Goal: Task Accomplishment & Management: Use online tool/utility

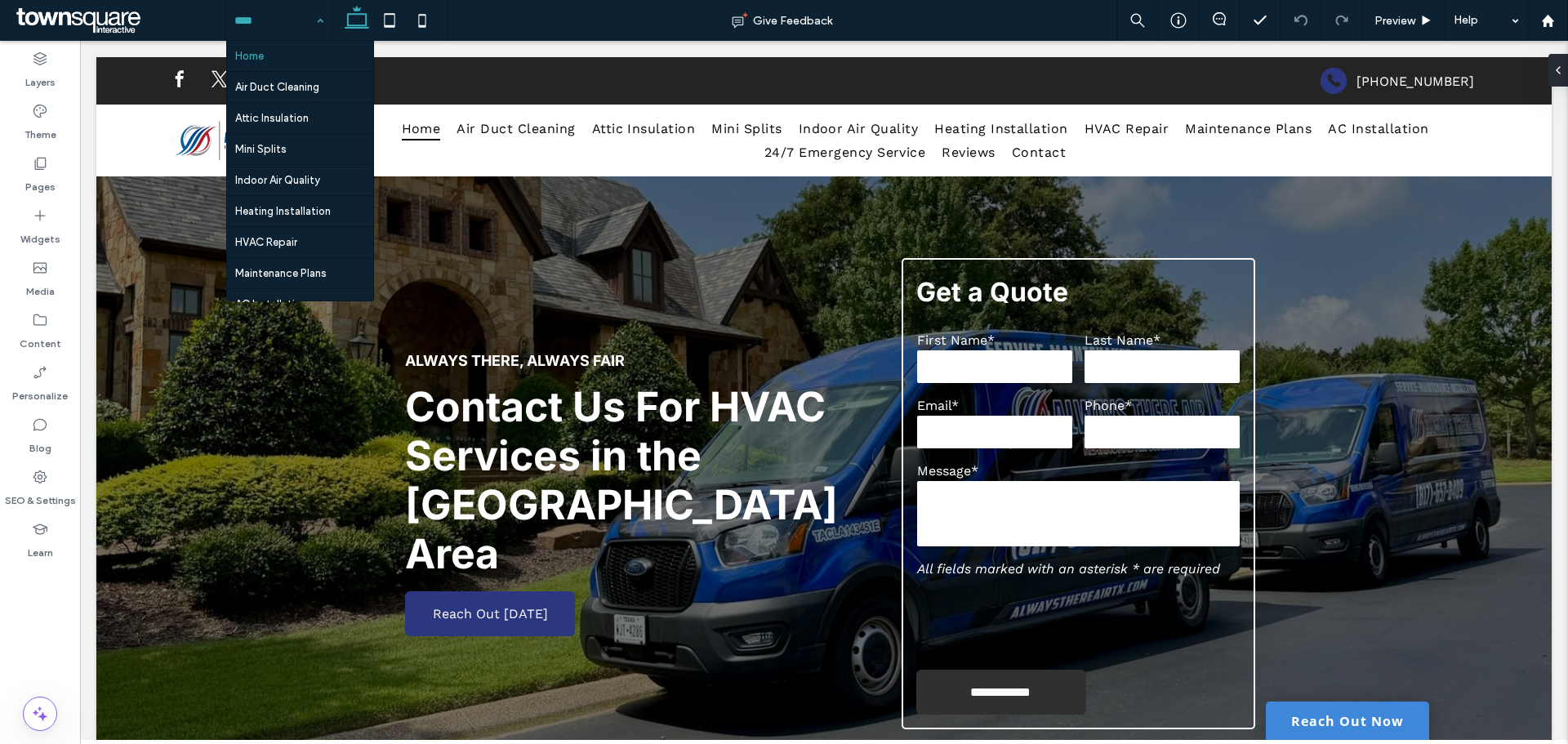
scroll to position [142, 0]
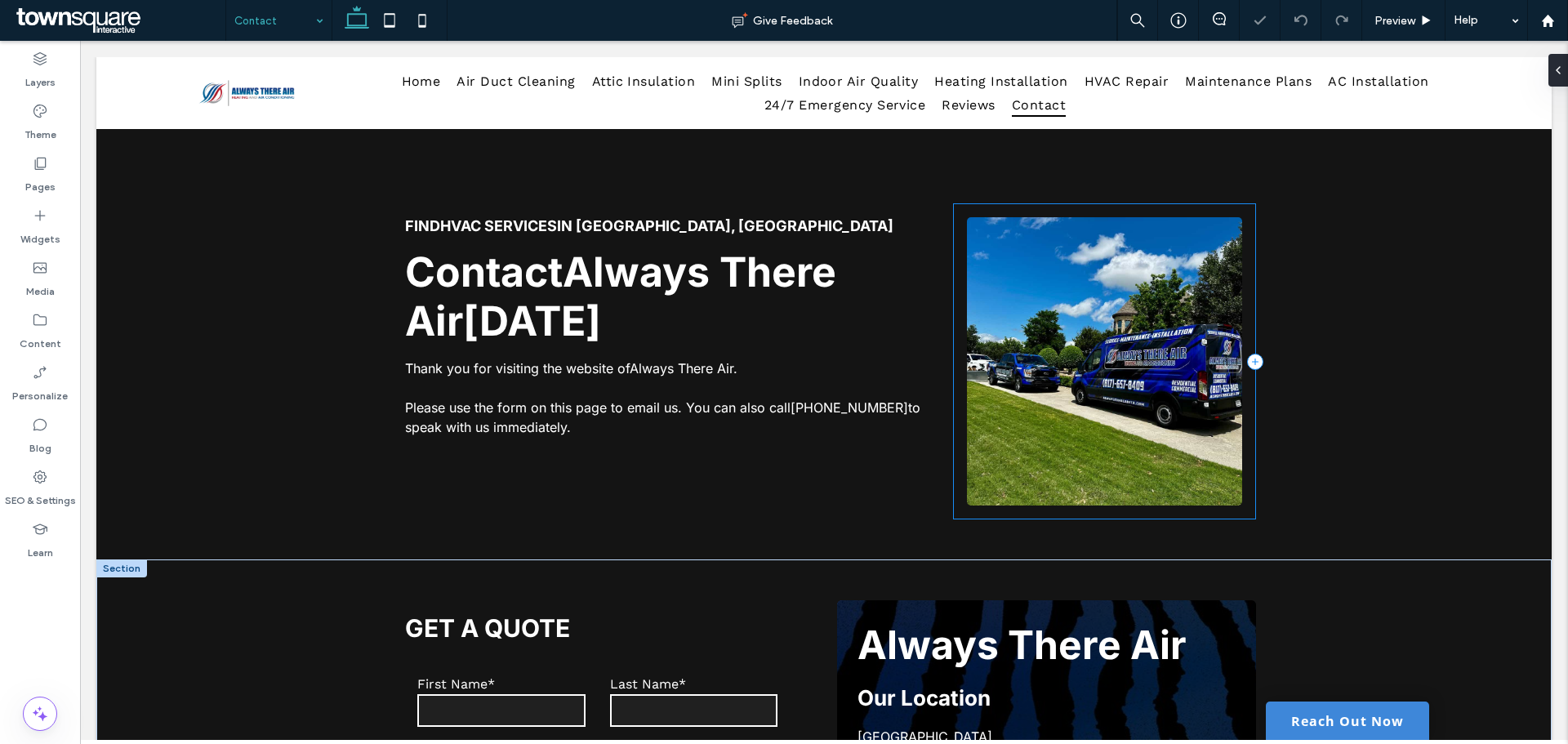
scroll to position [572, 0]
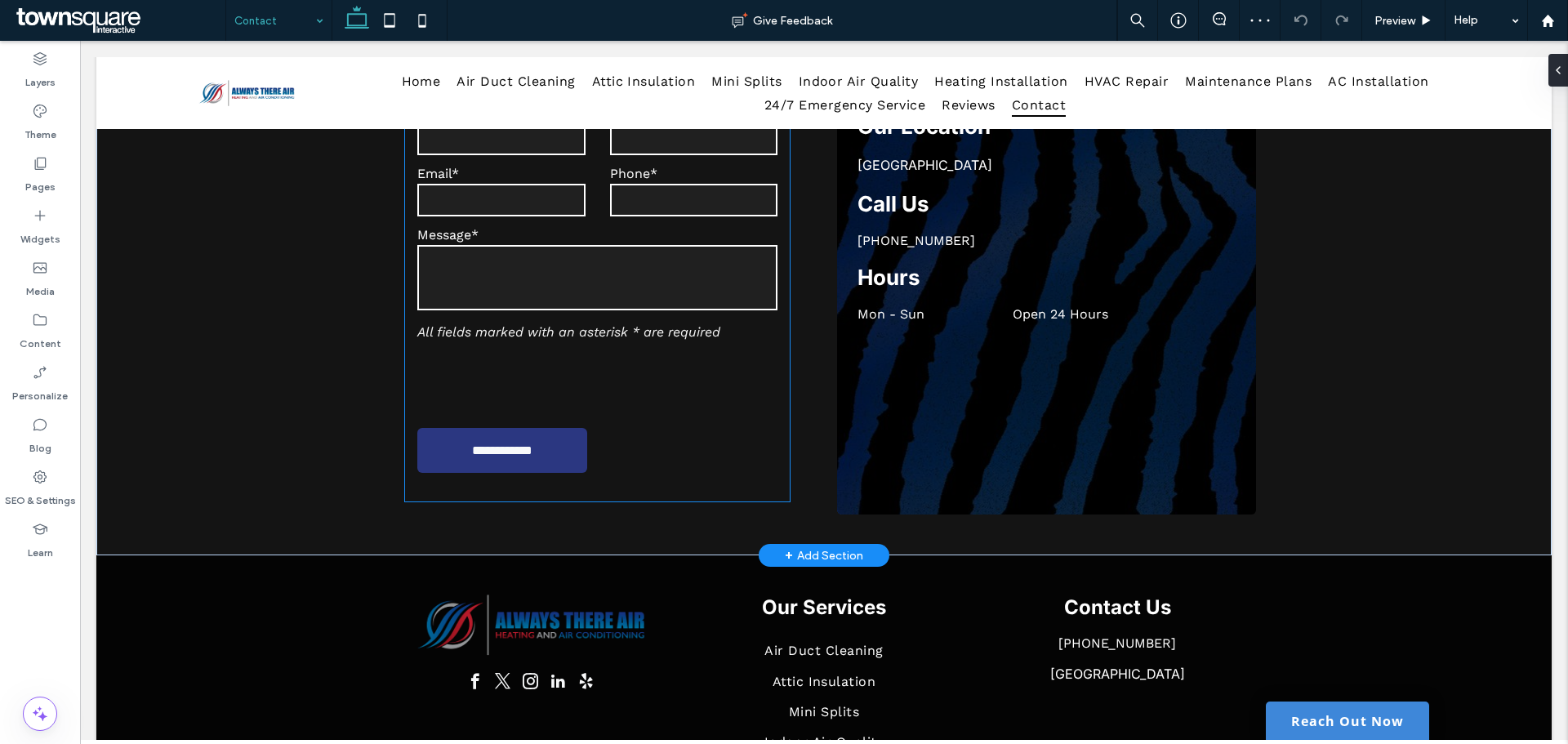
click at [599, 279] on textarea at bounding box center [597, 277] width 360 height 65
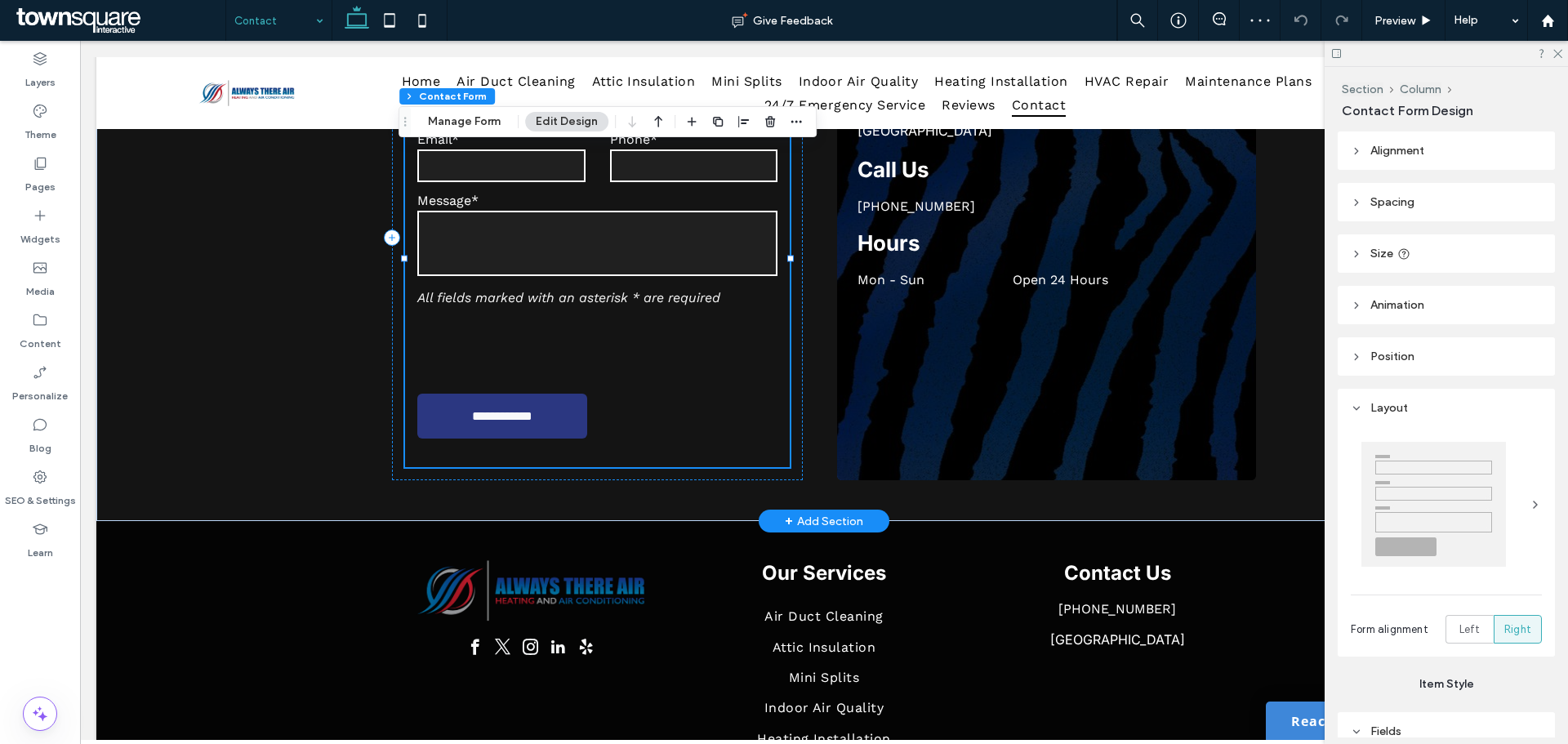
type input "*"
type input "***"
type input "*"
type input "***"
click at [444, 127] on button "Manage Form" at bounding box center [464, 121] width 94 height 19
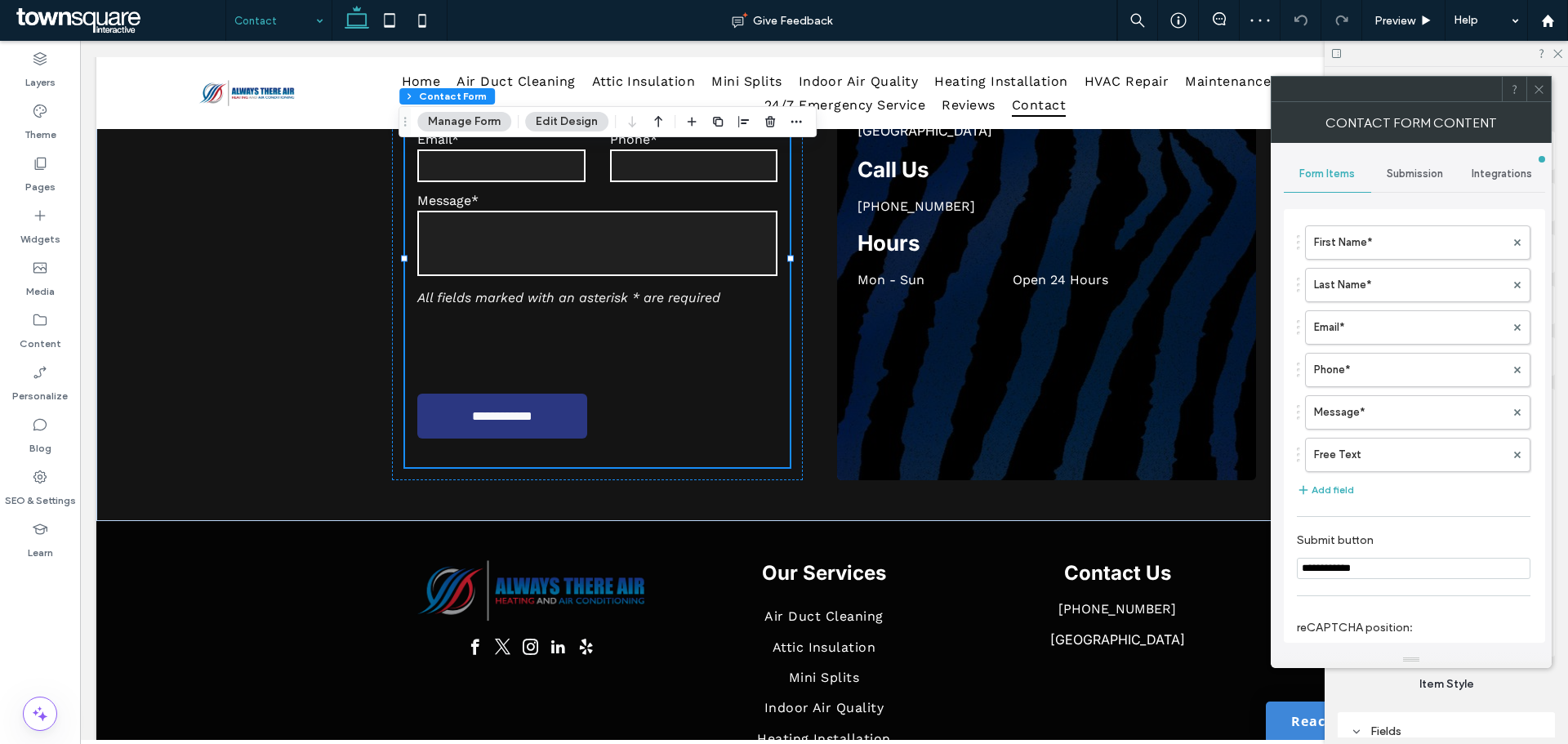
click at [1426, 179] on span "Submission" at bounding box center [1415, 173] width 57 height 13
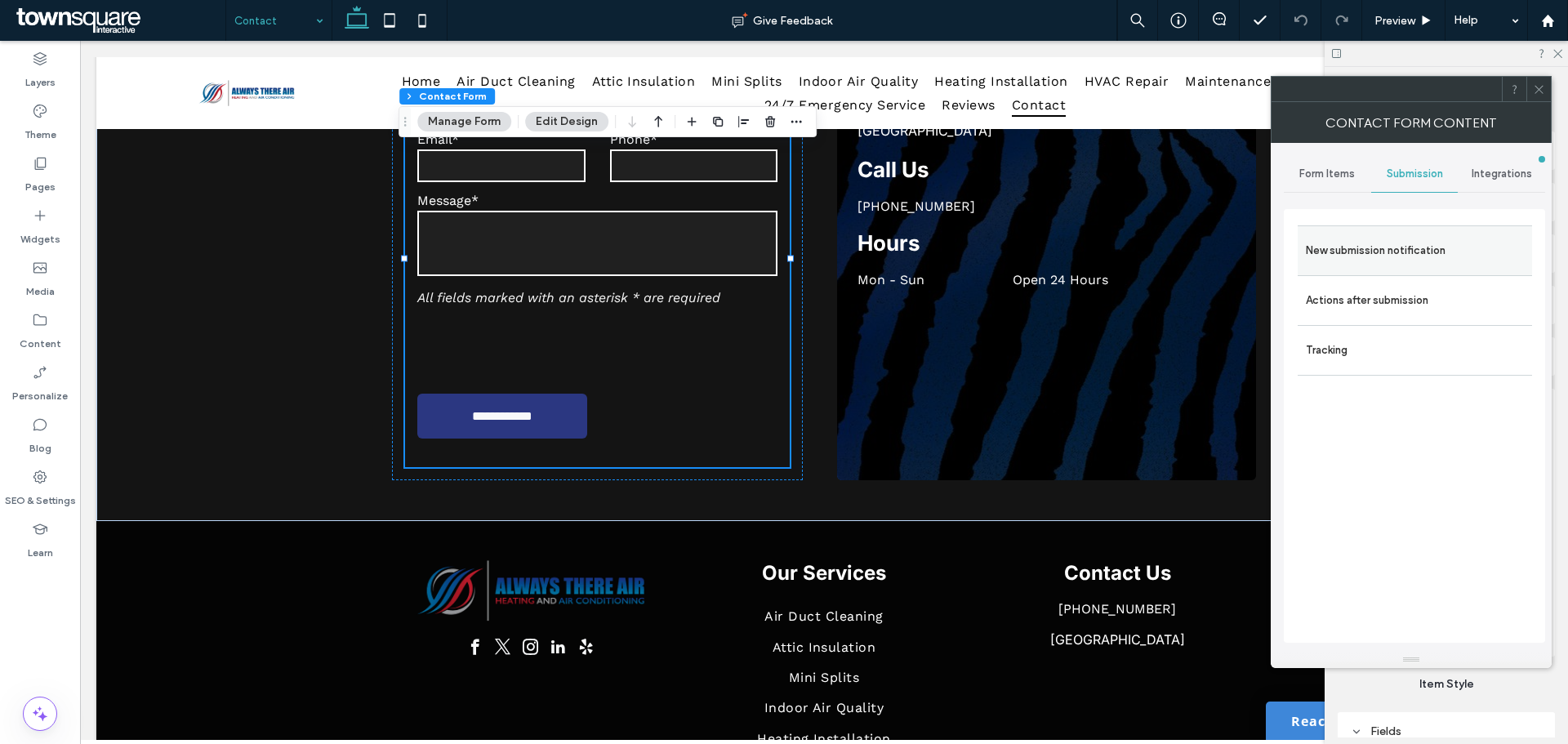
click at [1383, 251] on label "New submission notification" at bounding box center [1415, 250] width 218 height 32
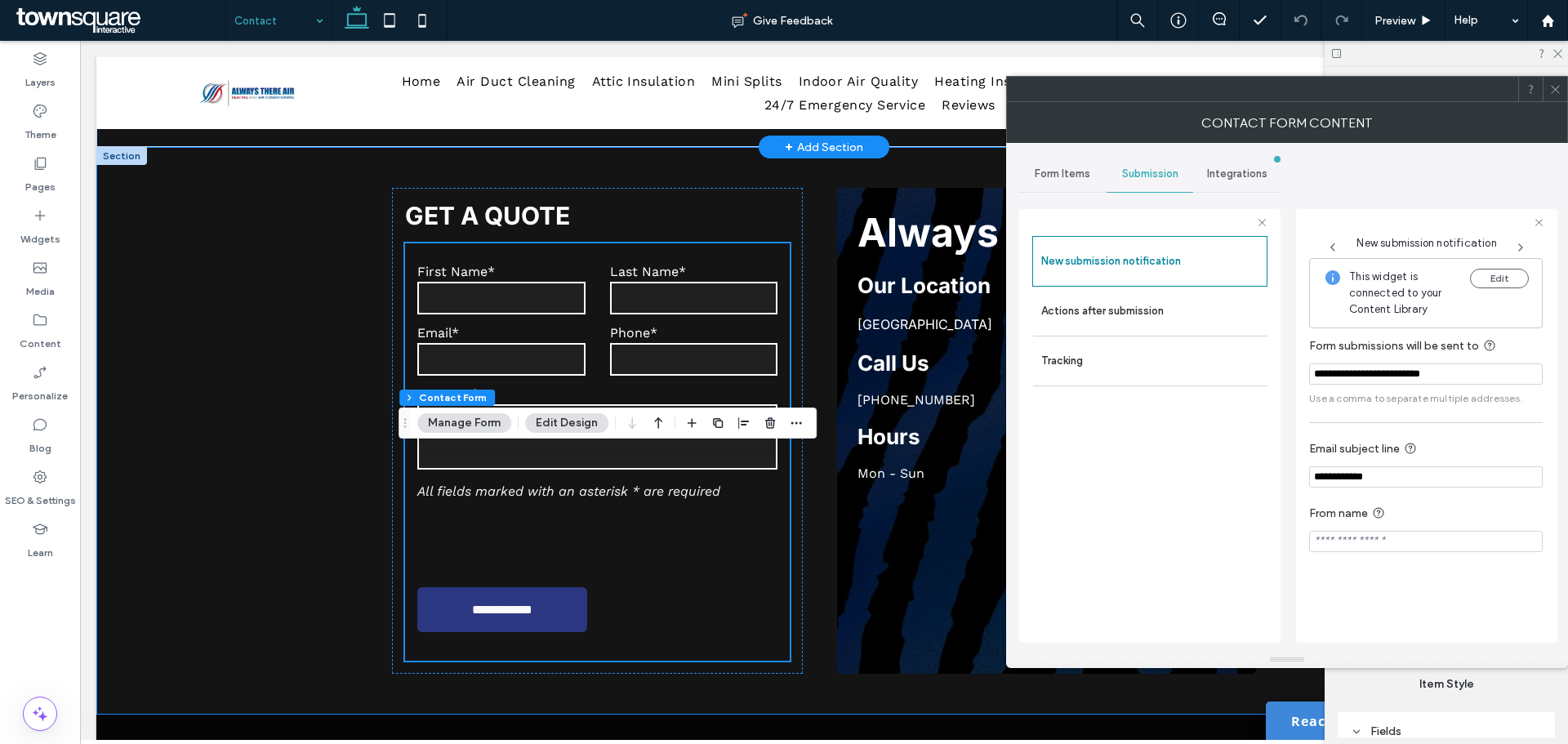
scroll to position [0, 0]
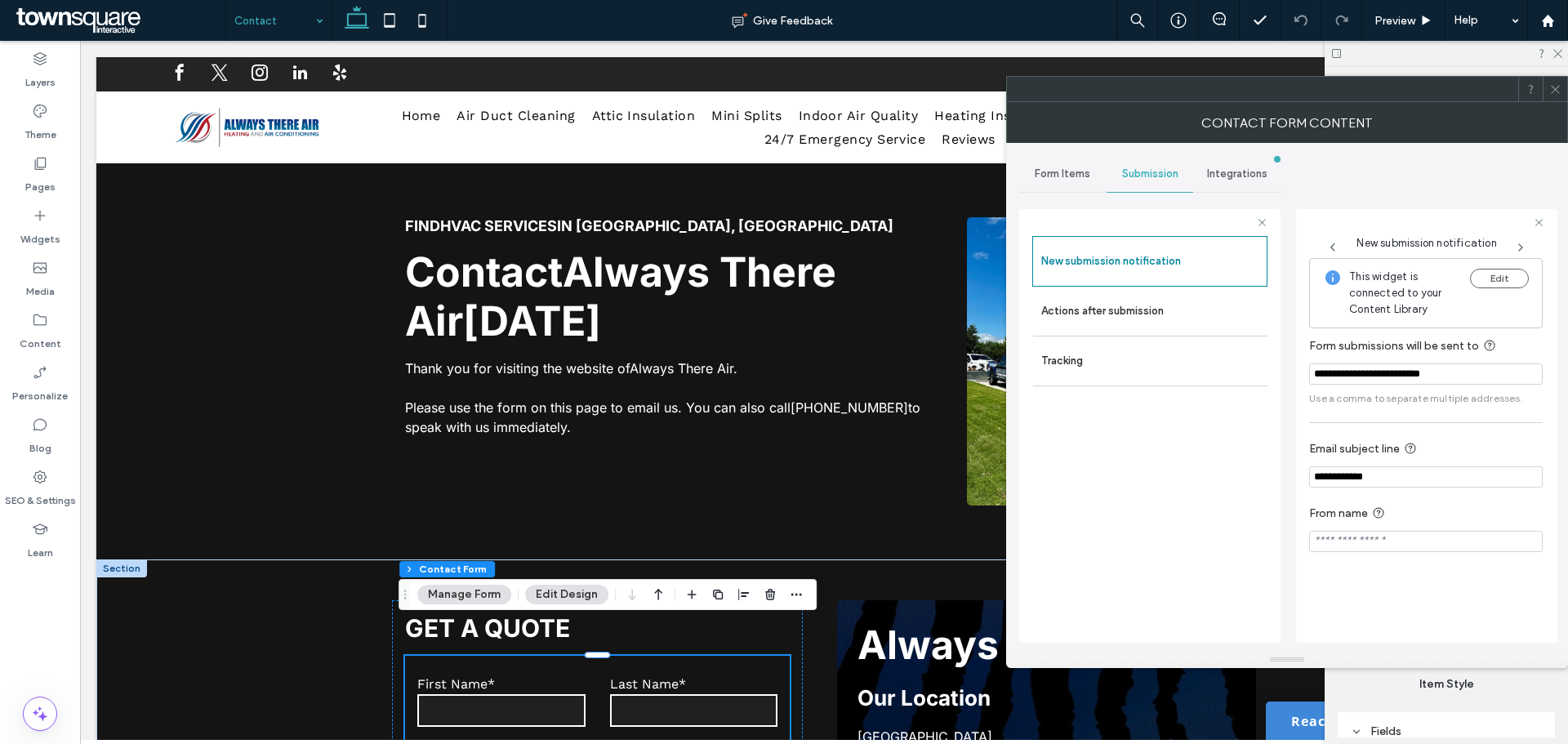
click at [1558, 92] on use at bounding box center [1554, 88] width 8 height 8
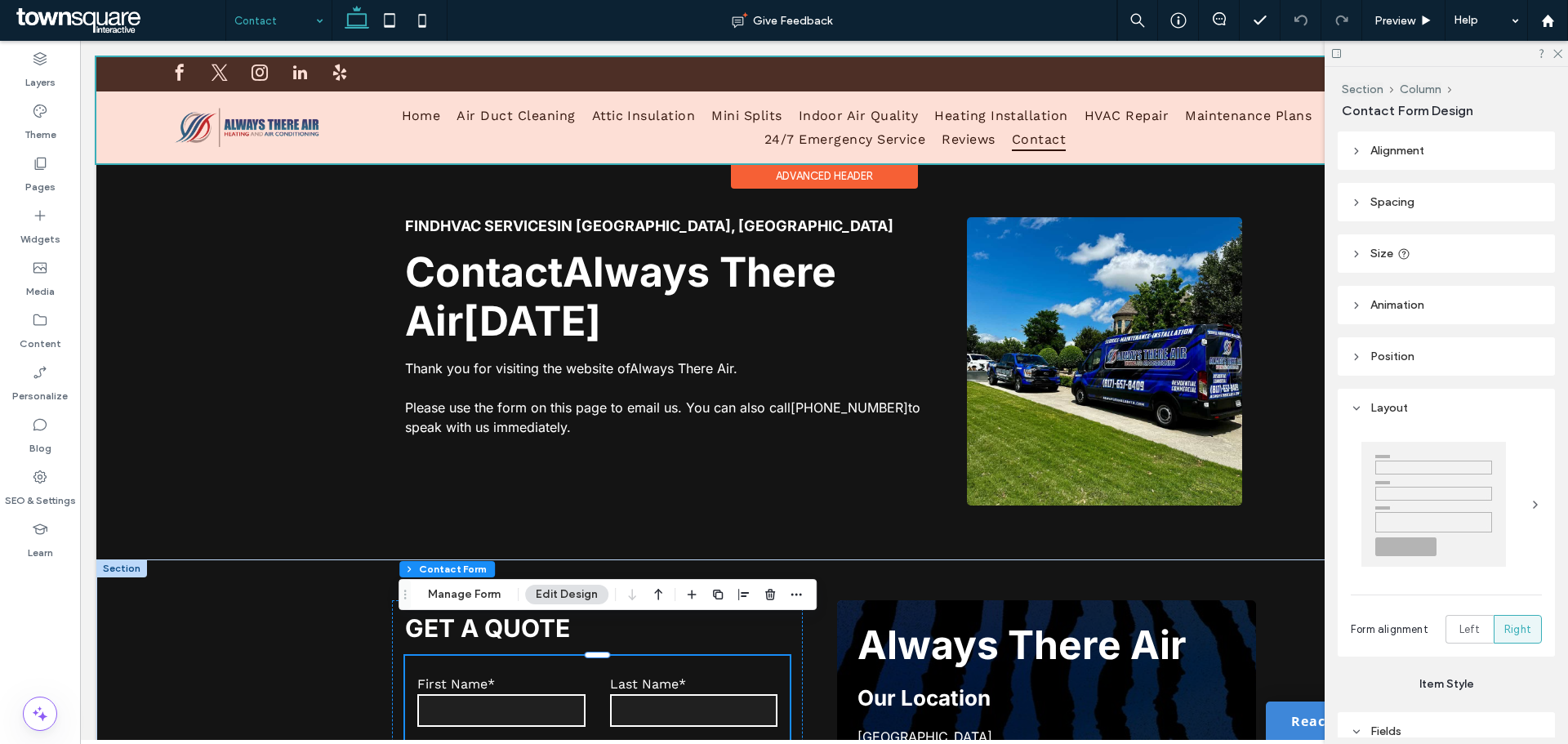
click at [256, 129] on div at bounding box center [824, 111] width 1455 height 106
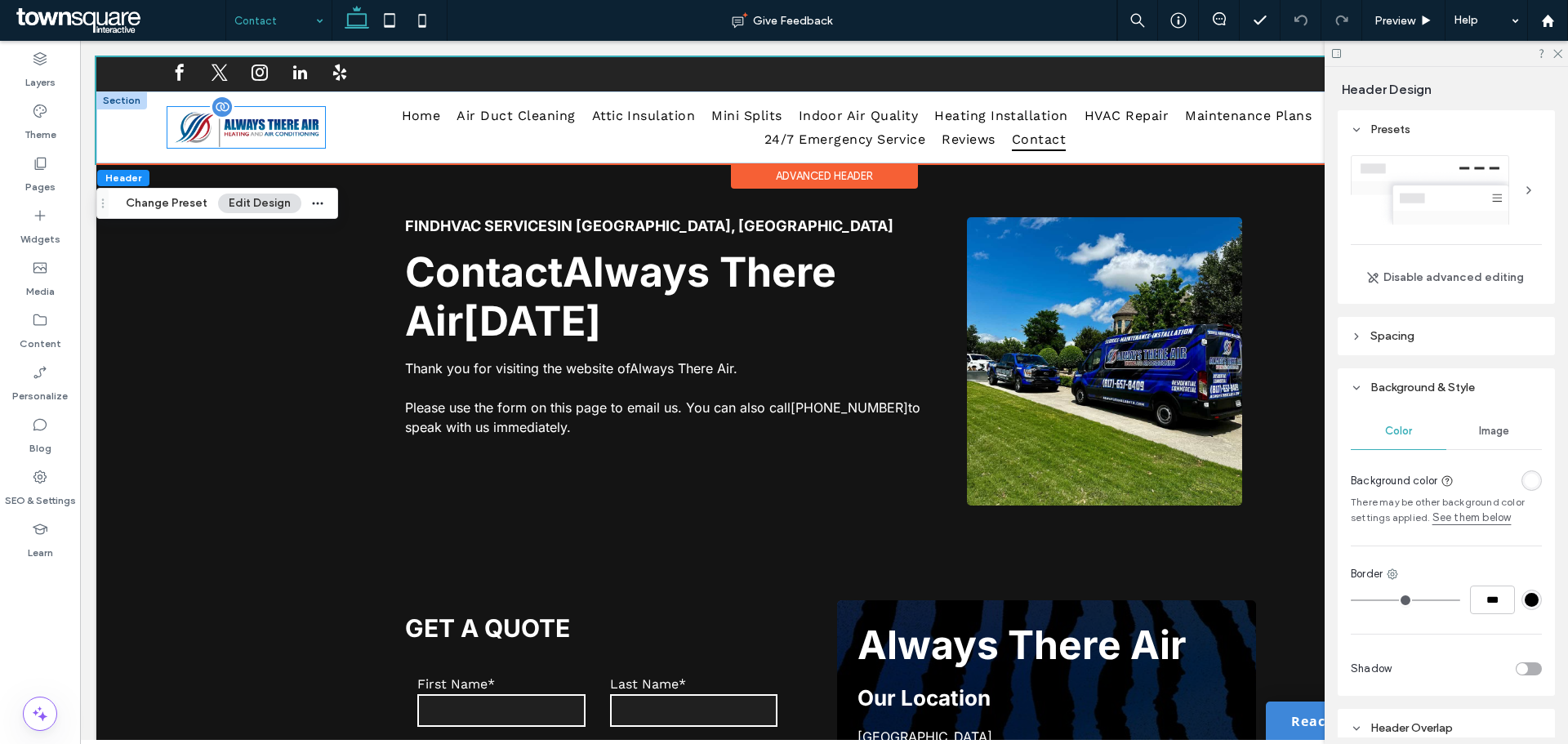
click at [258, 129] on img at bounding box center [246, 127] width 158 height 41
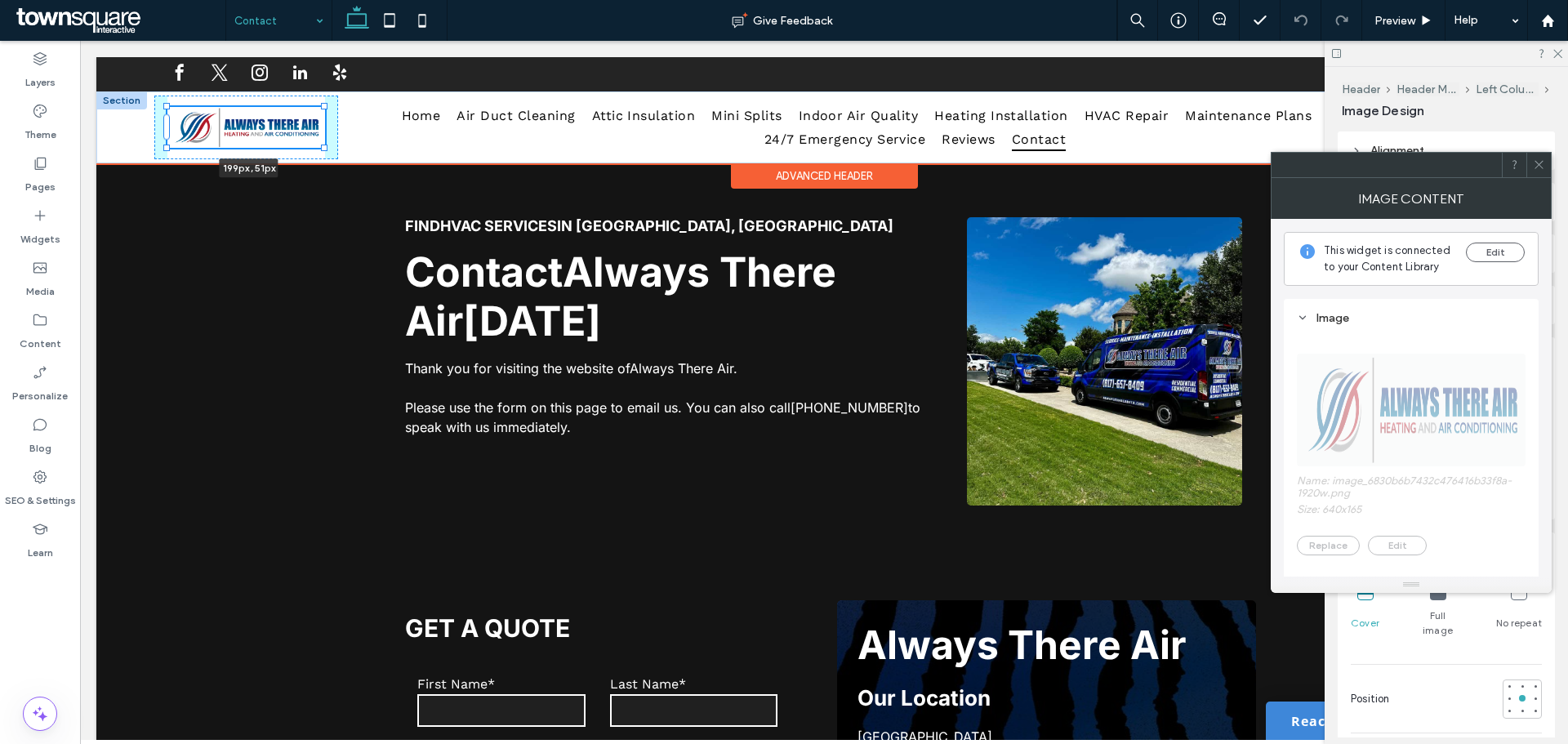
click at [330, 150] on div "199px , 51px Home Air Duct Cleaning Attic Insulation Mini Splits Indoor Air Qua…" at bounding box center [824, 127] width 1455 height 71
type input "***"
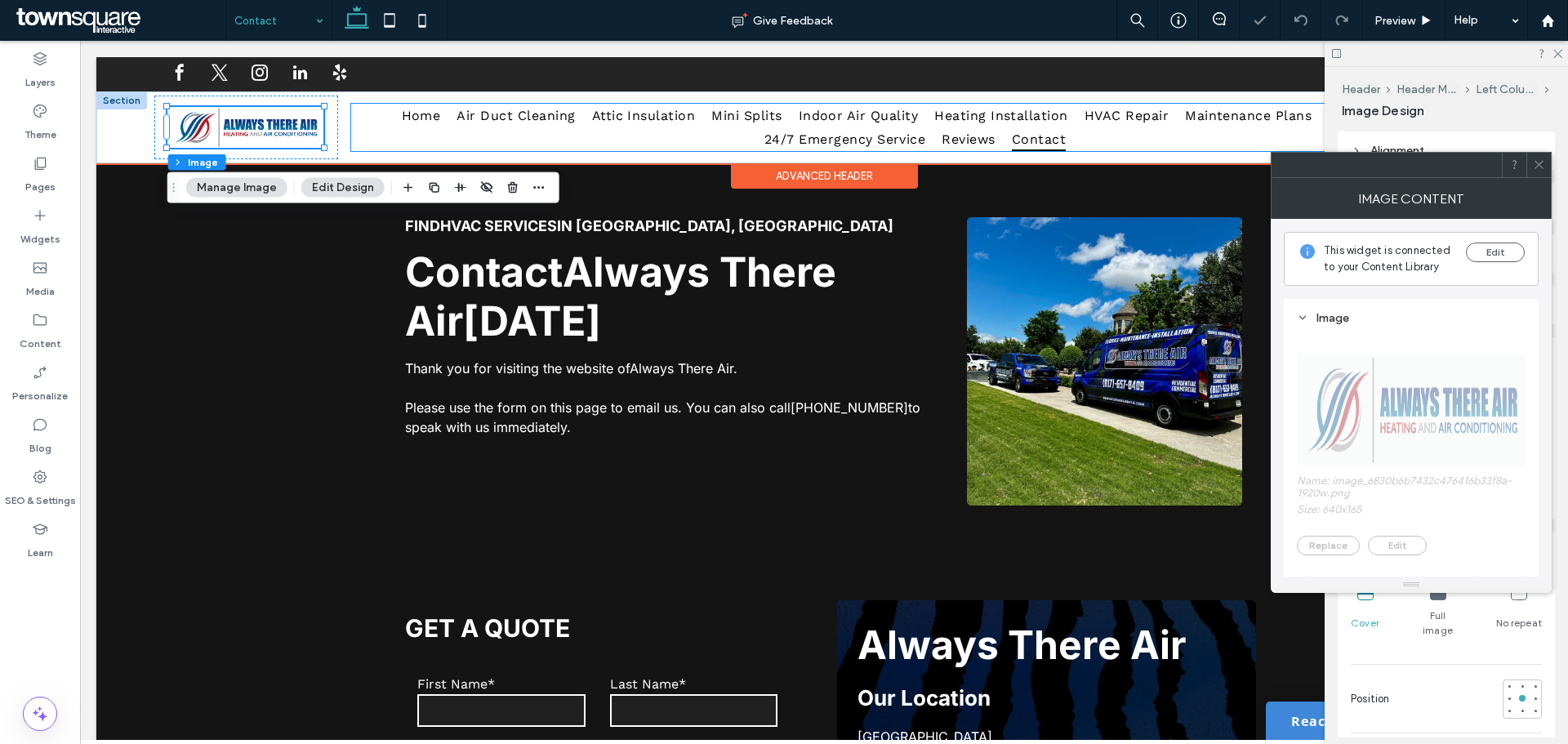
click at [377, 124] on ul "Home Air Duct Cleaning Attic Insulation Mini Splits Indoor Air Quality Heating …" at bounding box center [915, 127] width 1127 height 48
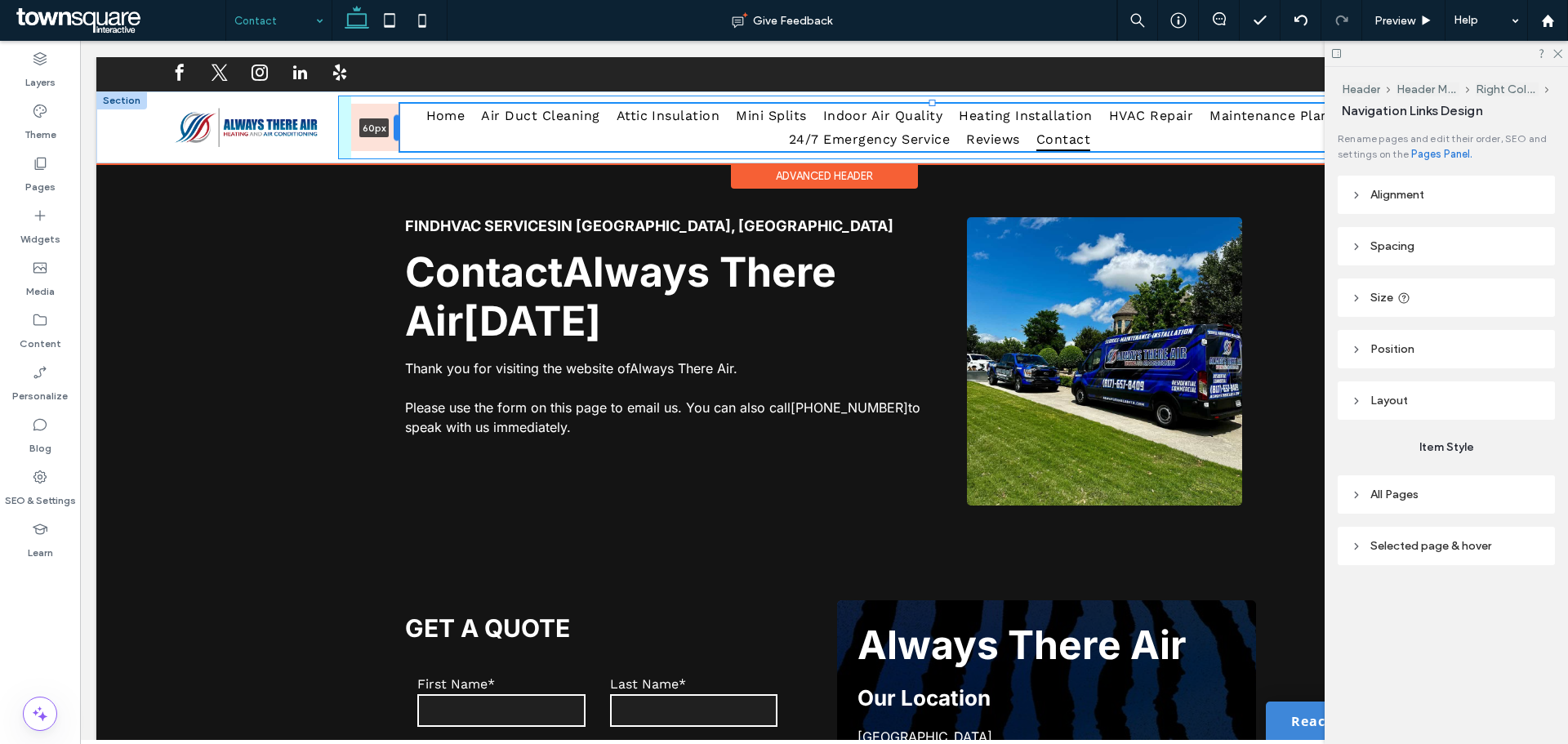
drag, startPoint x: 348, startPoint y: 125, endPoint x: 397, endPoint y: 125, distance: 49.0
click at [397, 125] on div at bounding box center [396, 128] width 6 height 26
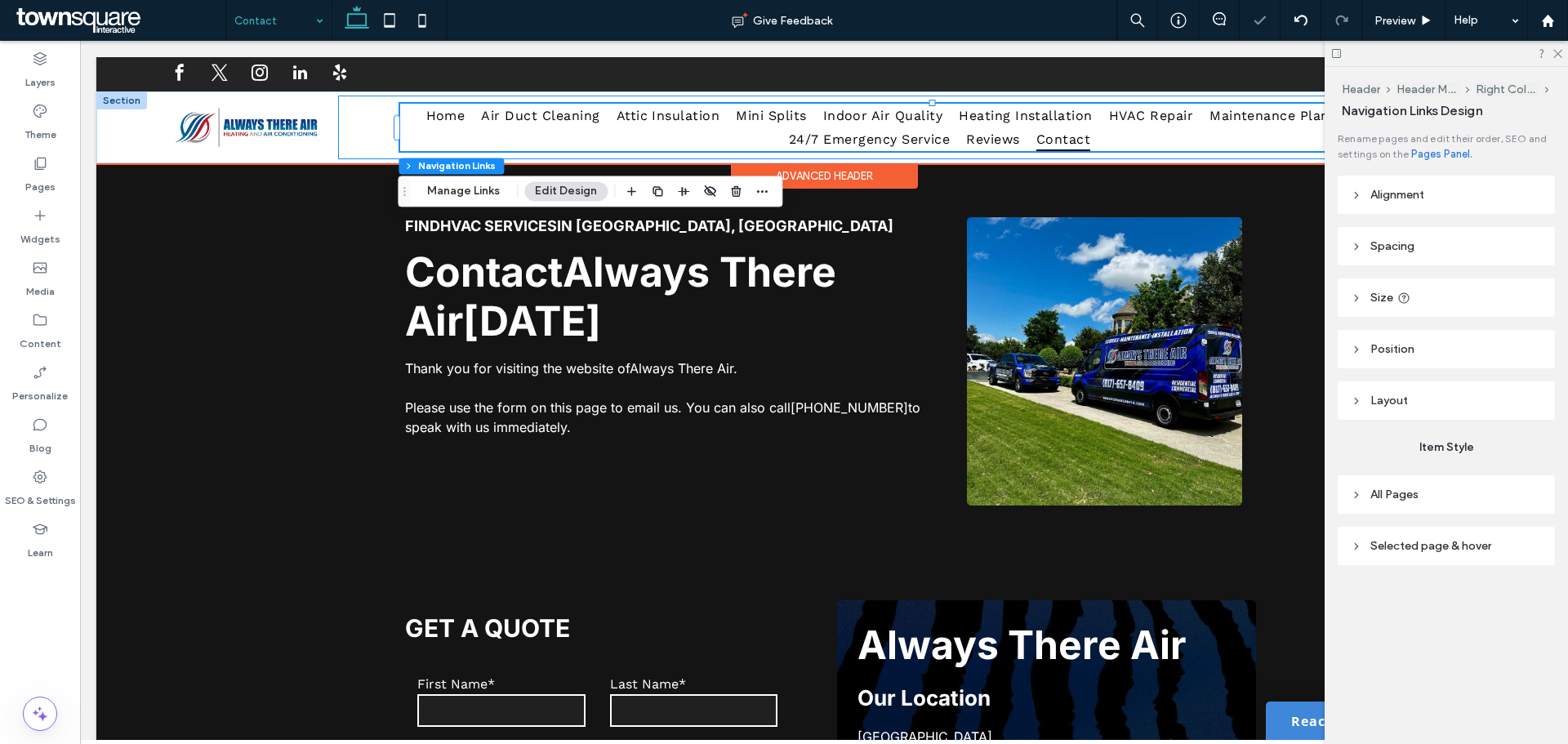
click at [335, 129] on div at bounding box center [246, 127] width 184 height 64
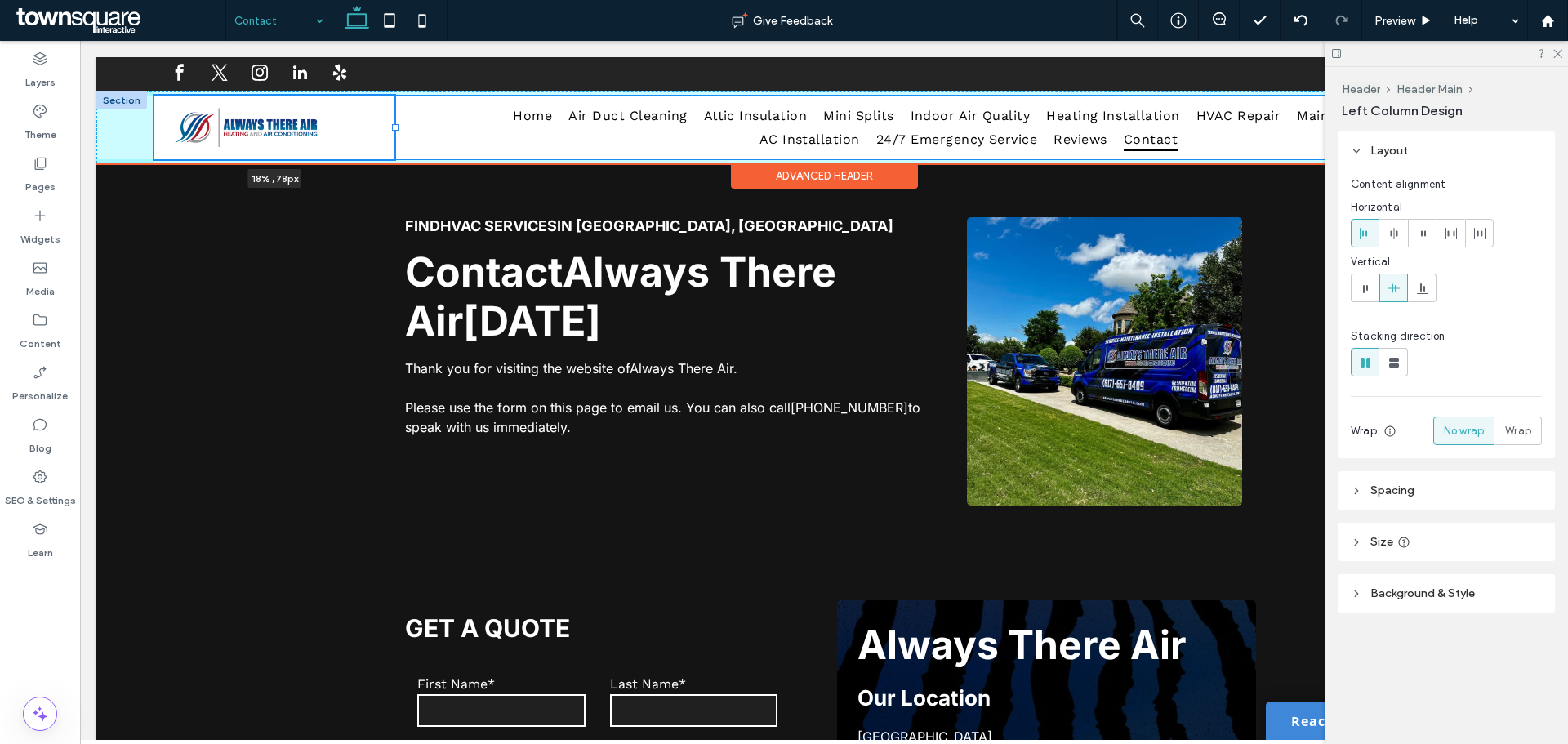
drag, startPoint x: 337, startPoint y: 128, endPoint x: 397, endPoint y: 124, distance: 60.1
click at [397, 124] on div at bounding box center [395, 126] width 6 height 6
type input "**"
type input "*****"
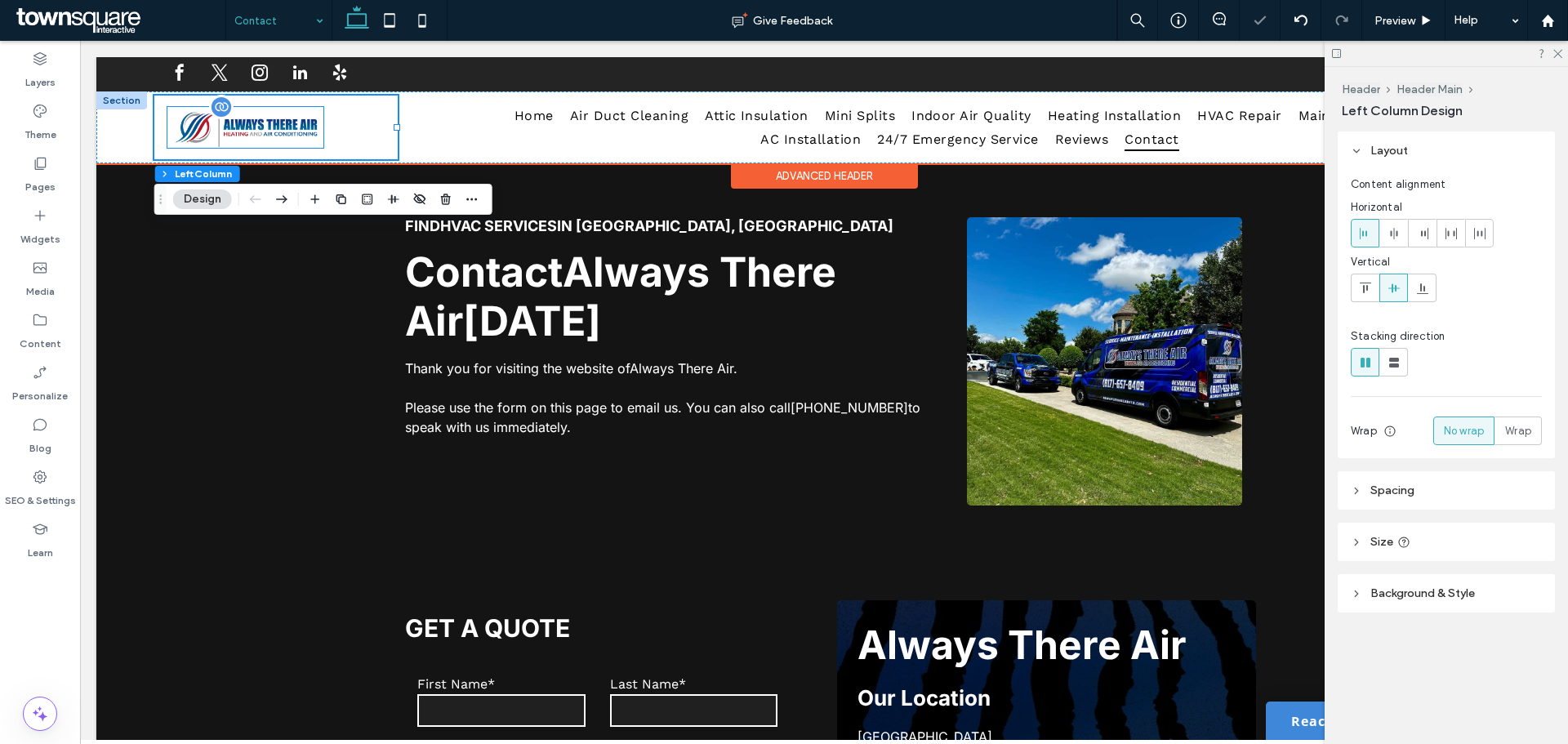
click at [272, 132] on img at bounding box center [245, 127] width 156 height 40
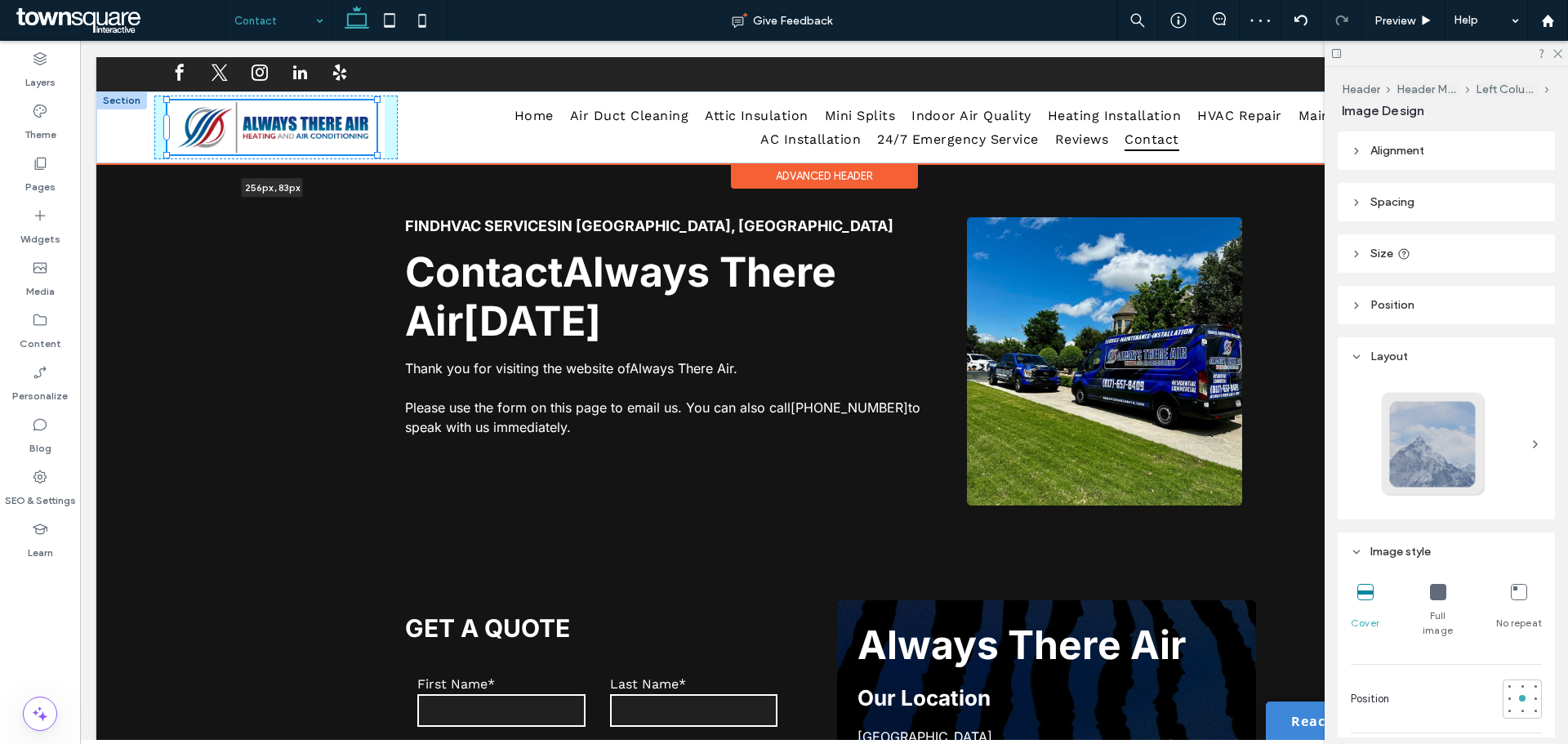
drag, startPoint x: 325, startPoint y: 145, endPoint x: 392, endPoint y: 156, distance: 67.9
click at [392, 156] on div "256px , 83px Home Air Duct Cleaning Attic Insulation Mini Splits Indoor Air Qua…" at bounding box center [824, 127] width 1455 height 71
type input "***"
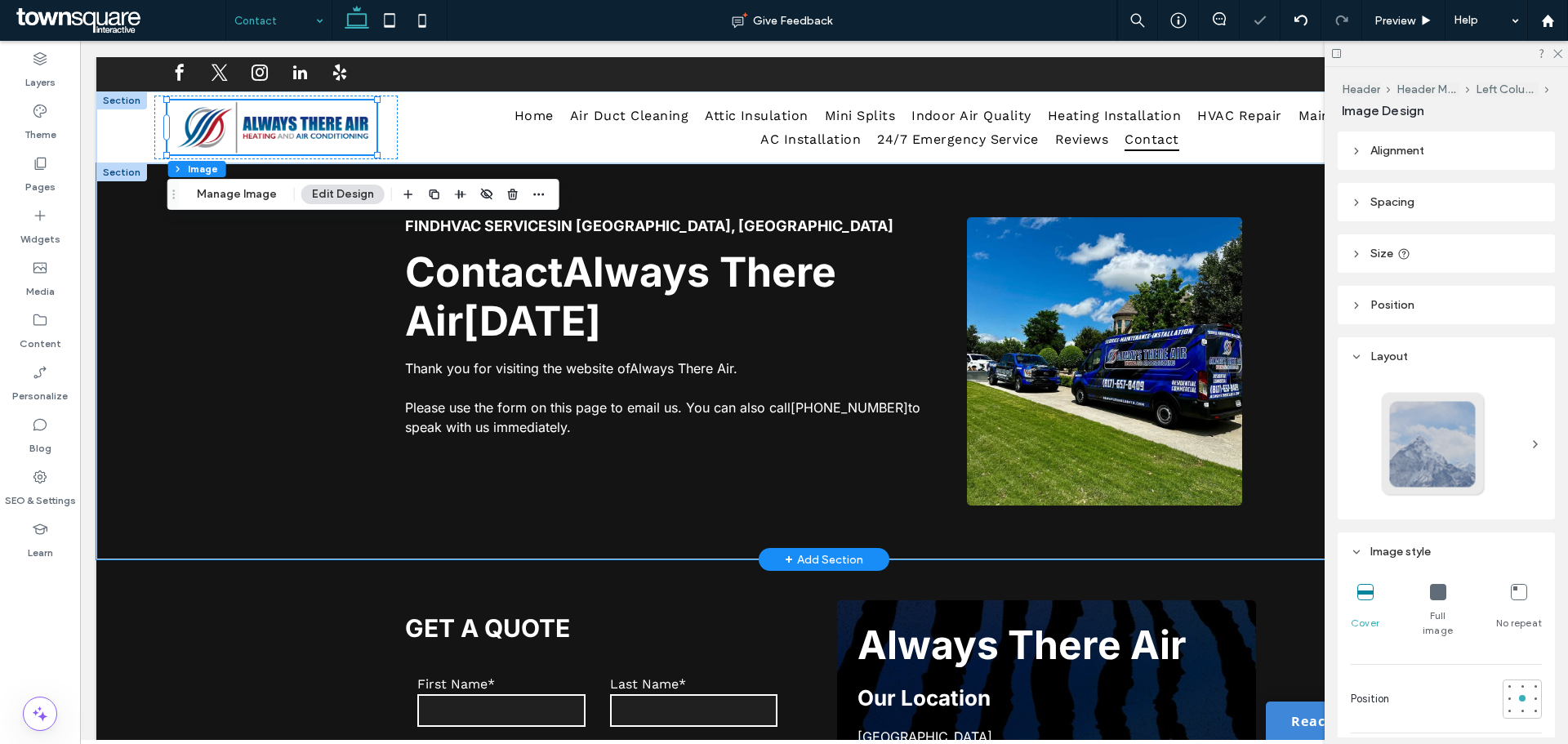
drag, startPoint x: 296, startPoint y: 250, endPoint x: 291, endPoint y: 267, distance: 17.7
click at [296, 251] on div "Find HVAC services in [GEOGRAPHIC_DATA], [GEOGRAPHIC_DATA] Contact Always There…" at bounding box center [824, 361] width 1455 height 396
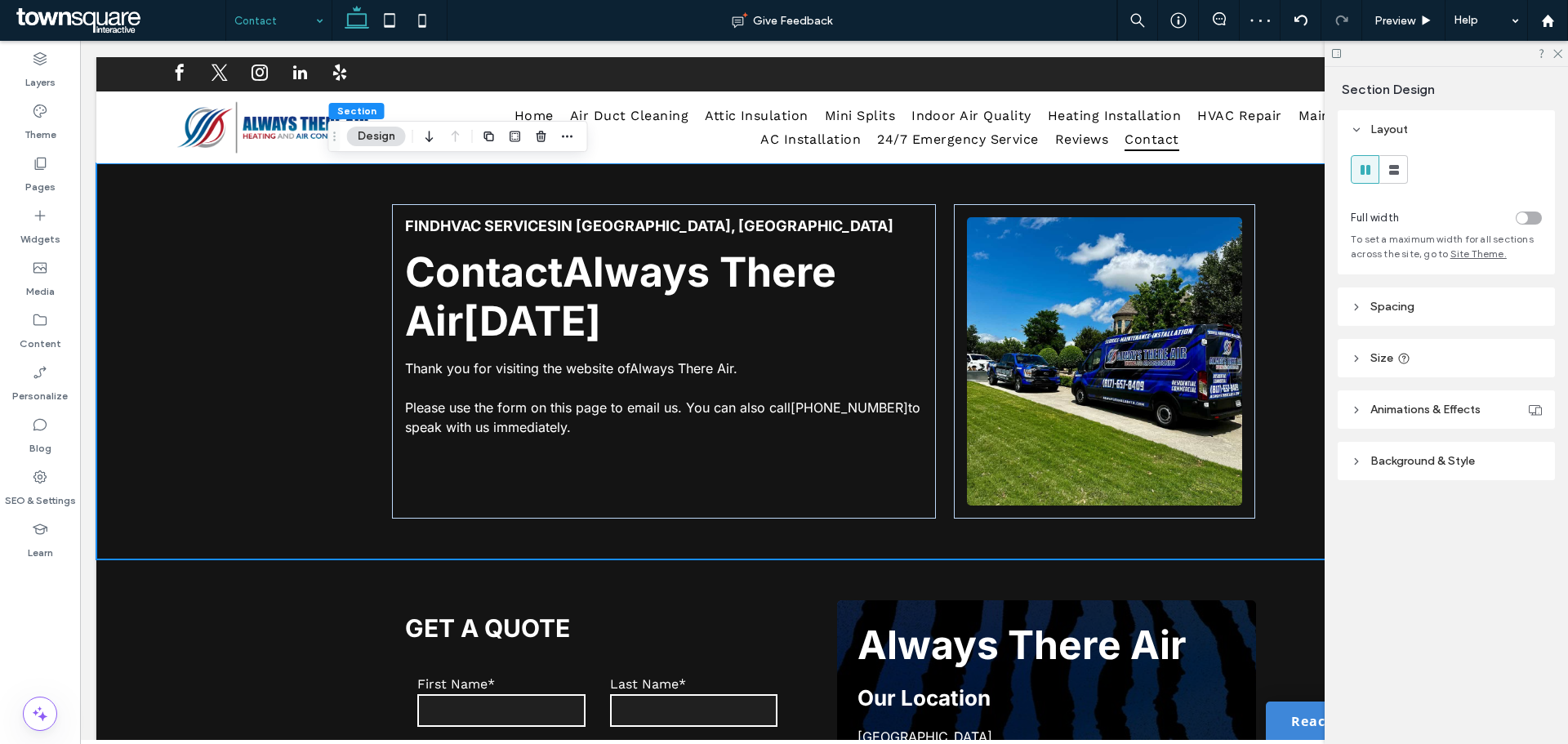
click at [1565, 58] on div at bounding box center [1445, 53] width 243 height 25
click at [1565, 57] on div at bounding box center [1445, 53] width 243 height 25
click at [1558, 55] on use at bounding box center [1558, 54] width 9 height 9
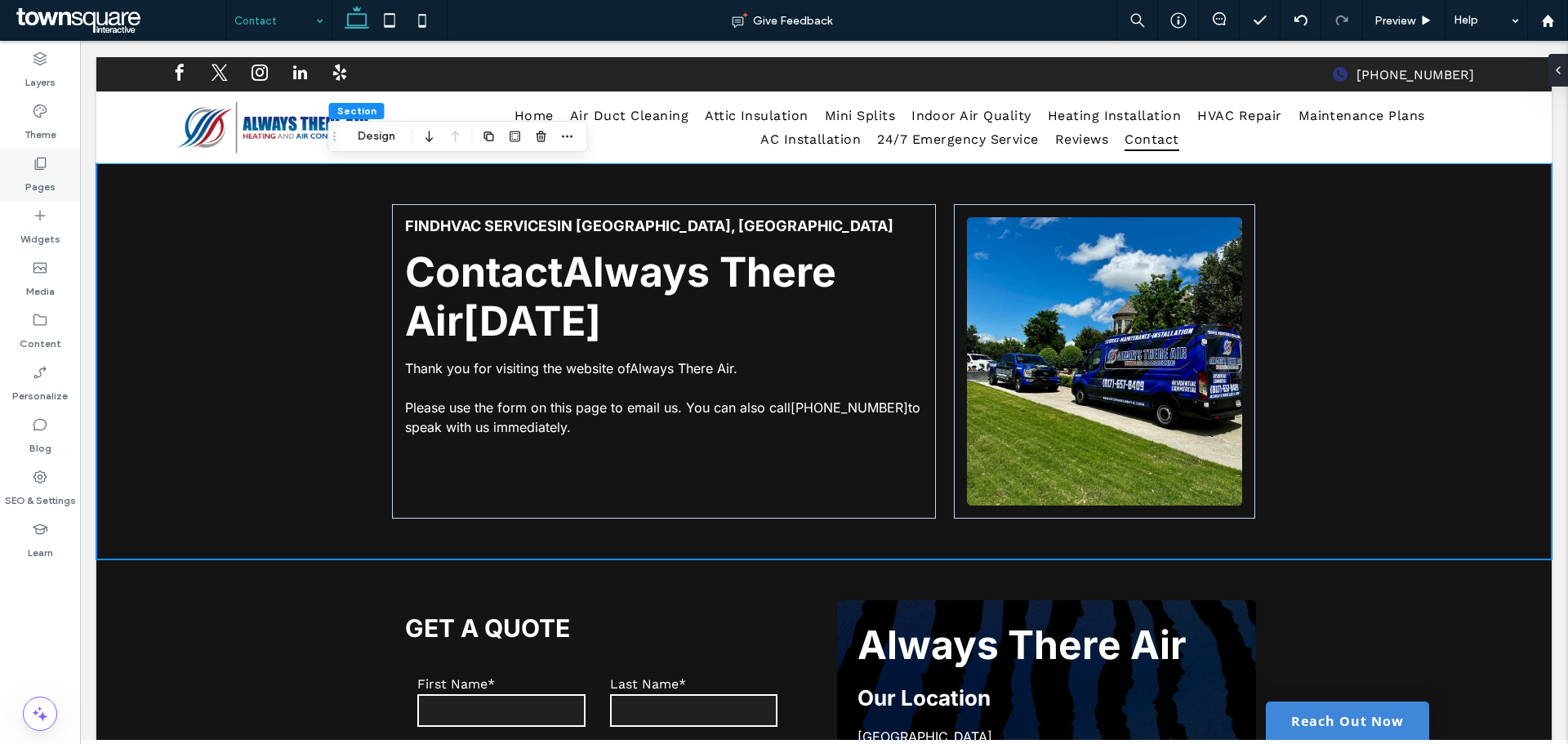
click at [34, 177] on label "Pages" at bounding box center [40, 183] width 30 height 23
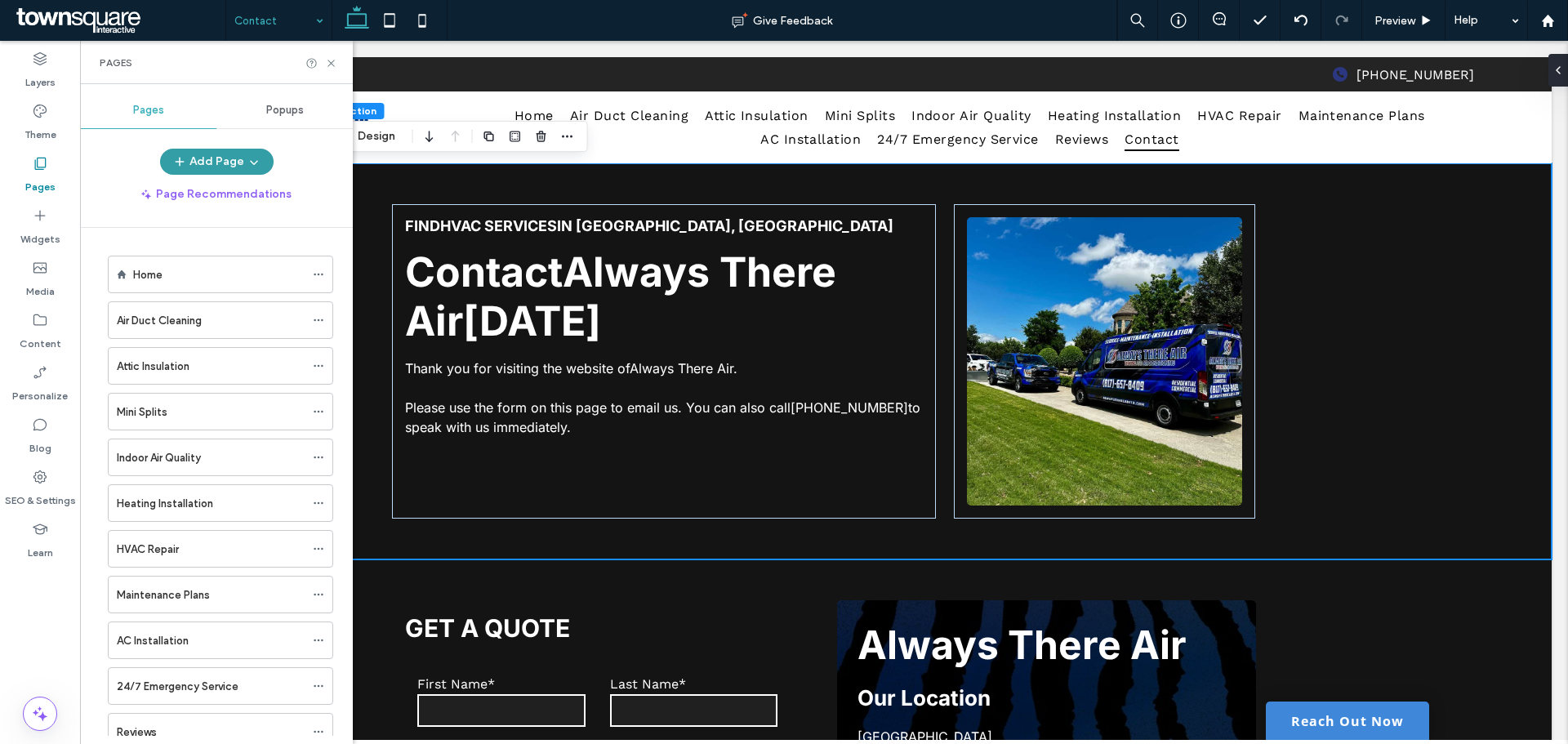
click at [176, 158] on icon "button" at bounding box center [179, 161] width 13 height 13
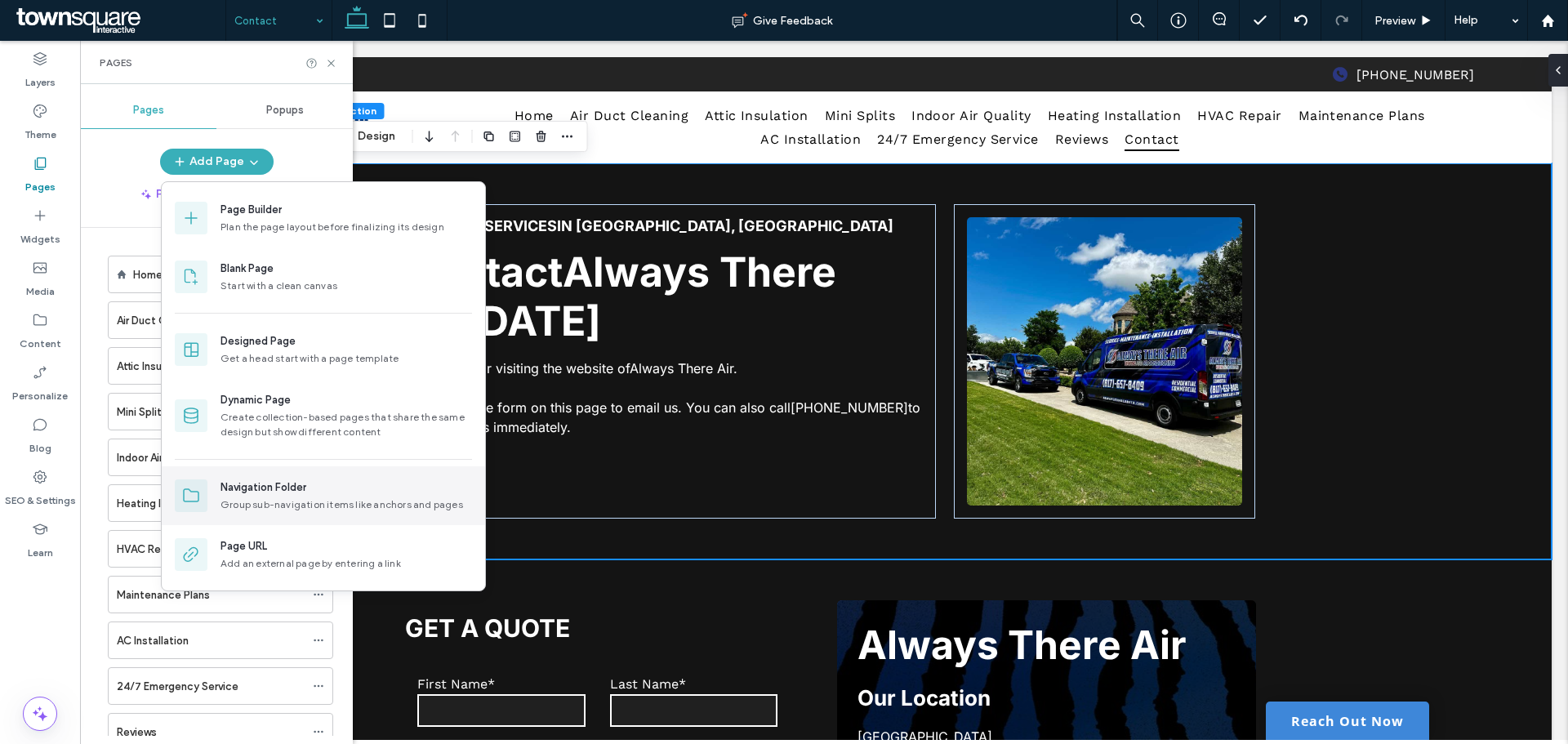
click at [292, 498] on div "Group sub-navigation items like anchors and pages" at bounding box center [346, 504] width 252 height 15
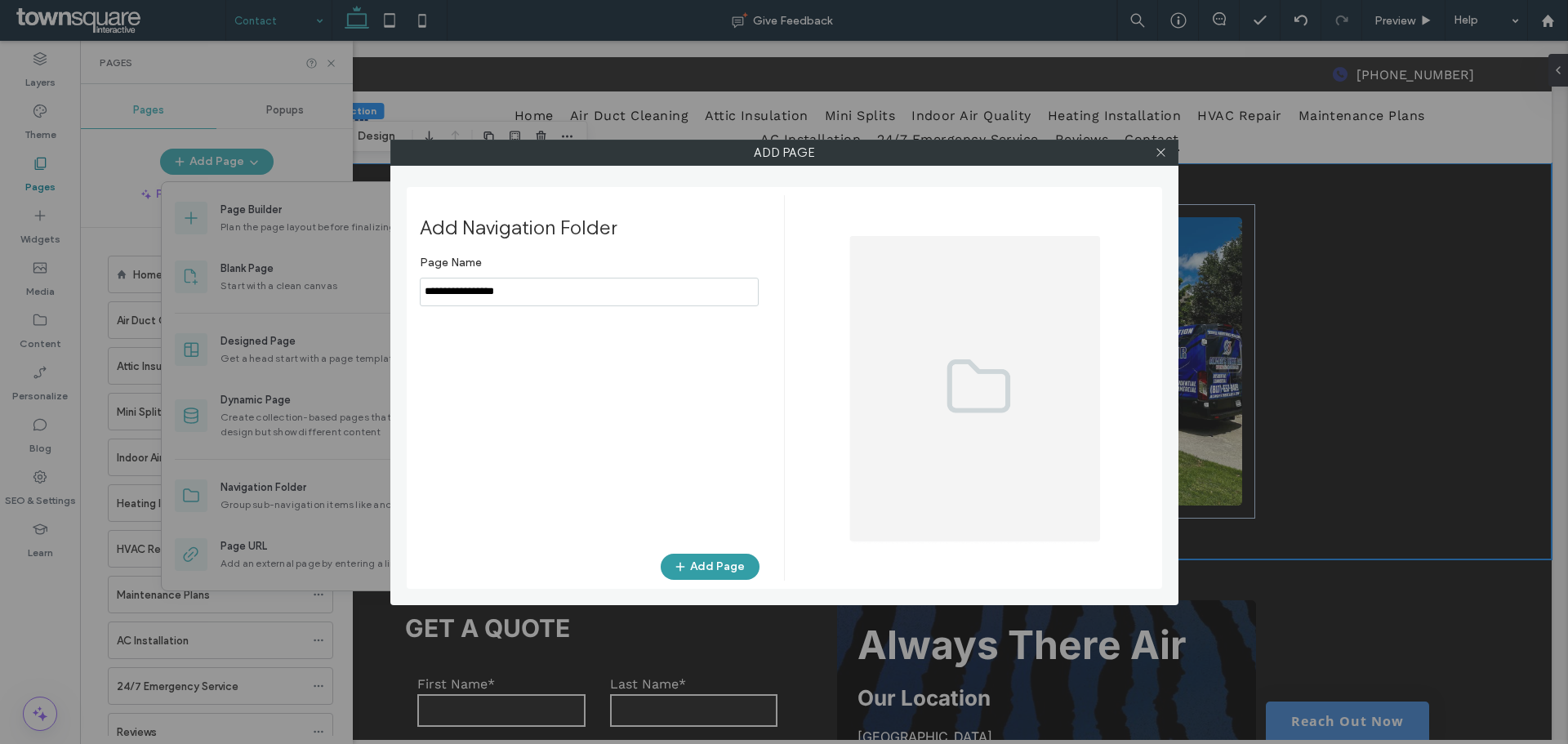
type input "**********"
click at [726, 565] on button "Add Page" at bounding box center [709, 566] width 98 height 26
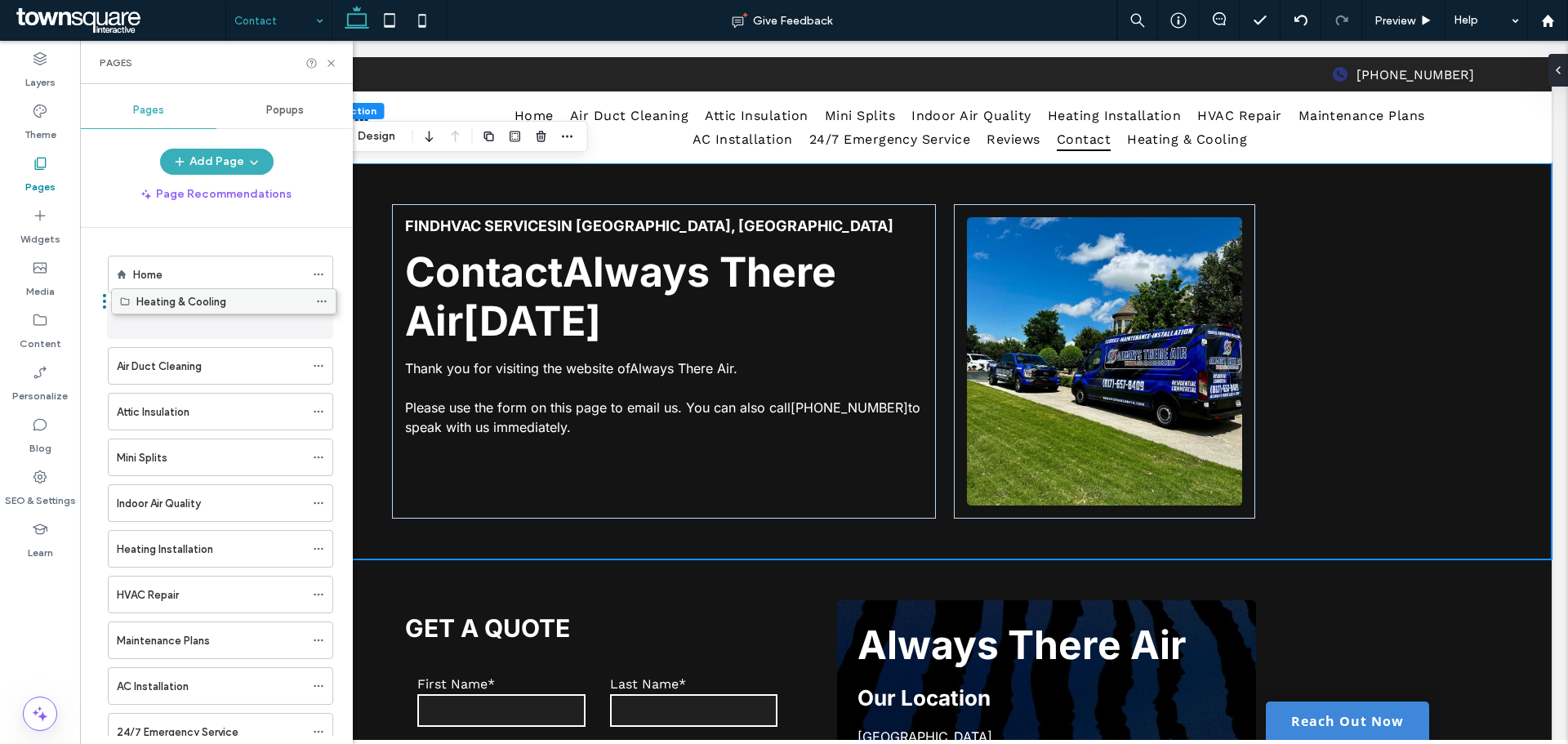
drag, startPoint x: 197, startPoint y: 677, endPoint x: 194, endPoint y: 320, distance: 357.0
click at [260, 160] on button "Add Page" at bounding box center [217, 162] width 113 height 26
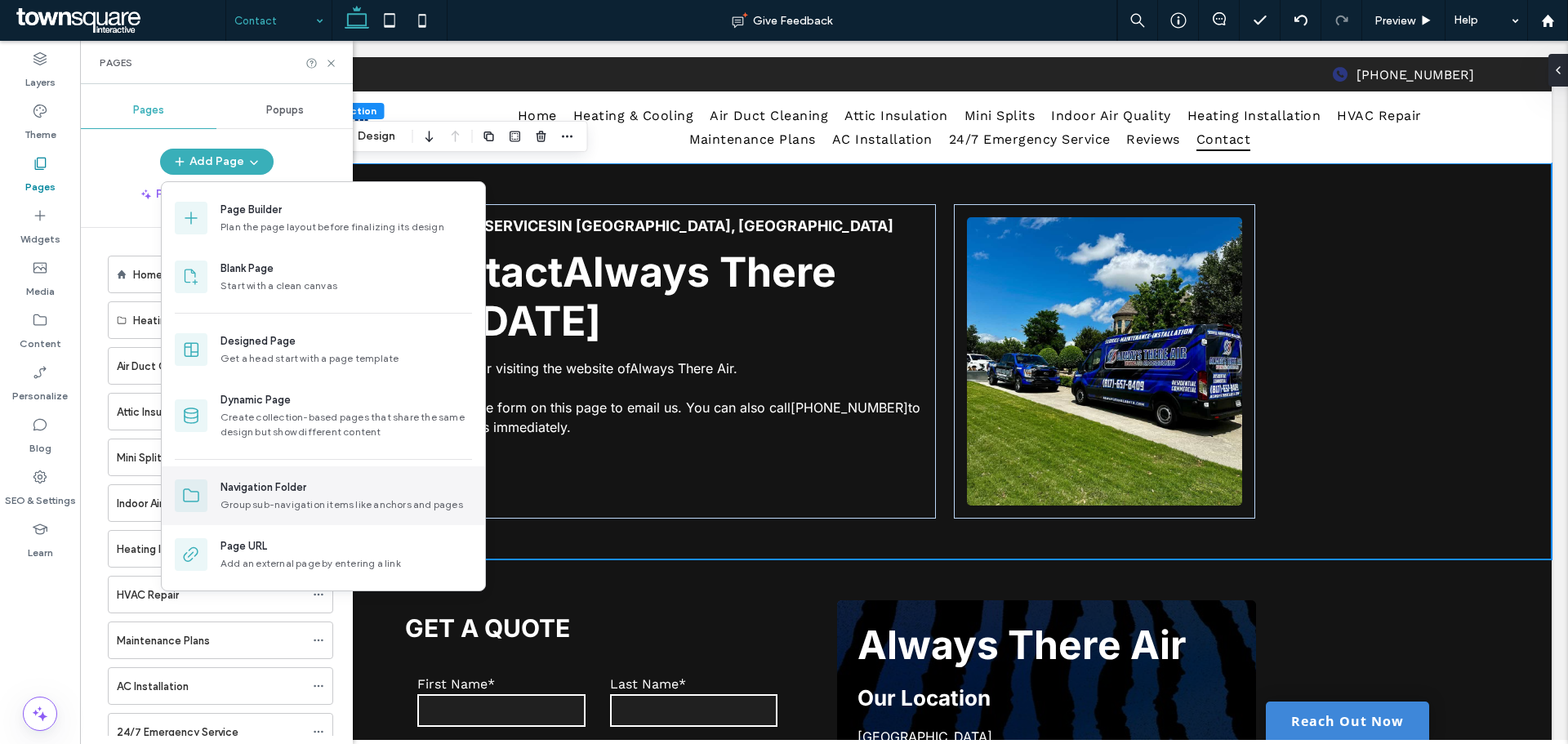
click at [249, 500] on div "Group sub-navigation items like anchors and pages" at bounding box center [346, 504] width 252 height 15
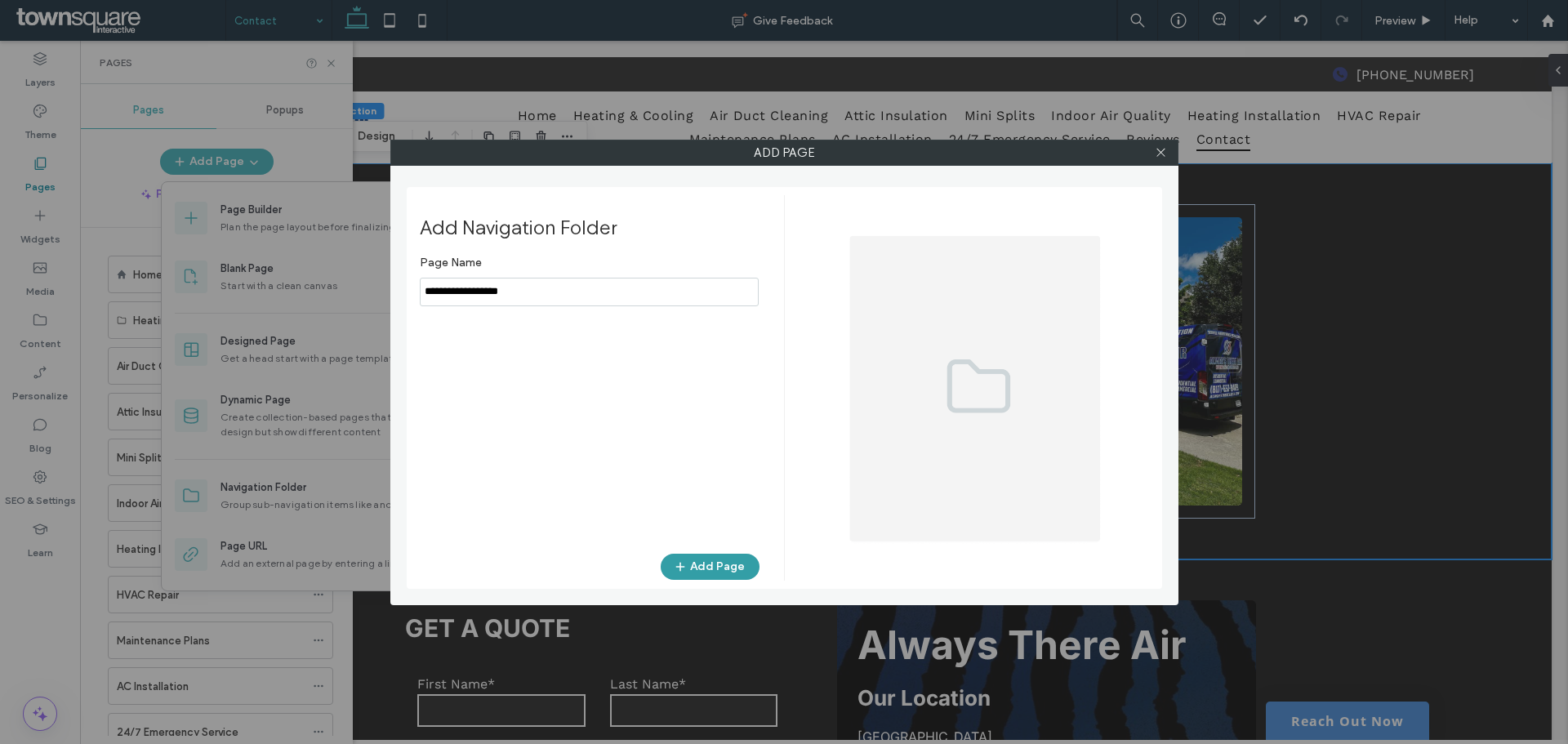
type input "**********"
click at [697, 563] on button "Add Page" at bounding box center [709, 566] width 98 height 26
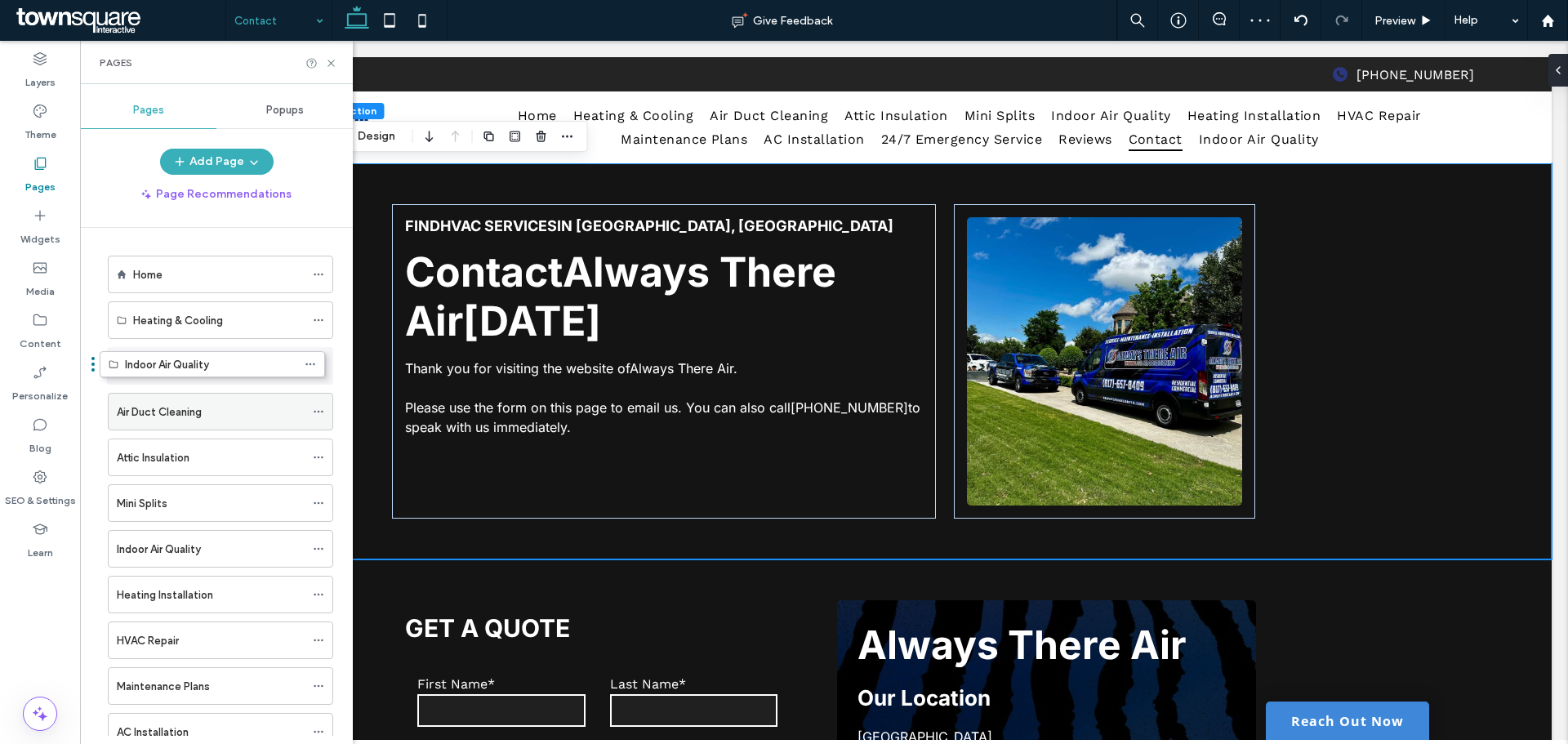
drag, startPoint x: 180, startPoint y: 683, endPoint x: 206, endPoint y: 362, distance: 322.1
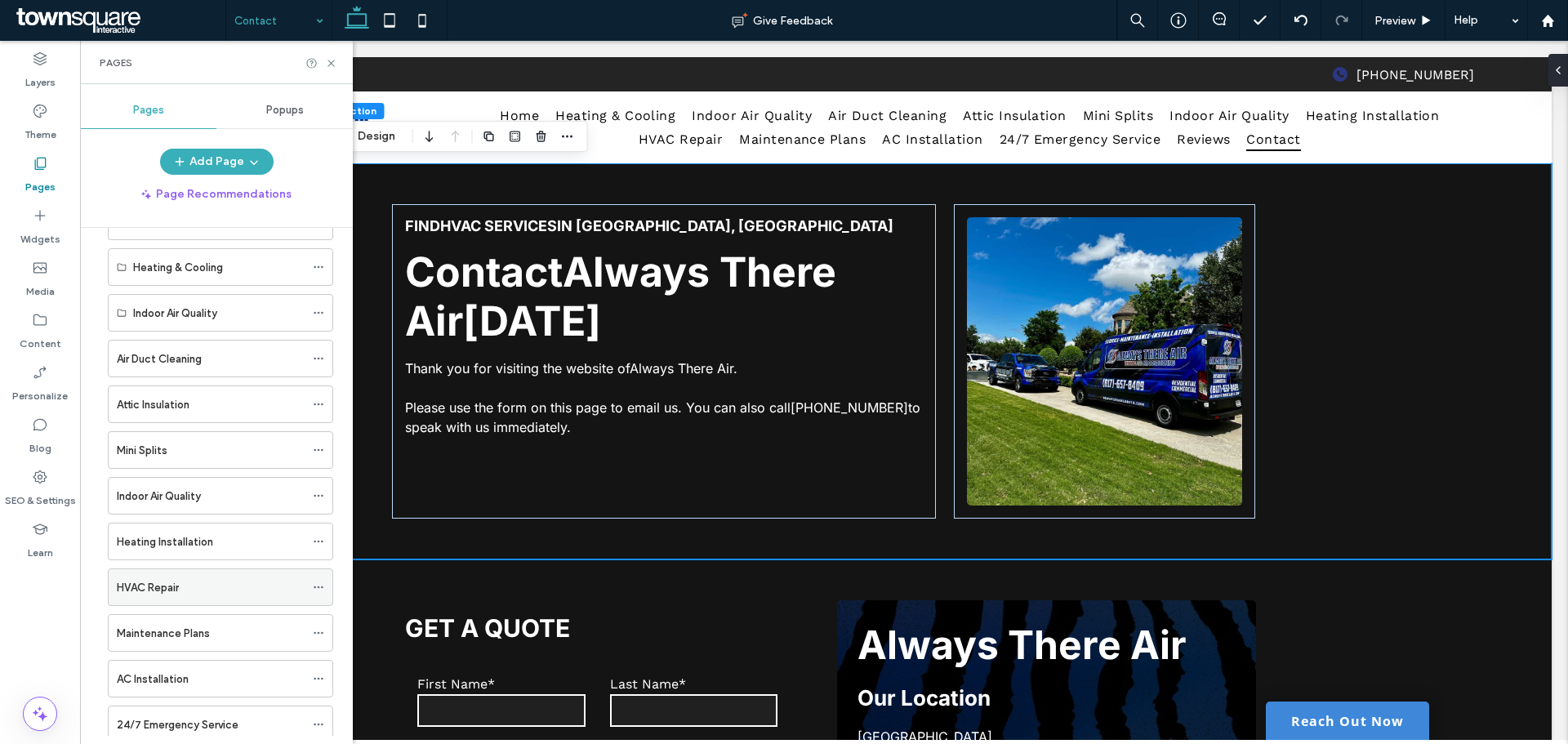
scroll to position [82, 0]
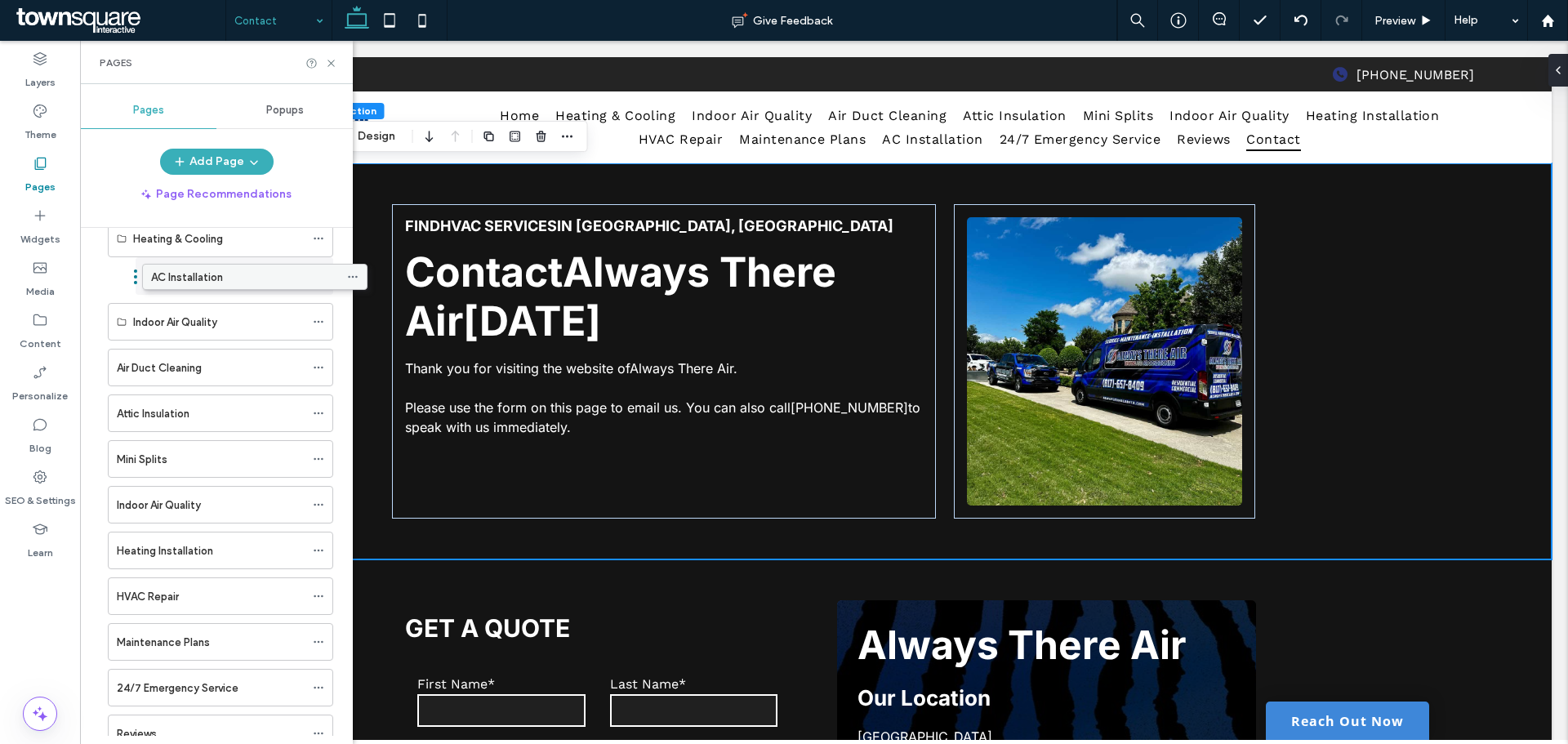
drag, startPoint x: 183, startPoint y: 643, endPoint x: 217, endPoint y: 275, distance: 369.6
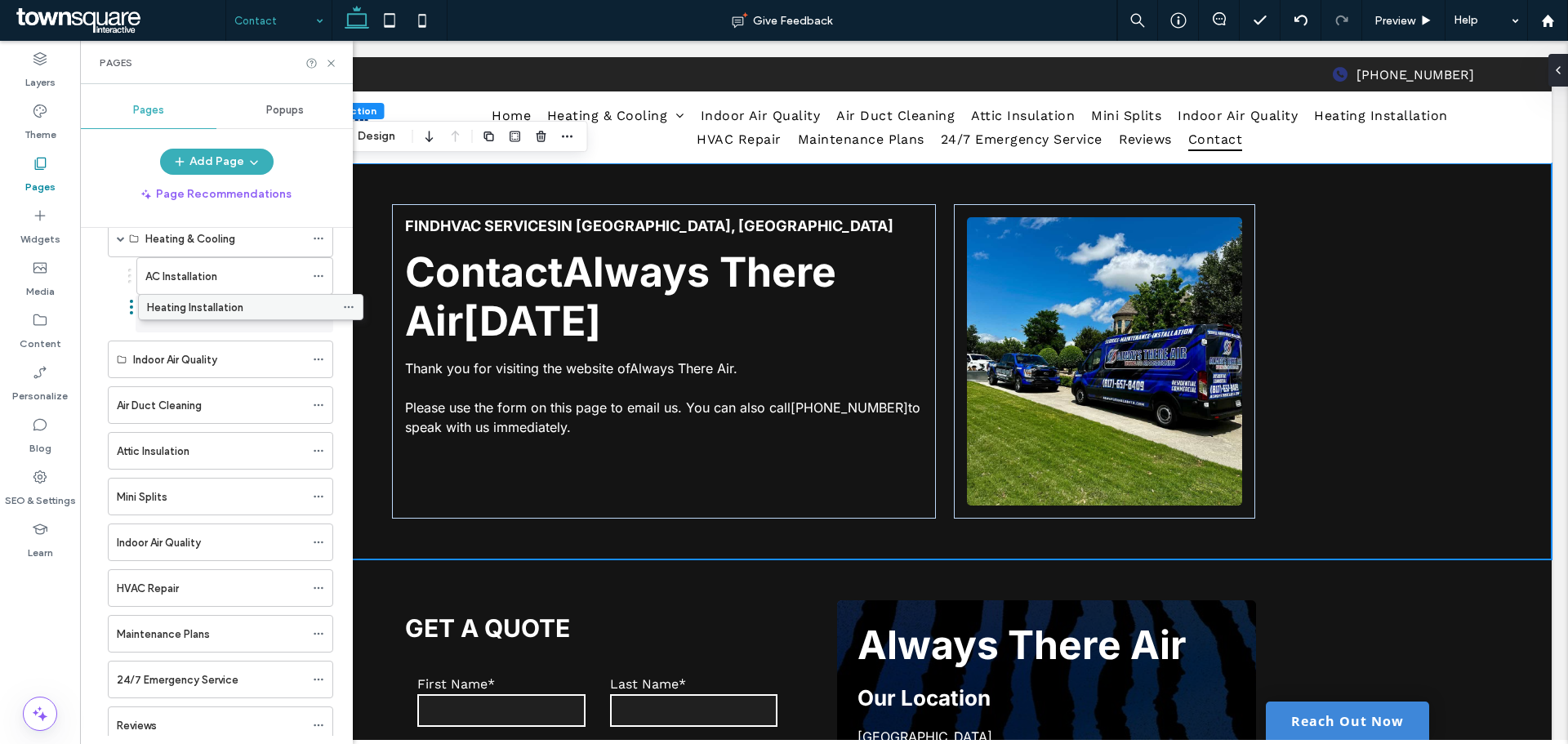
drag, startPoint x: 215, startPoint y: 545, endPoint x: 245, endPoint y: 309, distance: 237.9
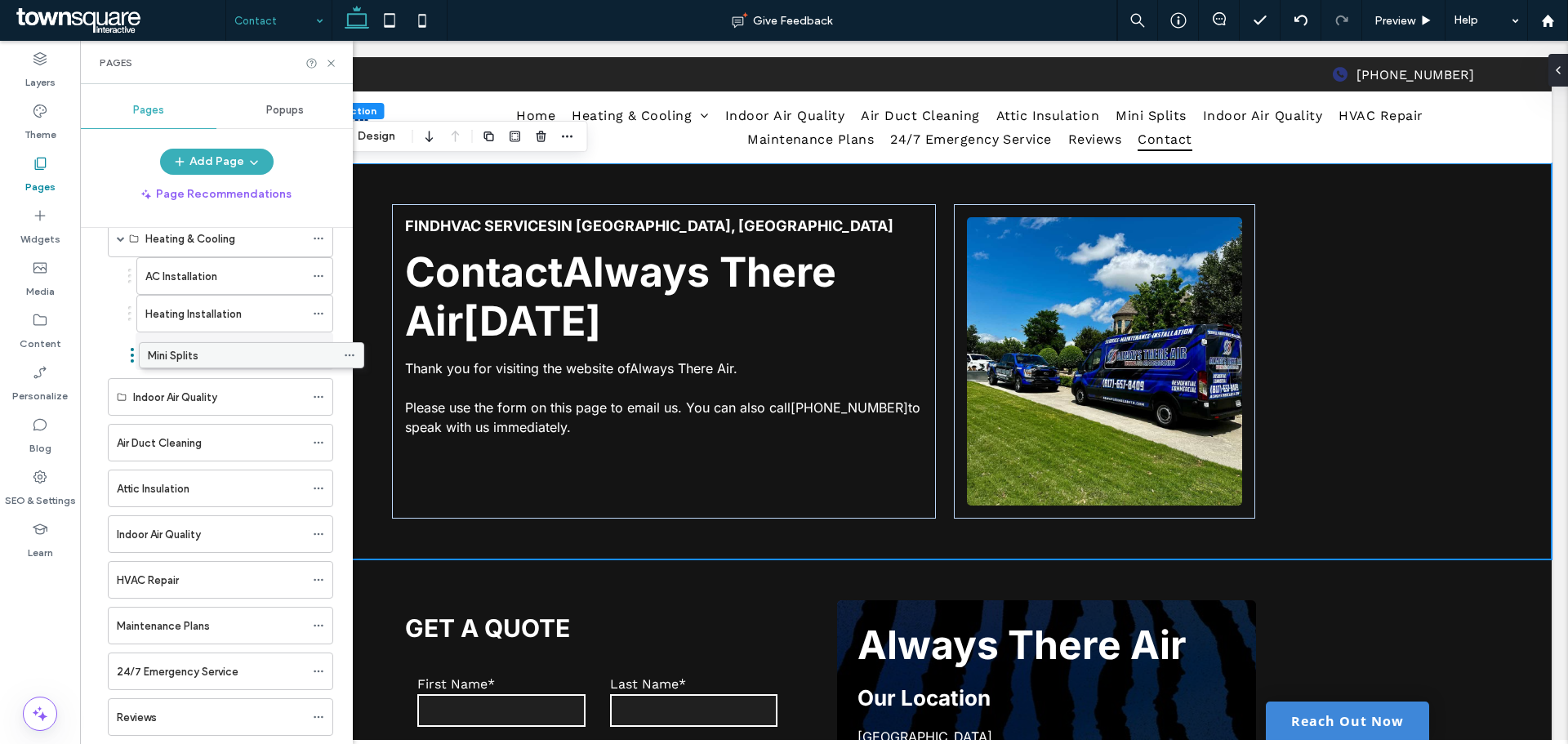
drag, startPoint x: 231, startPoint y: 361, endPoint x: 214, endPoint y: 361, distance: 17.0
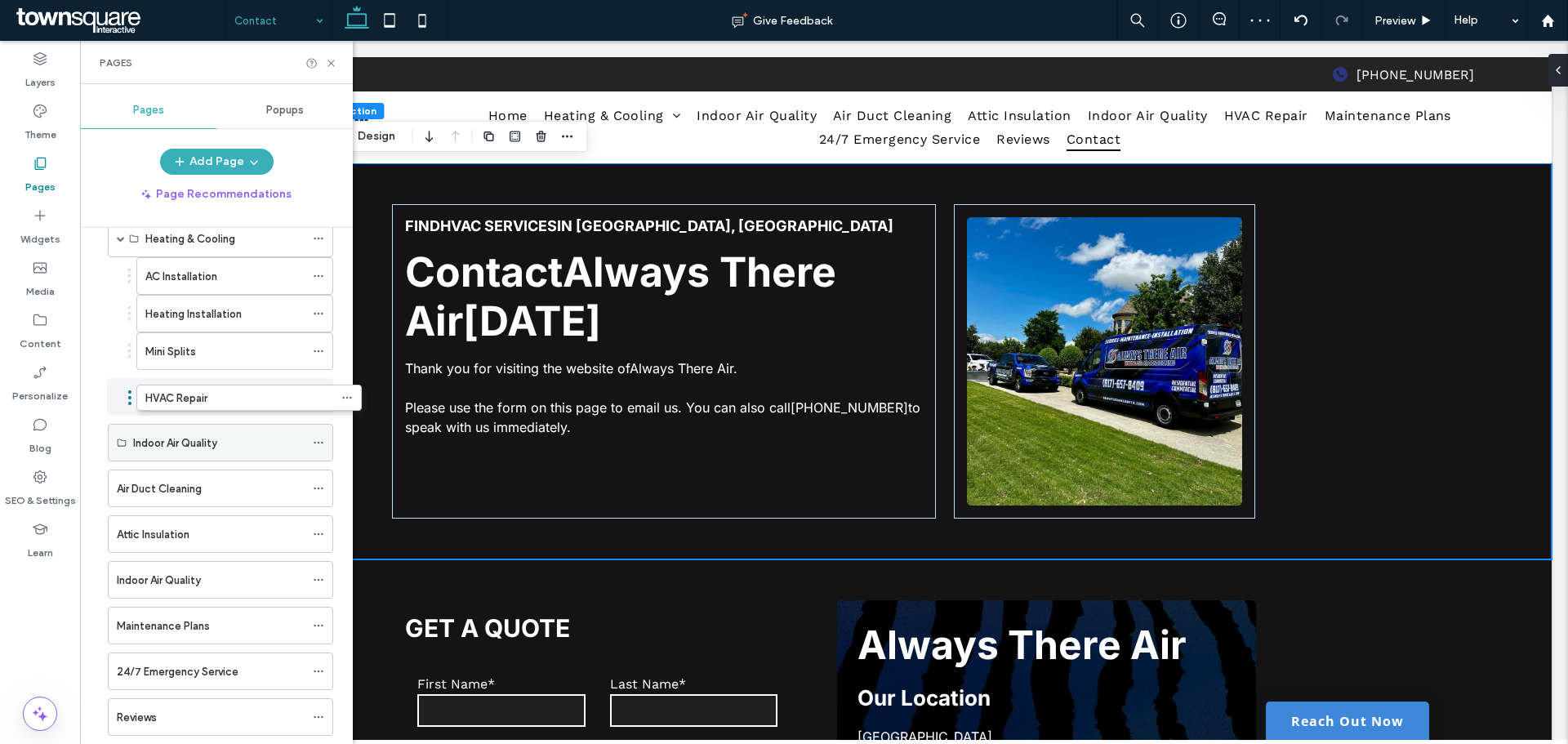
drag, startPoint x: 189, startPoint y: 586, endPoint x: 219, endPoint y: 391, distance: 197.3
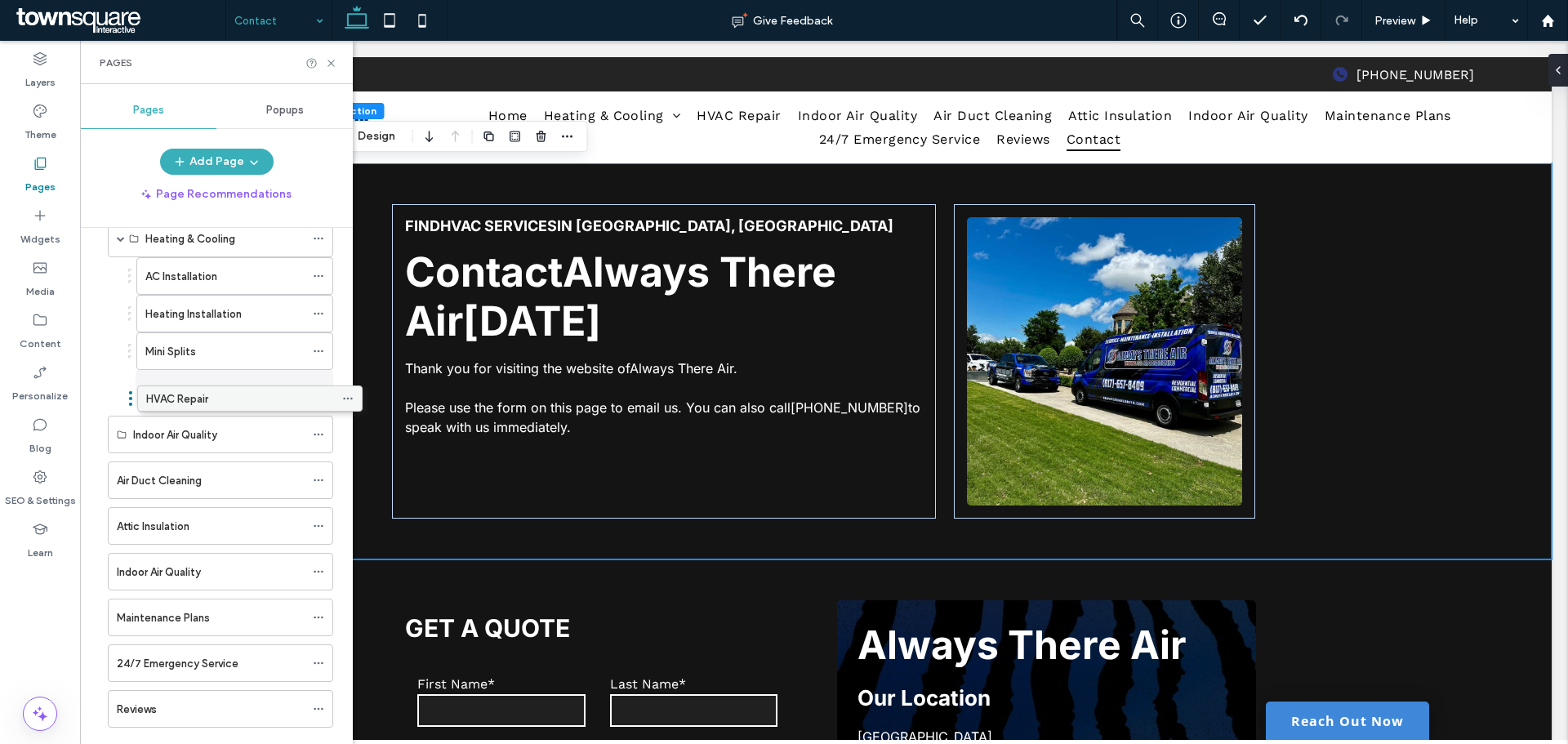
drag, startPoint x: 186, startPoint y: 391, endPoint x: 215, endPoint y: 393, distance: 29.1
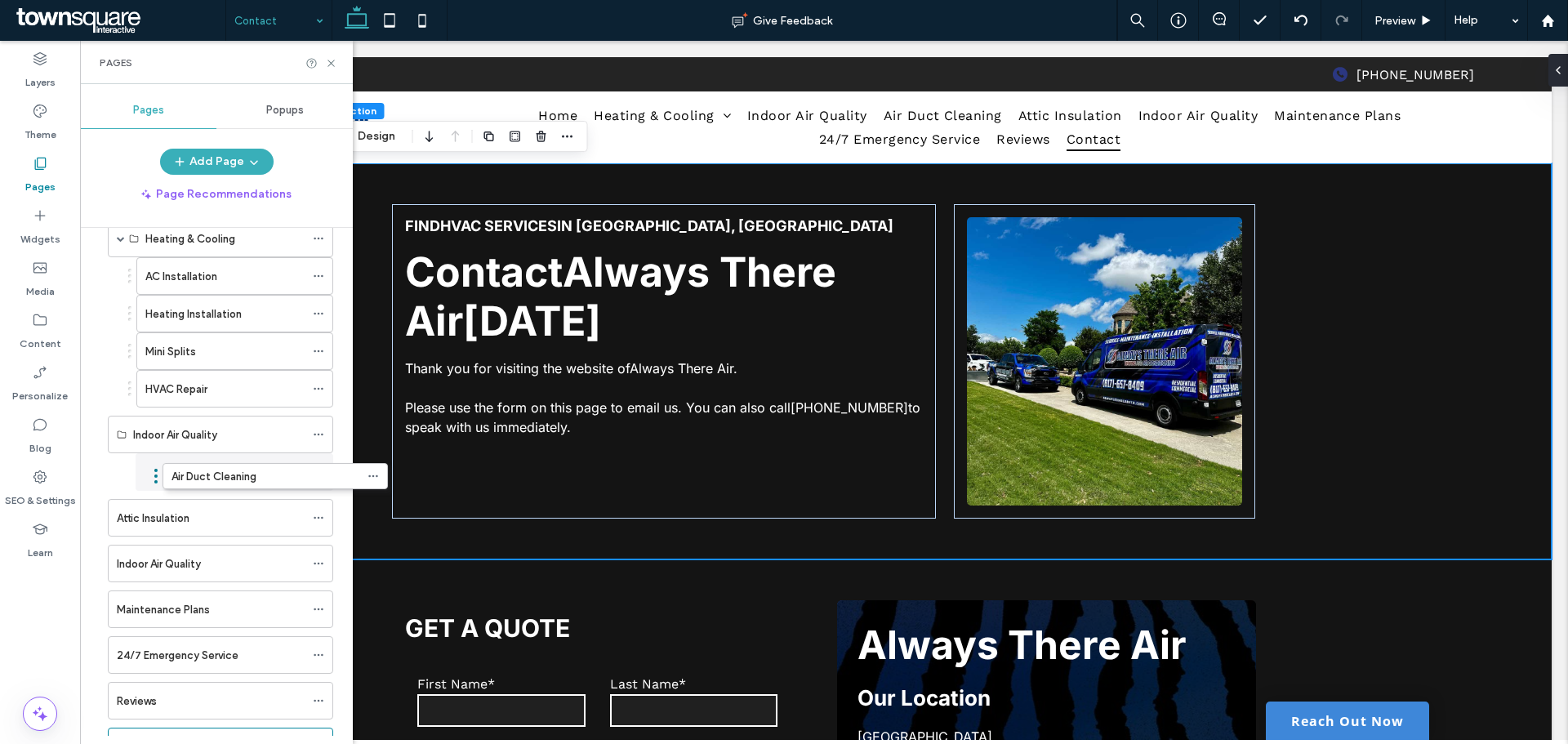
drag, startPoint x: 186, startPoint y: 488, endPoint x: 219, endPoint y: 496, distance: 34.0
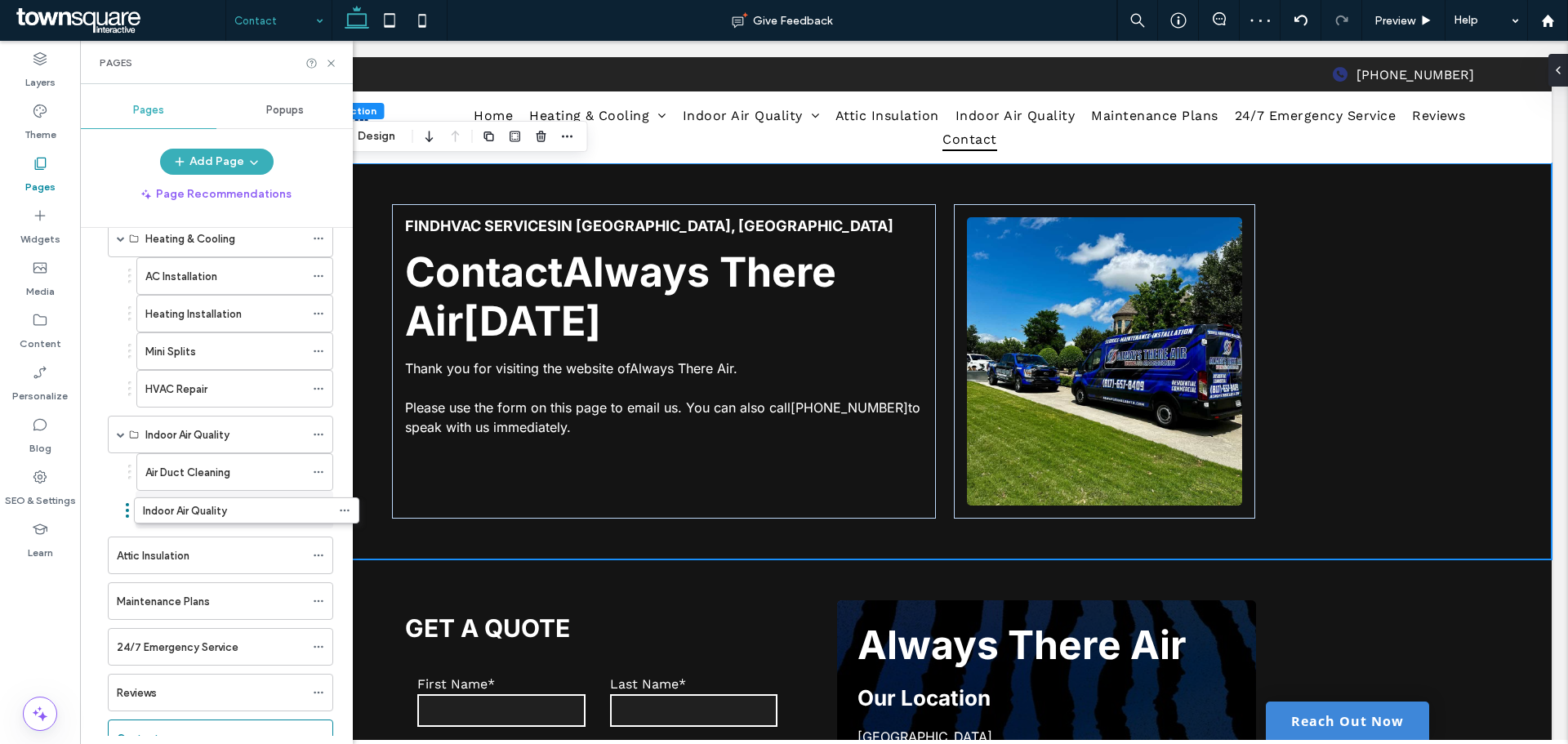
drag, startPoint x: 185, startPoint y: 569, endPoint x: 211, endPoint y: 522, distance: 53.7
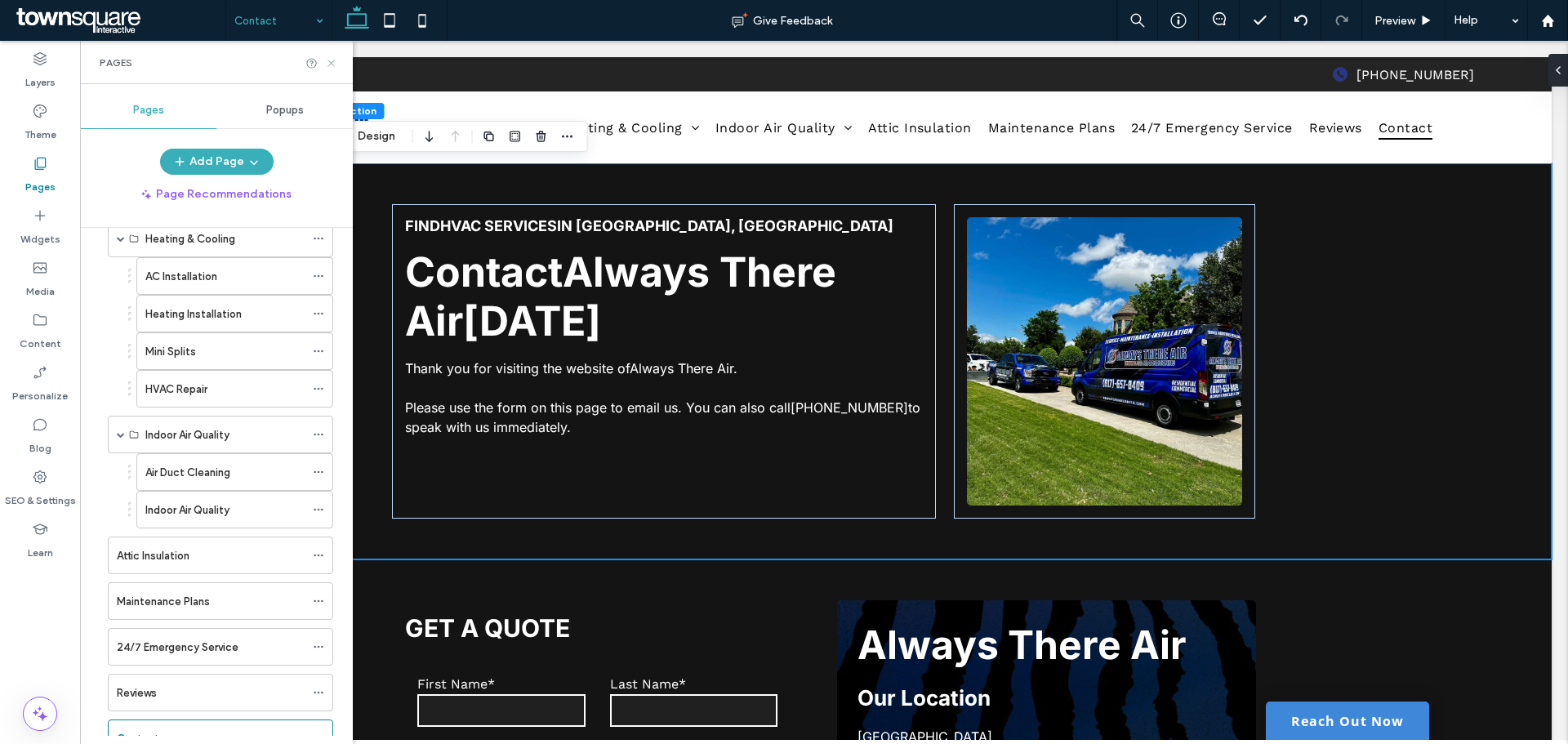
click at [325, 66] on icon at bounding box center [331, 64] width 12 height 12
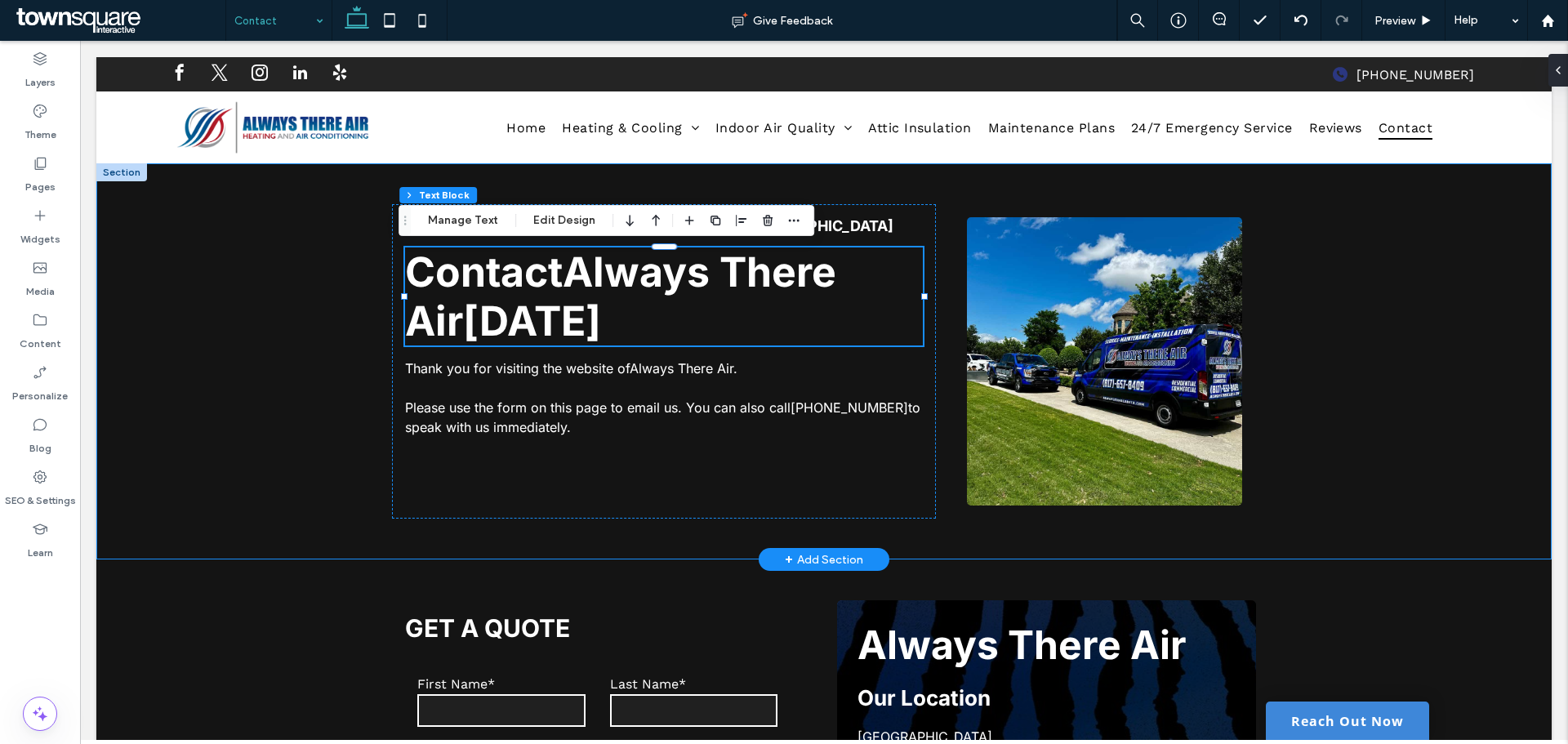
click at [1433, 326] on div "Find HVAC services in [GEOGRAPHIC_DATA], [GEOGRAPHIC_DATA] Contact Always There…" at bounding box center [824, 361] width 1455 height 396
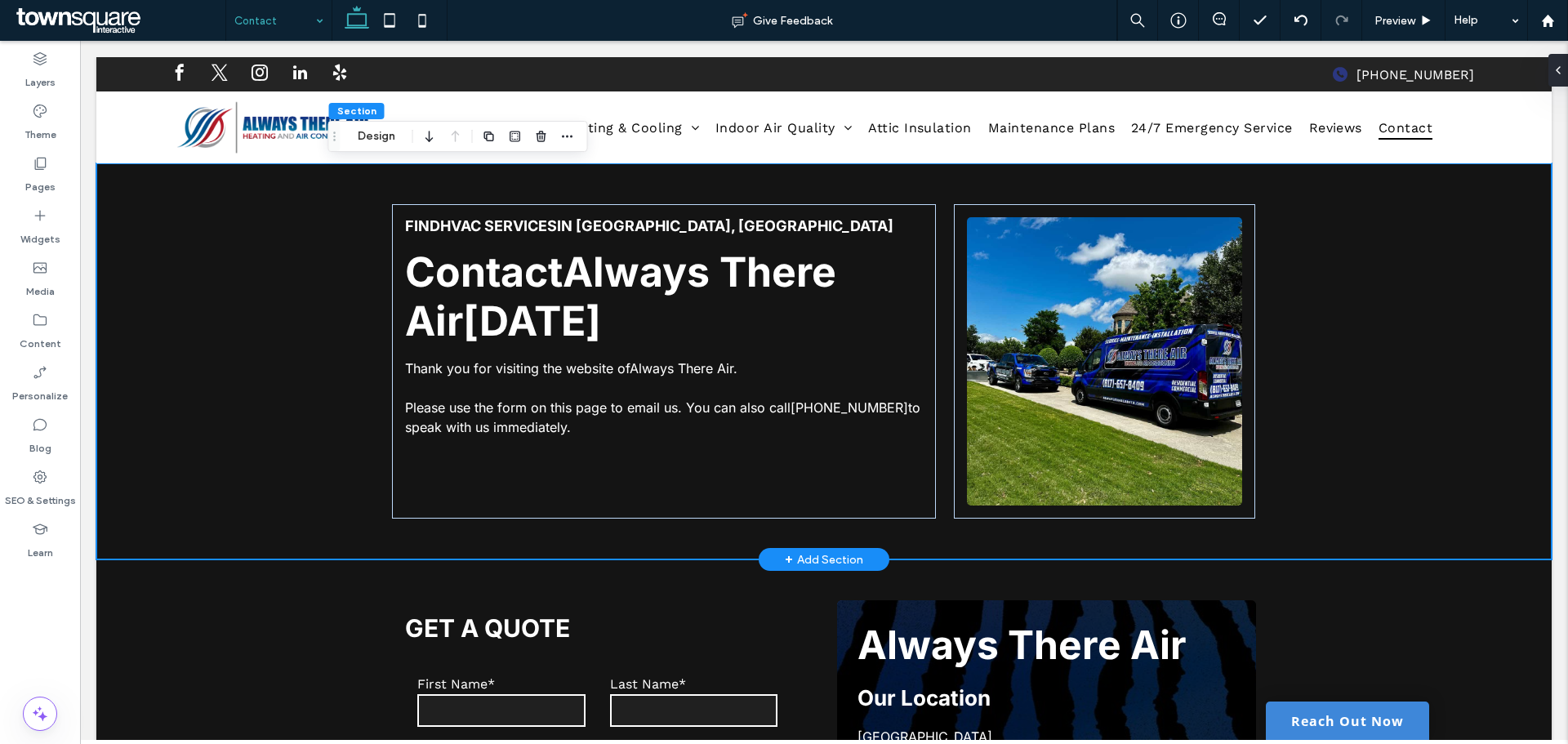
click at [231, 345] on div "Find HVAC services in [GEOGRAPHIC_DATA], [GEOGRAPHIC_DATA] Contact Always There…" at bounding box center [824, 361] width 1455 height 396
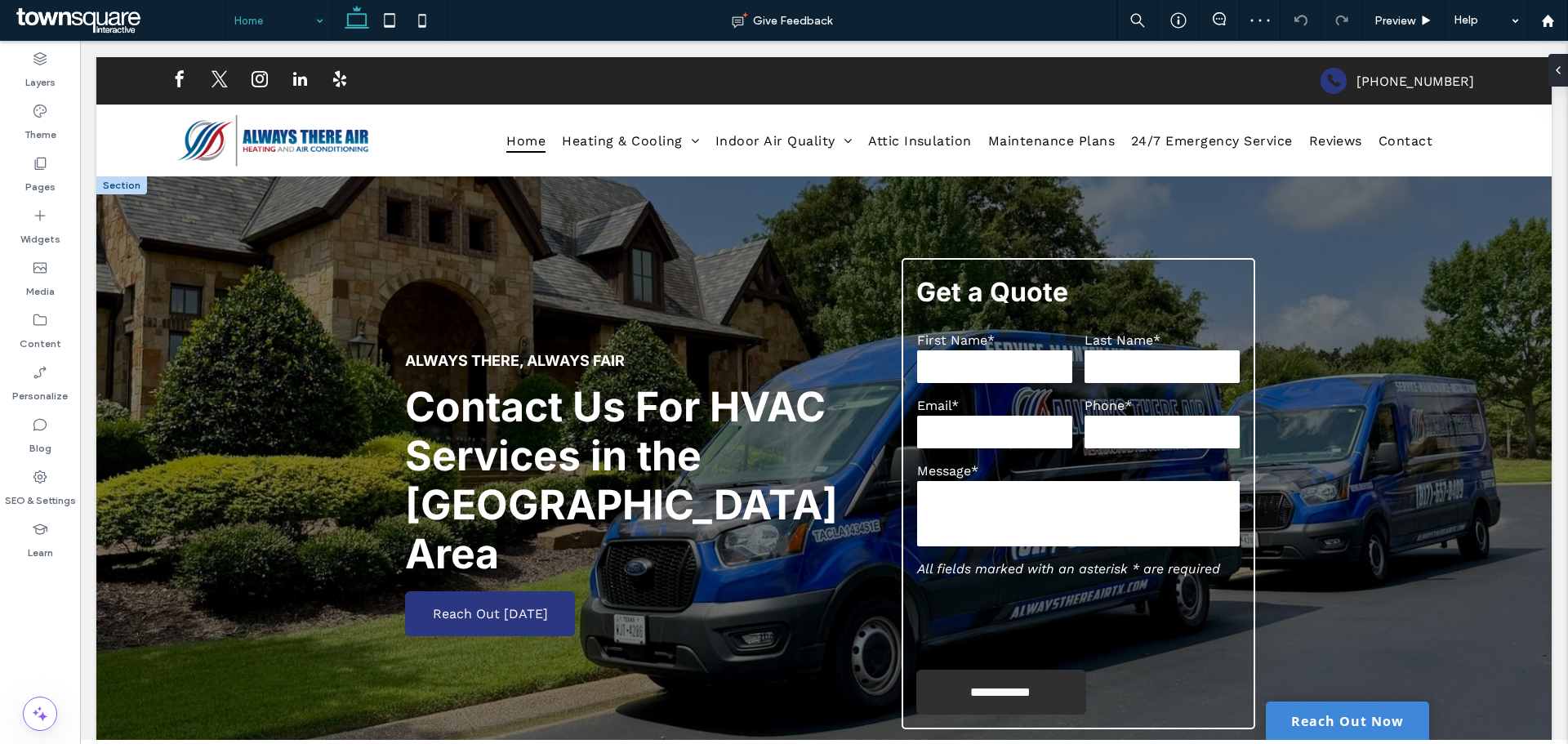
click at [1474, 369] on div "**********" at bounding box center [824, 493] width 1455 height 634
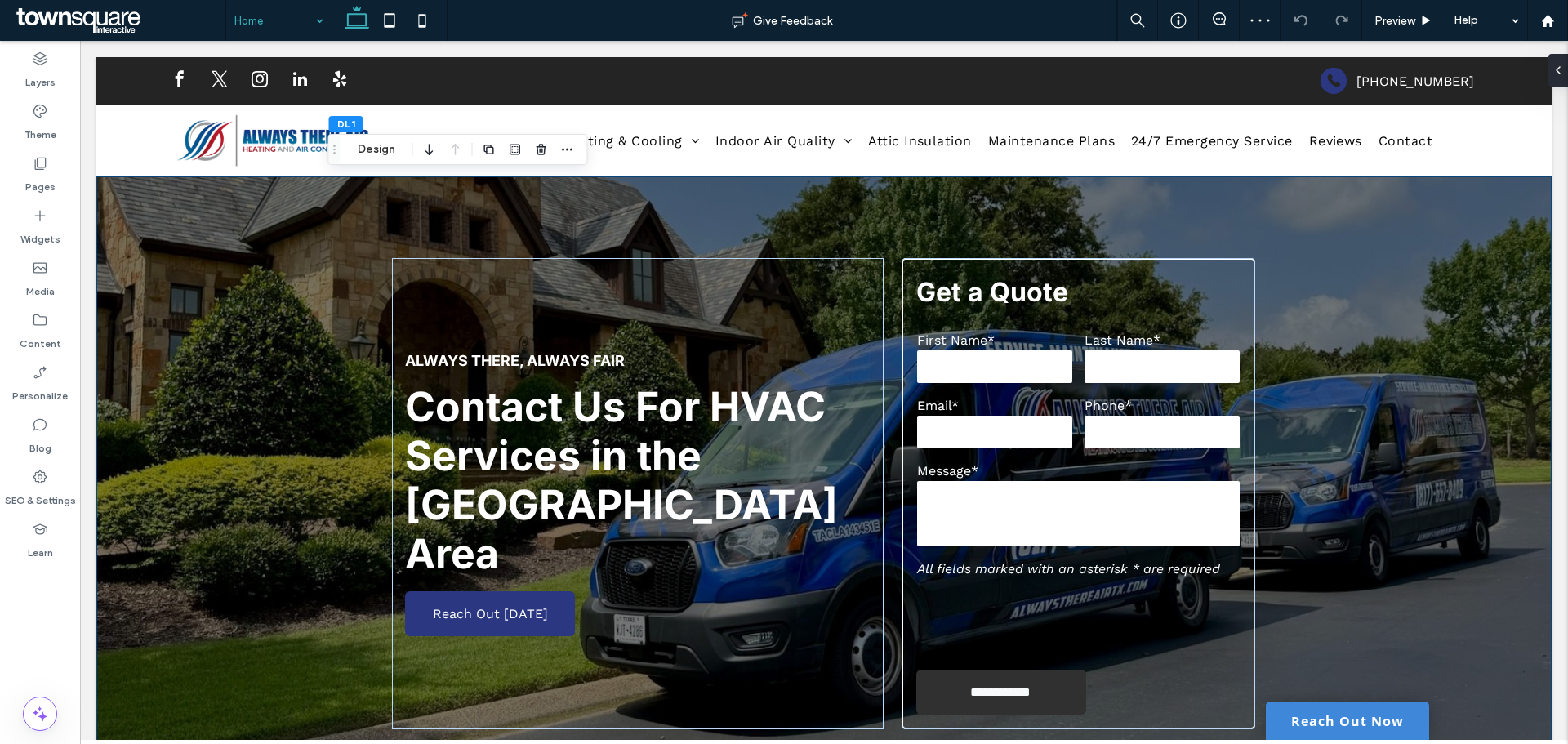
click at [1385, 331] on div "**********" at bounding box center [824, 493] width 1455 height 634
click at [368, 139] on div "DL 1 Design" at bounding box center [458, 150] width 260 height 31
click at [369, 139] on button "Design" at bounding box center [375, 149] width 58 height 19
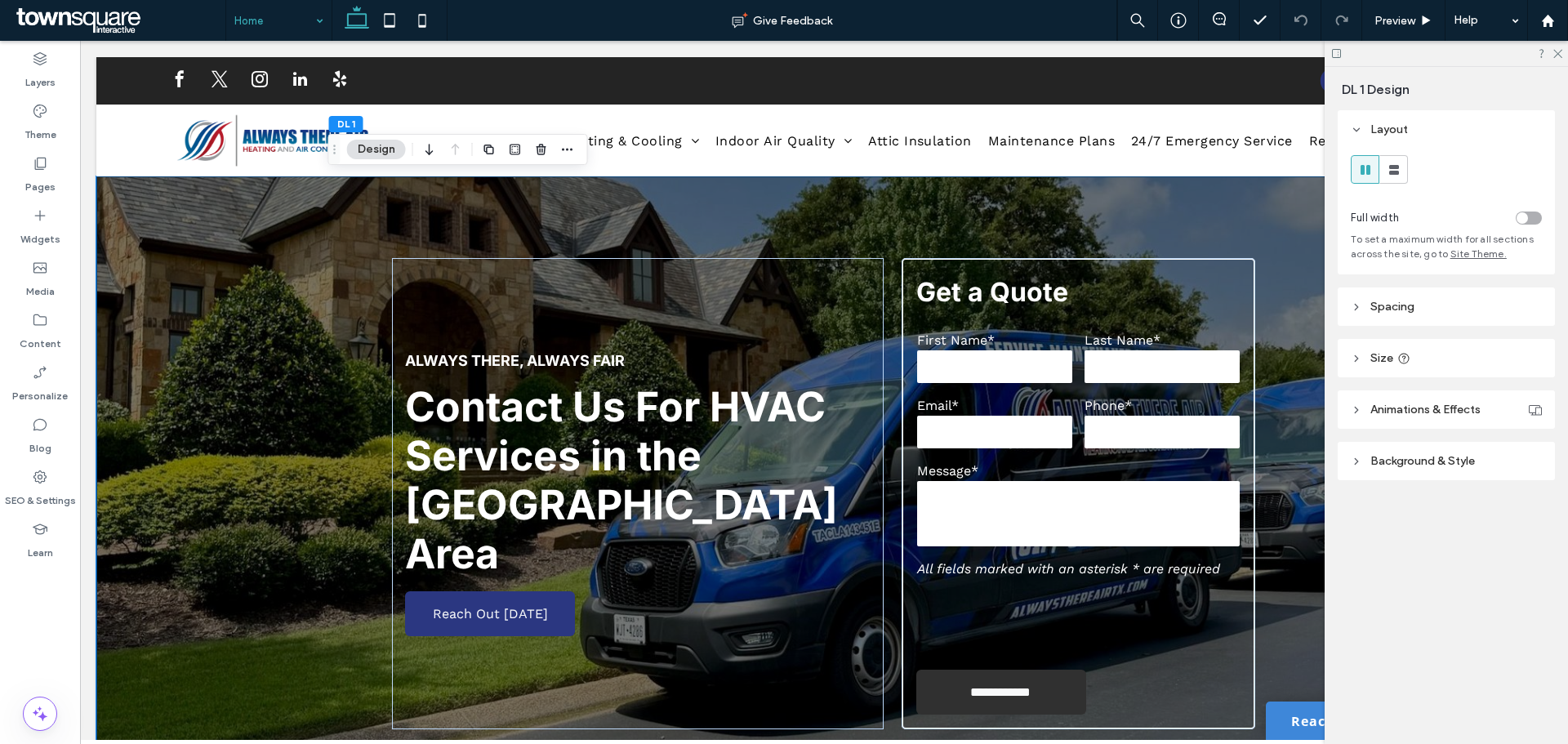
click at [1429, 457] on span "Background & Style" at bounding box center [1423, 461] width 105 height 14
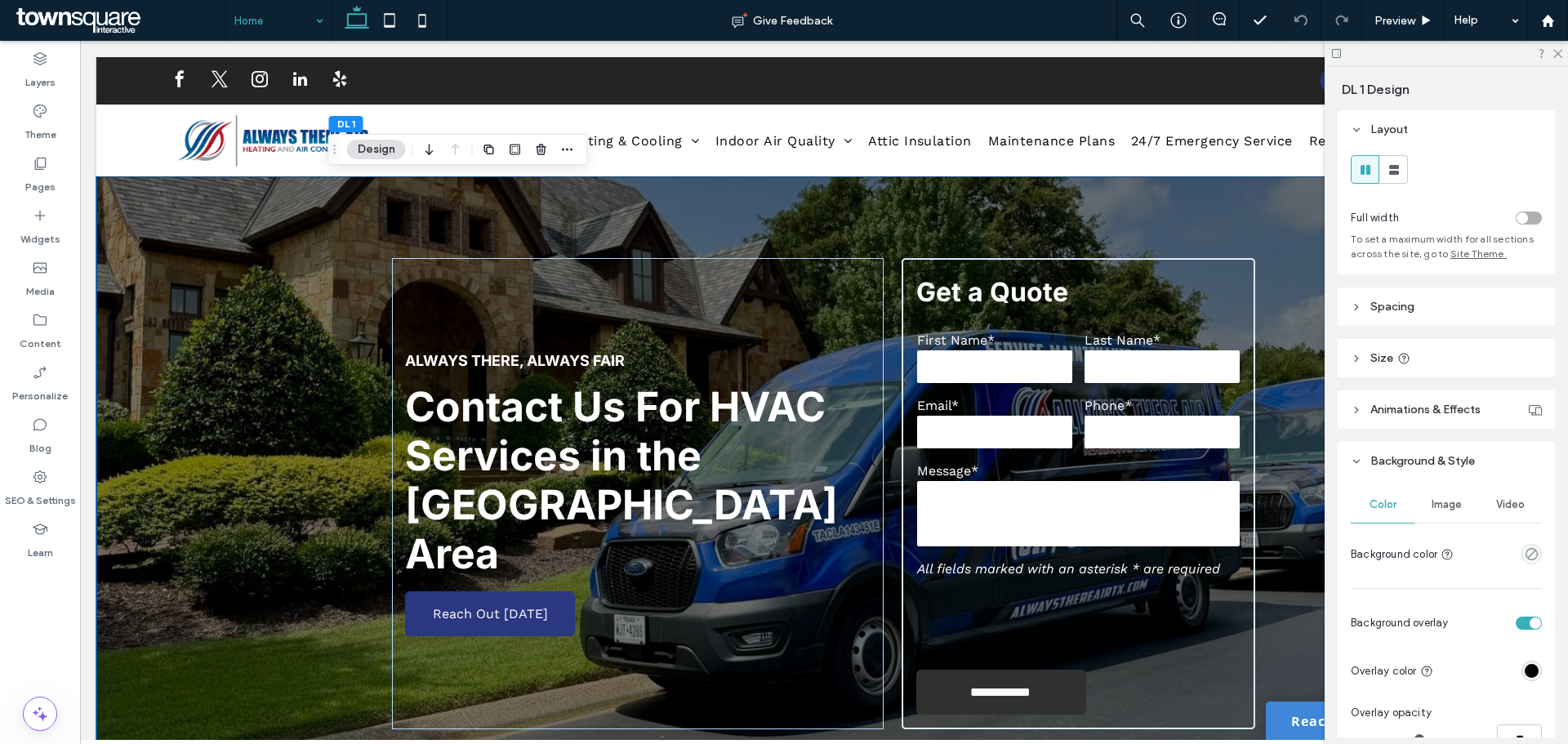
click at [1443, 510] on span "Image" at bounding box center [1446, 504] width 30 height 13
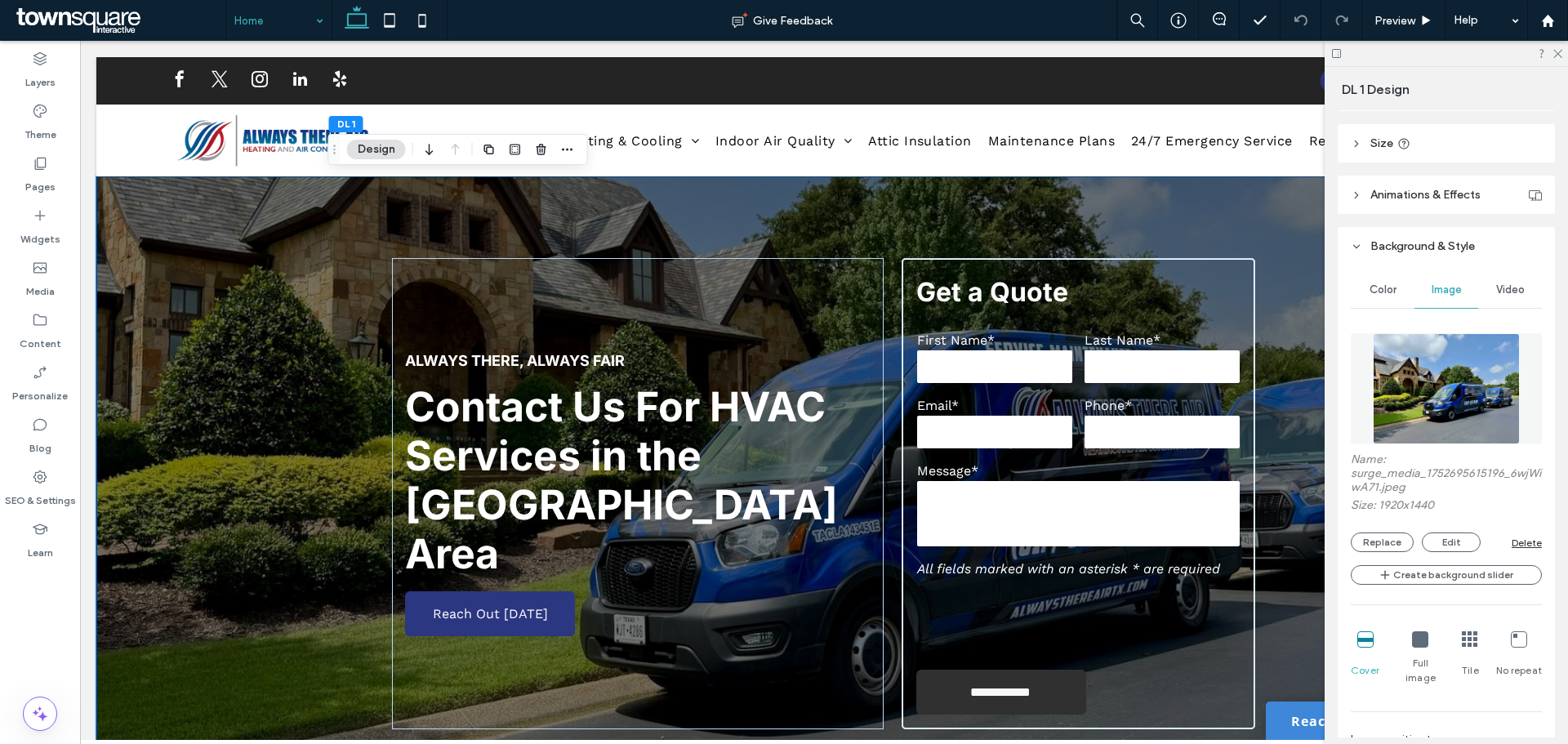
scroll to position [245, 0]
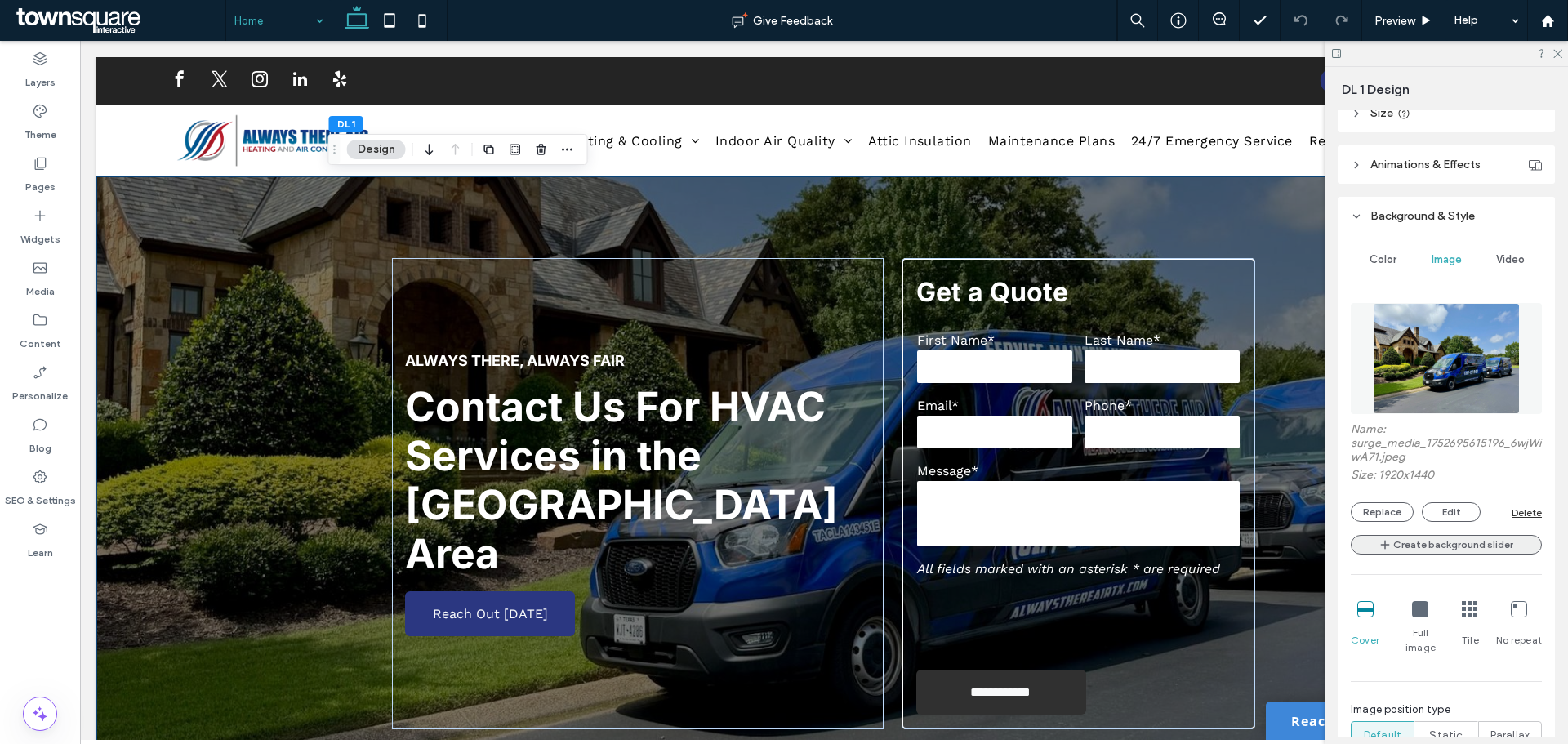
click at [1473, 545] on button "Create background slider" at bounding box center [1445, 544] width 191 height 19
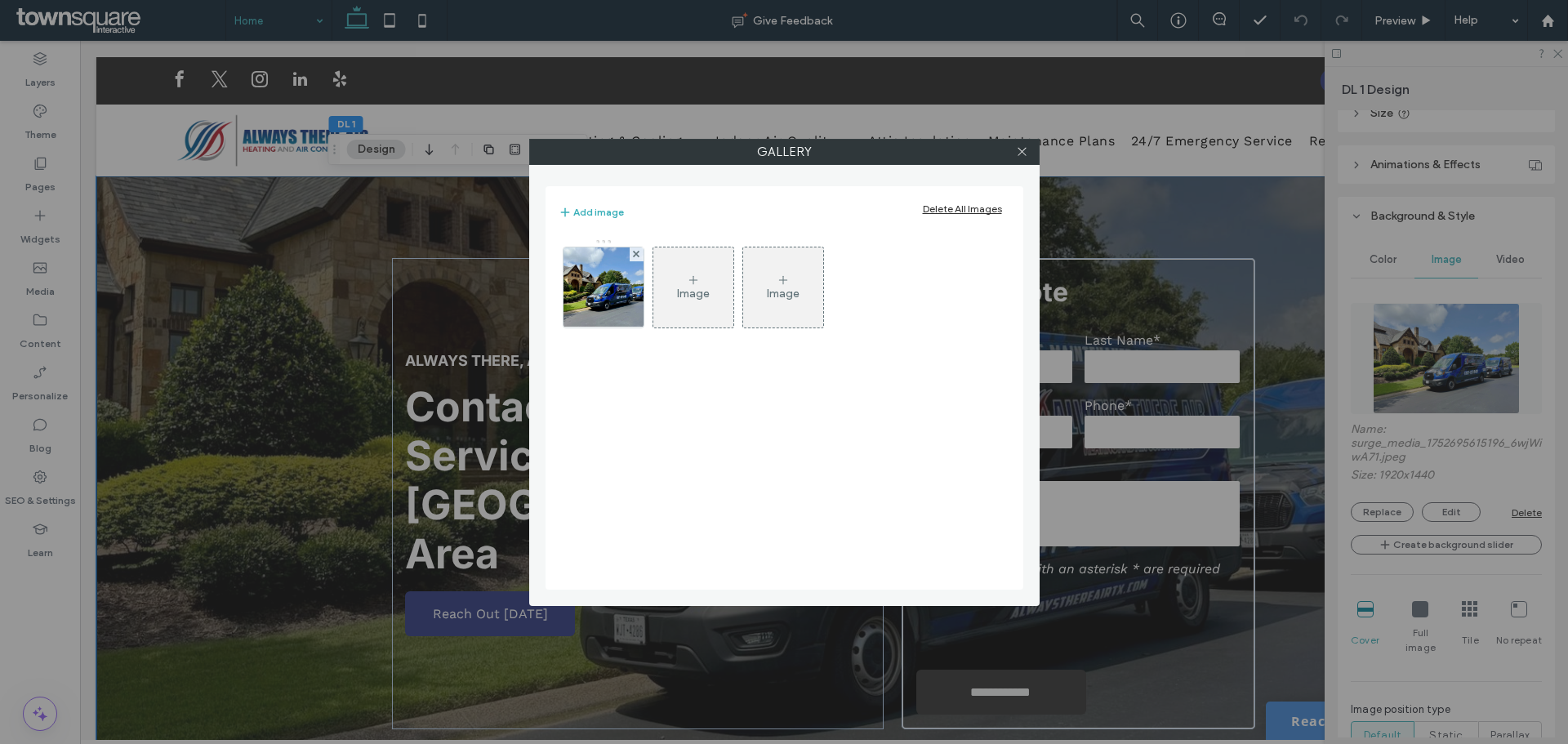
click at [684, 256] on div "Image" at bounding box center [693, 287] width 80 height 77
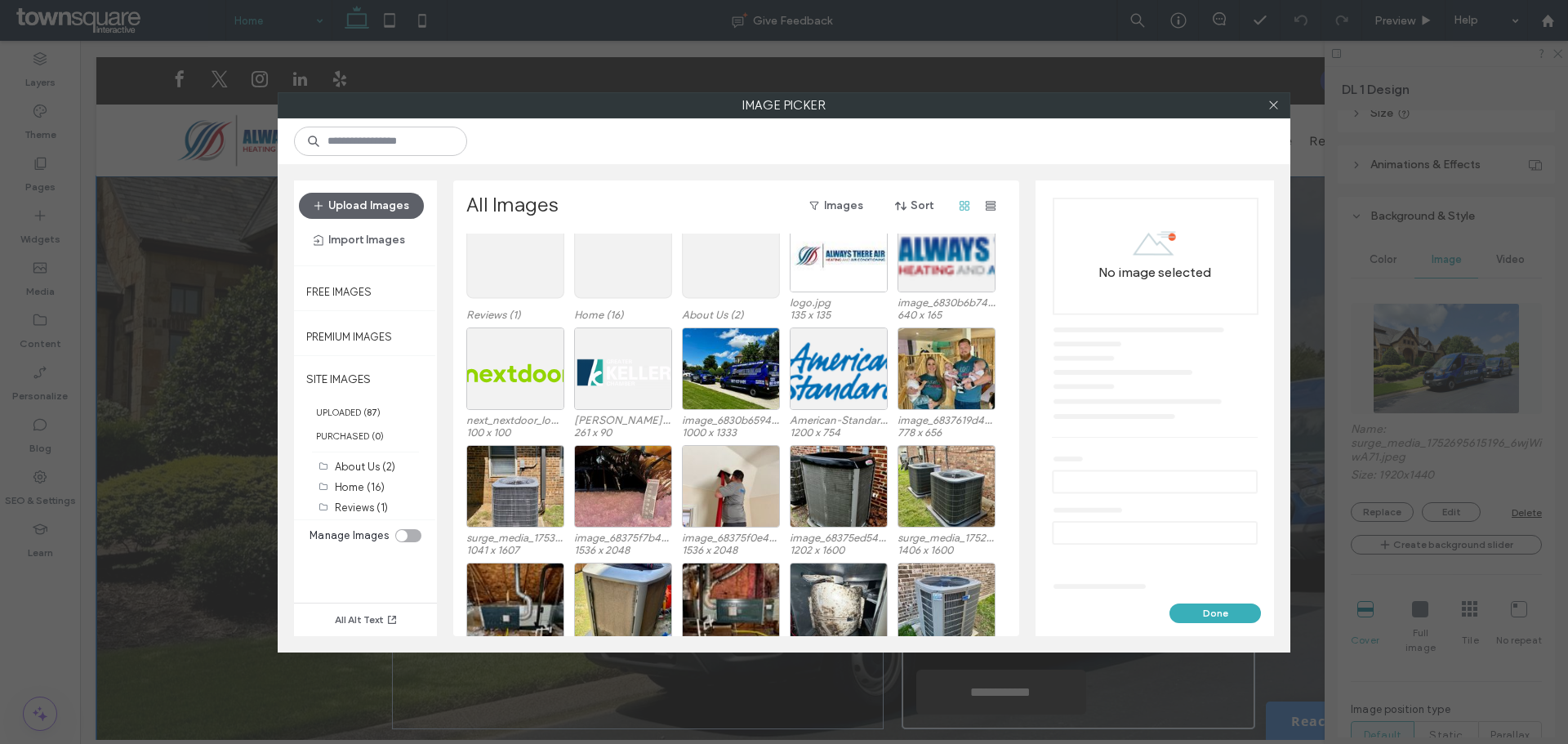
scroll to position [82, 0]
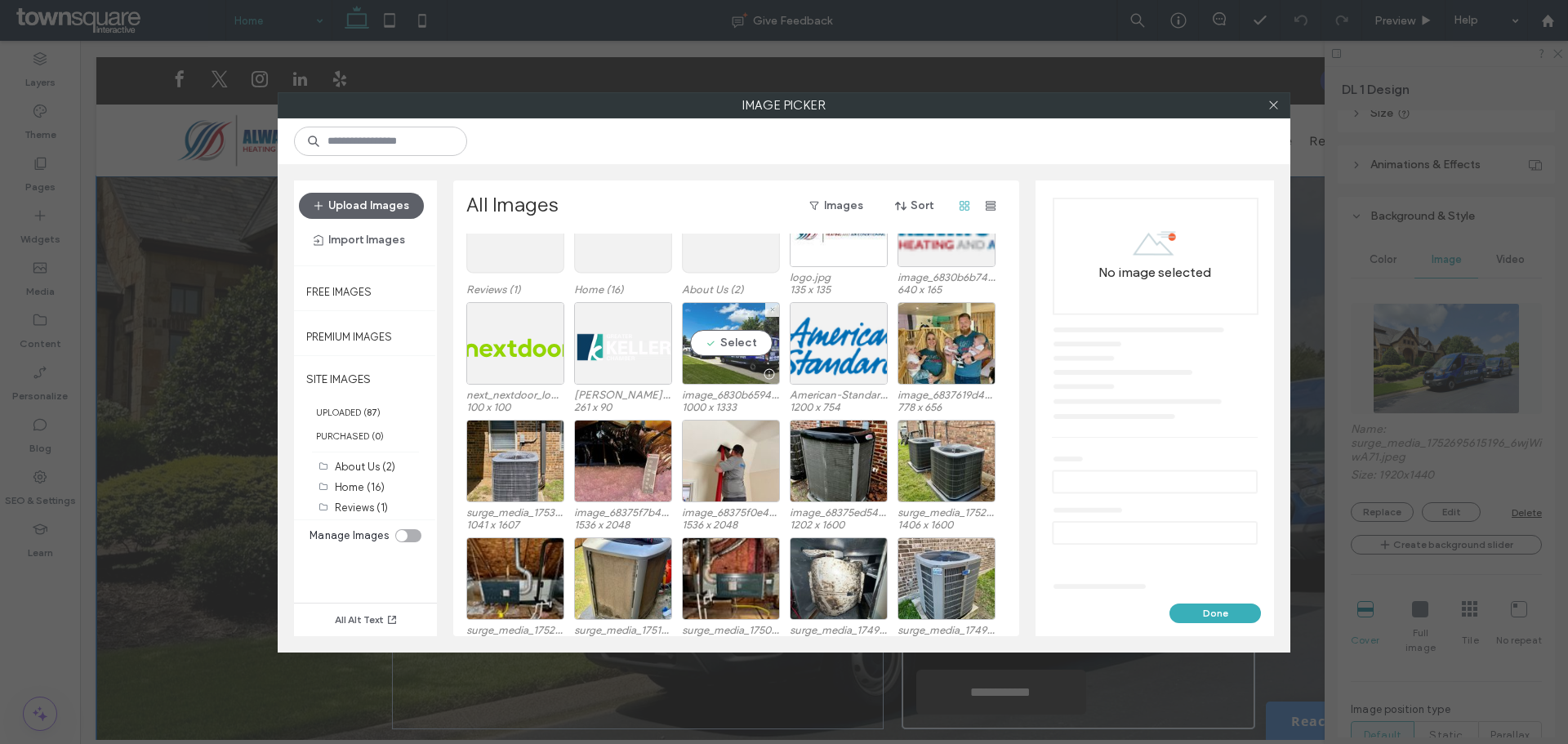
click at [733, 330] on div "Select" at bounding box center [731, 343] width 98 height 83
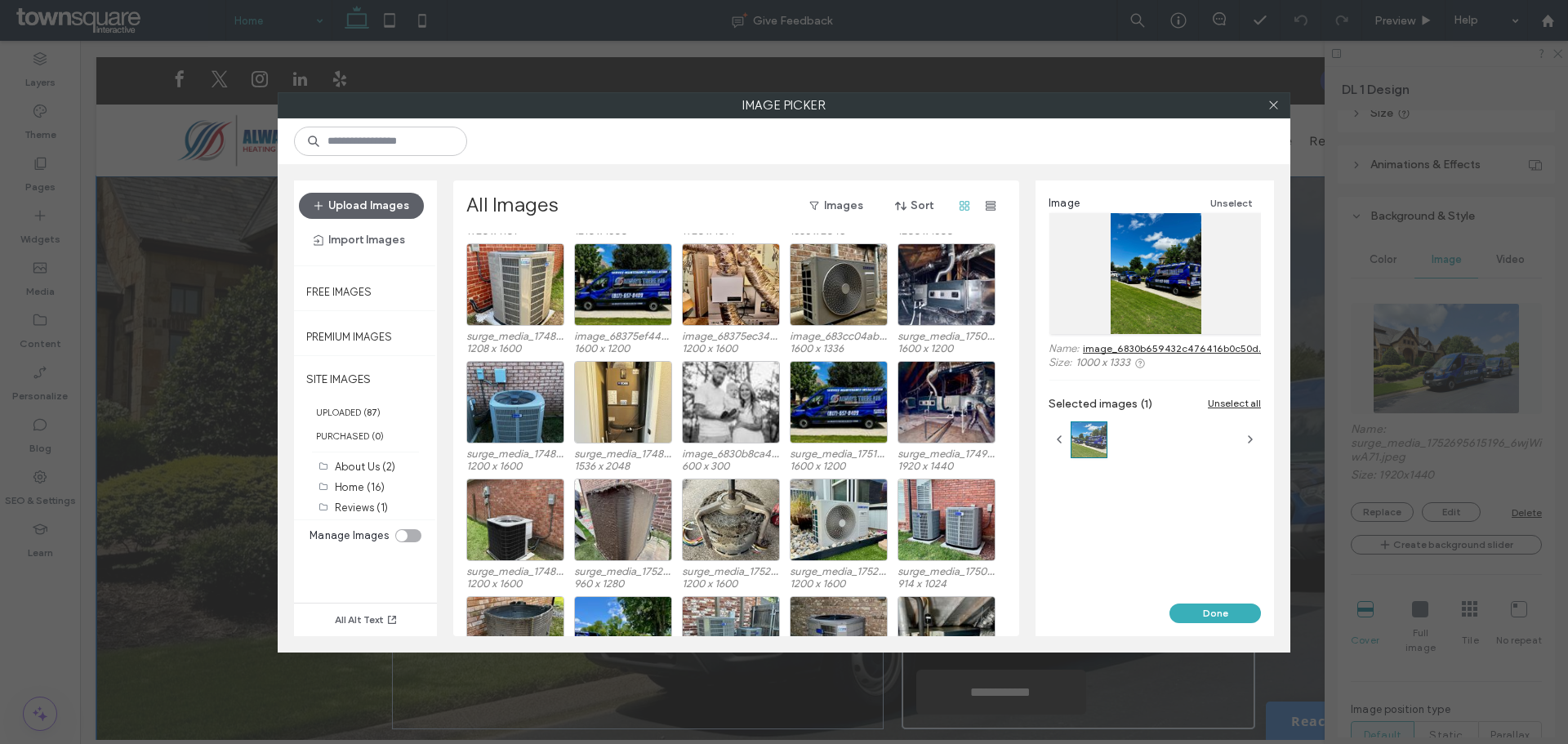
scroll to position [524, 0]
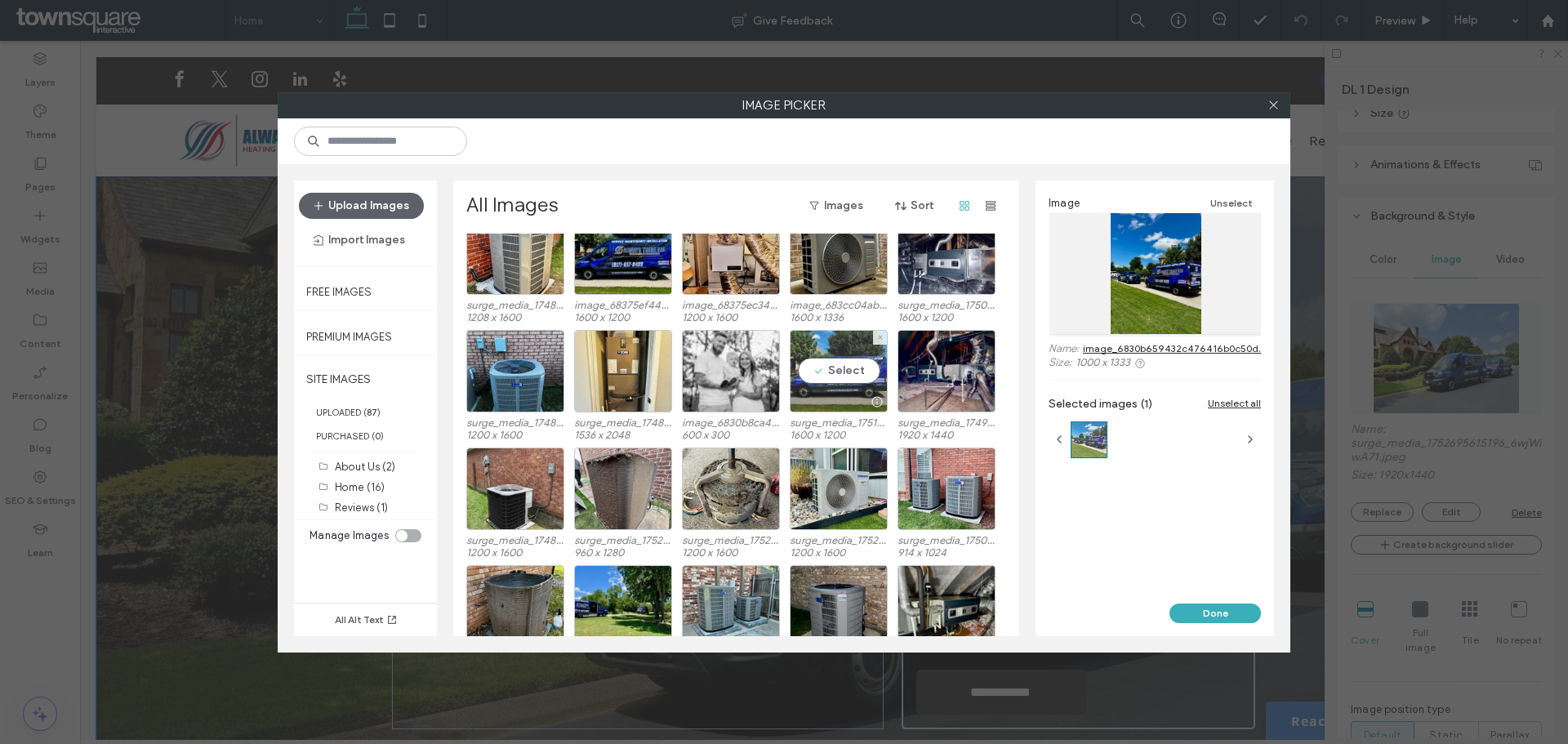
click at [839, 371] on div "Select" at bounding box center [838, 371] width 98 height 83
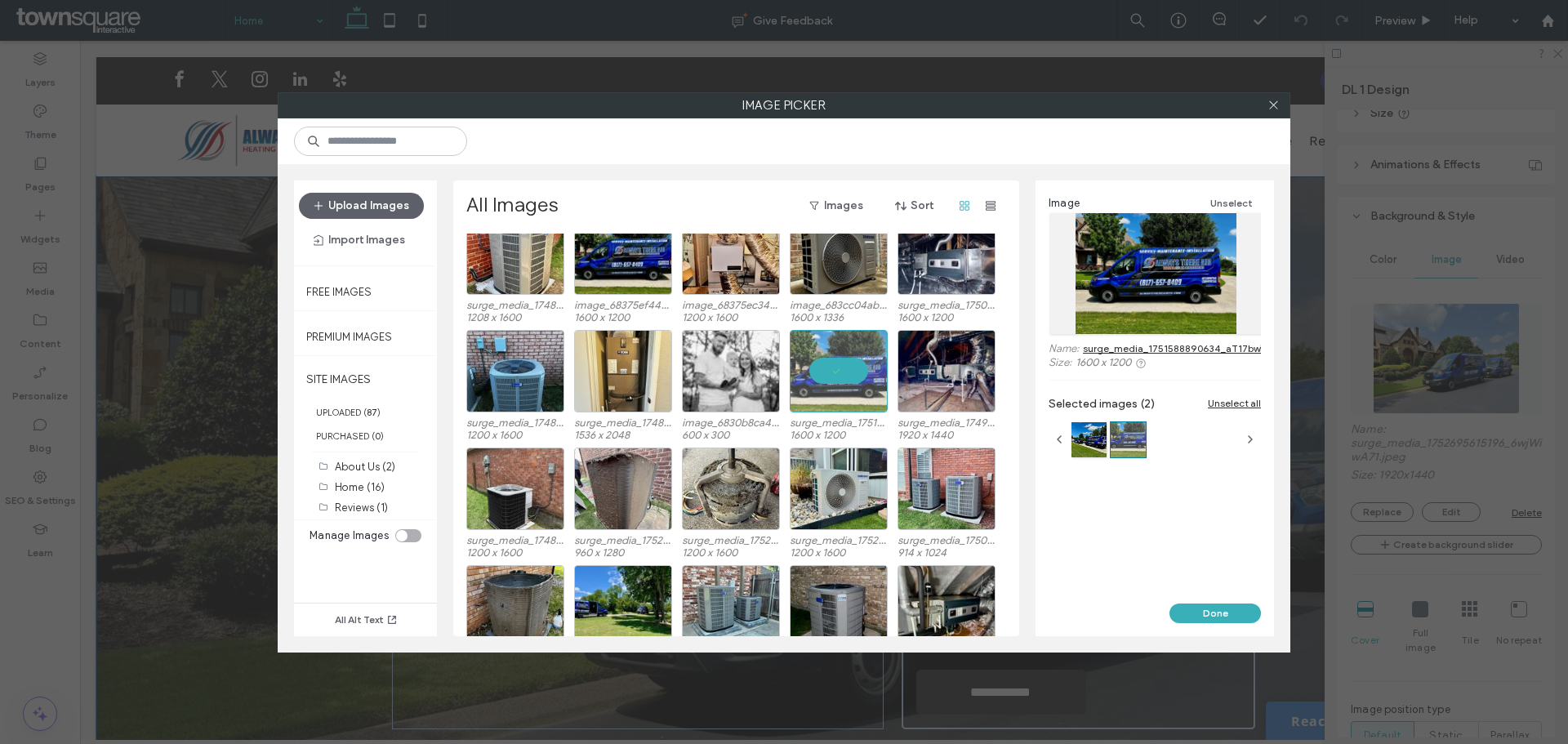
click at [1195, 612] on button "Done" at bounding box center [1214, 613] width 91 height 19
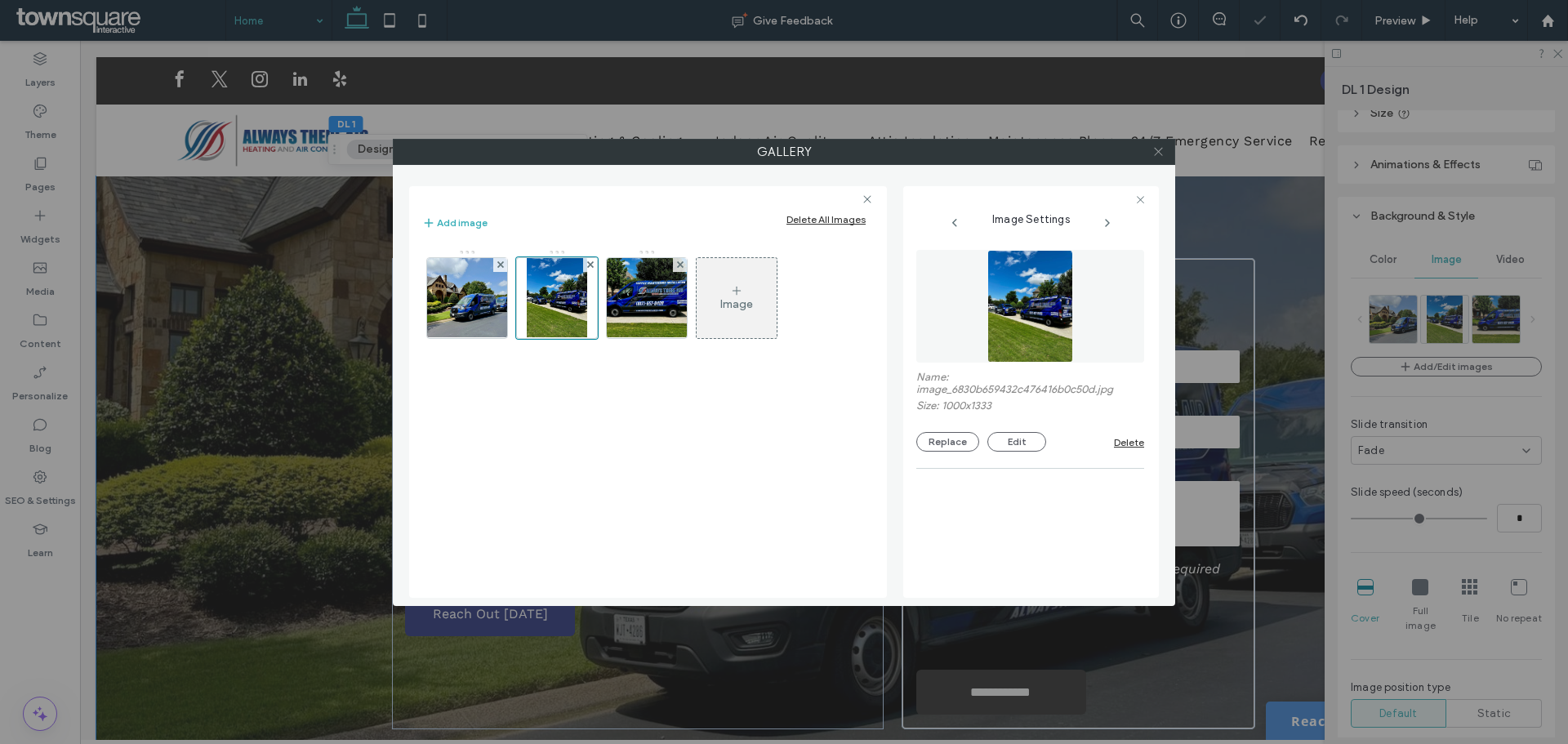
click at [1155, 155] on icon at bounding box center [1159, 152] width 12 height 12
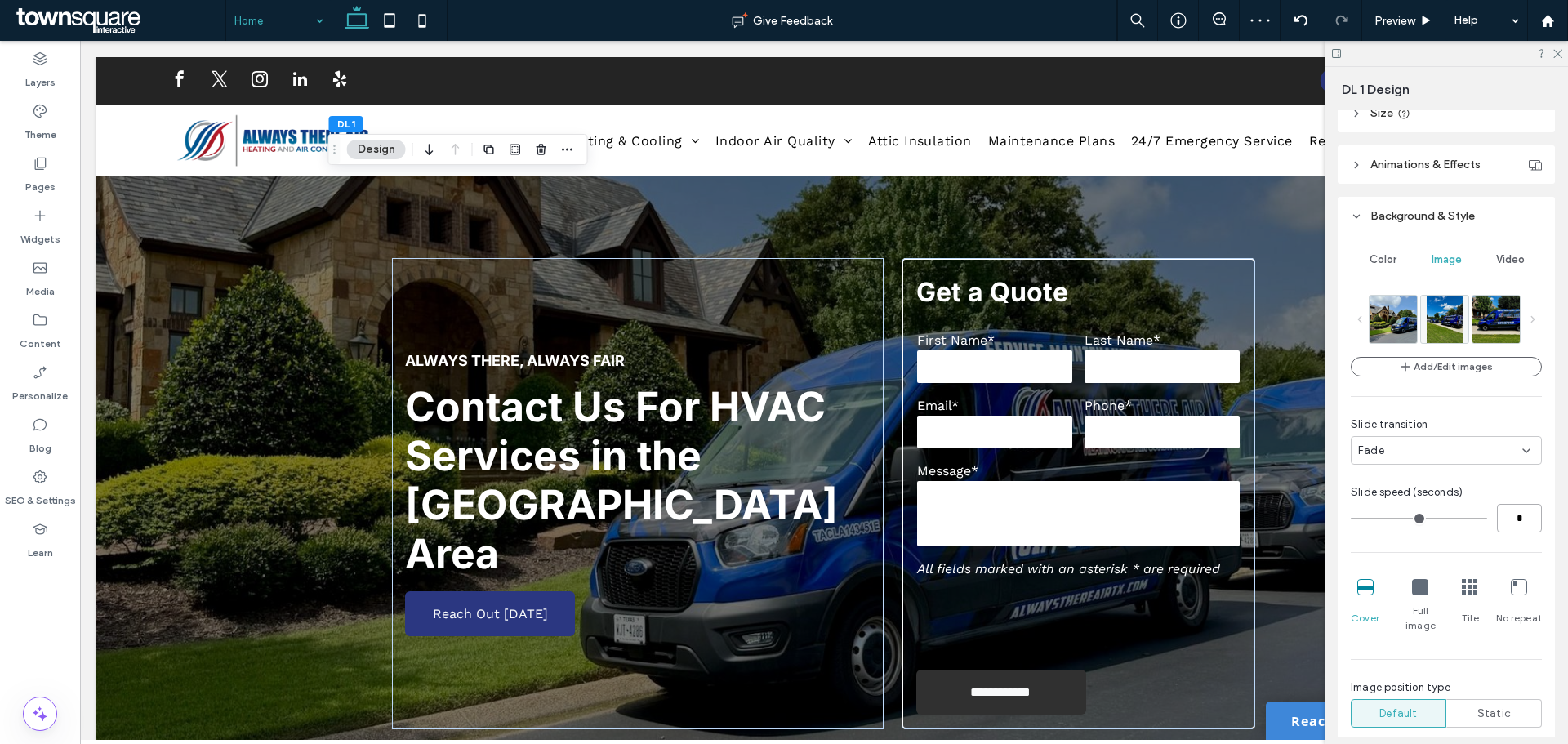
click at [1503, 510] on input "*" at bounding box center [1519, 517] width 45 height 29
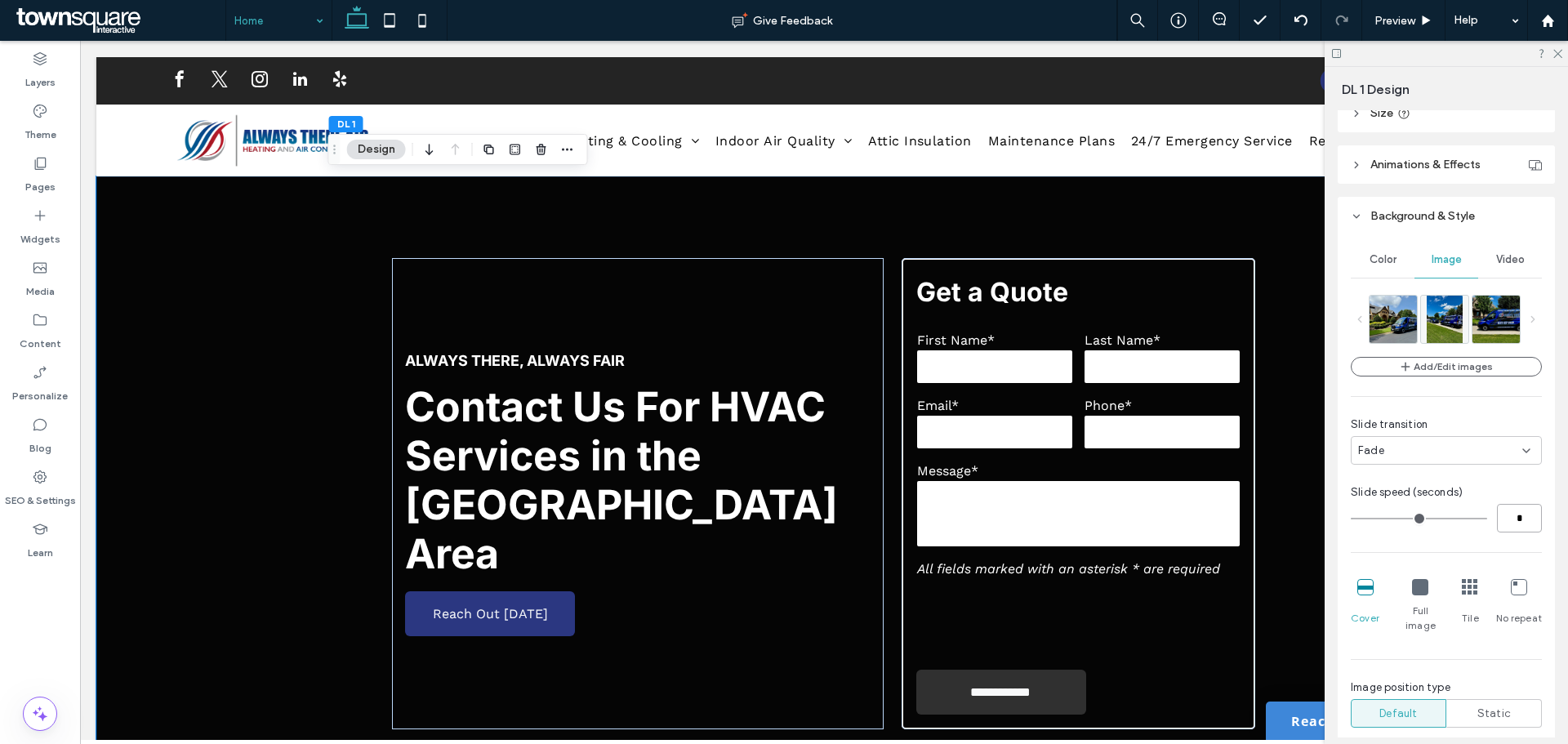
type input "*"
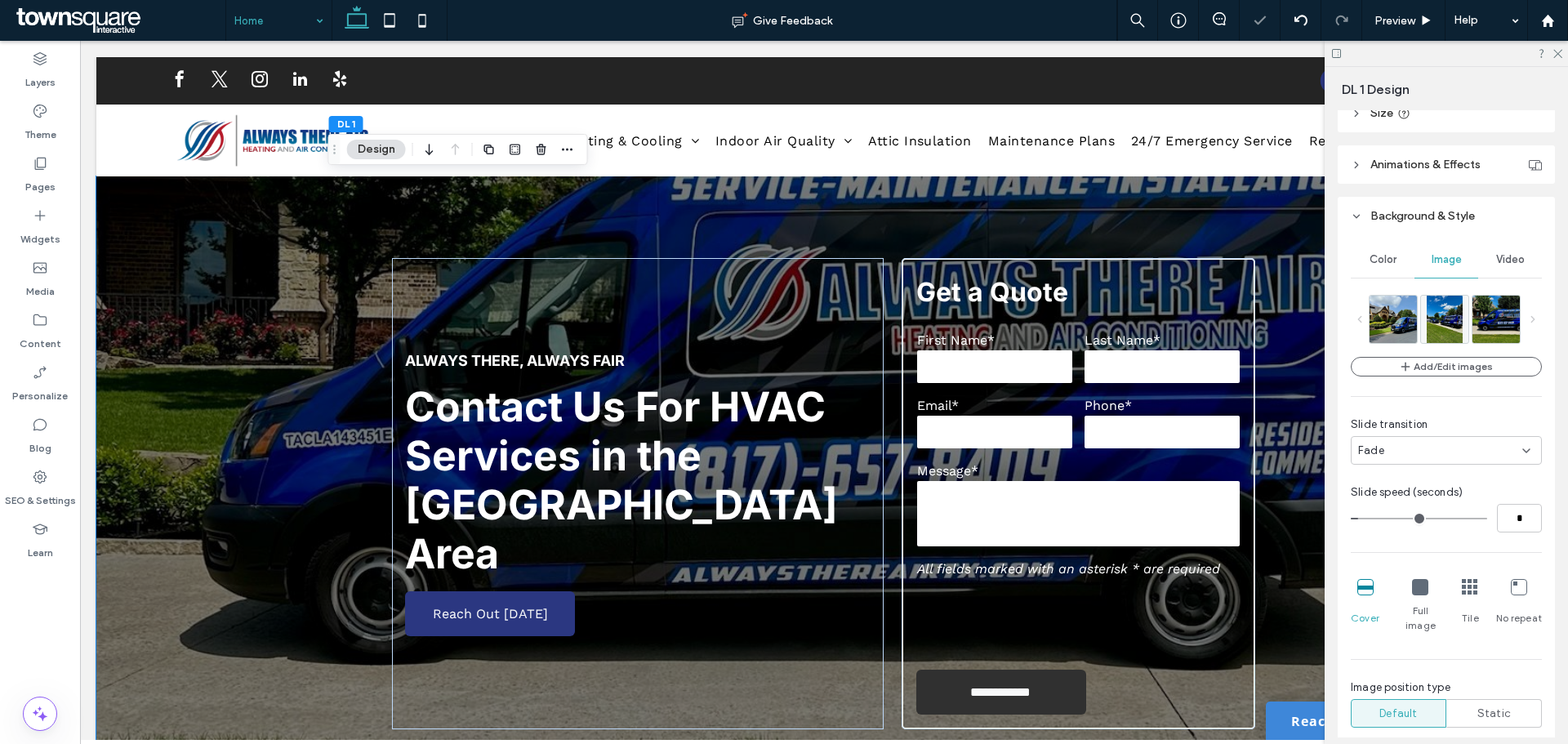
type input "*"
drag, startPoint x: 1460, startPoint y: 541, endPoint x: 1469, endPoint y: 541, distance: 9.0
click at [1466, 541] on div "Add/Edit images Slide transition Fade Slide speed (seconds) * Cover Full image …" at bounding box center [1445, 535] width 191 height 481
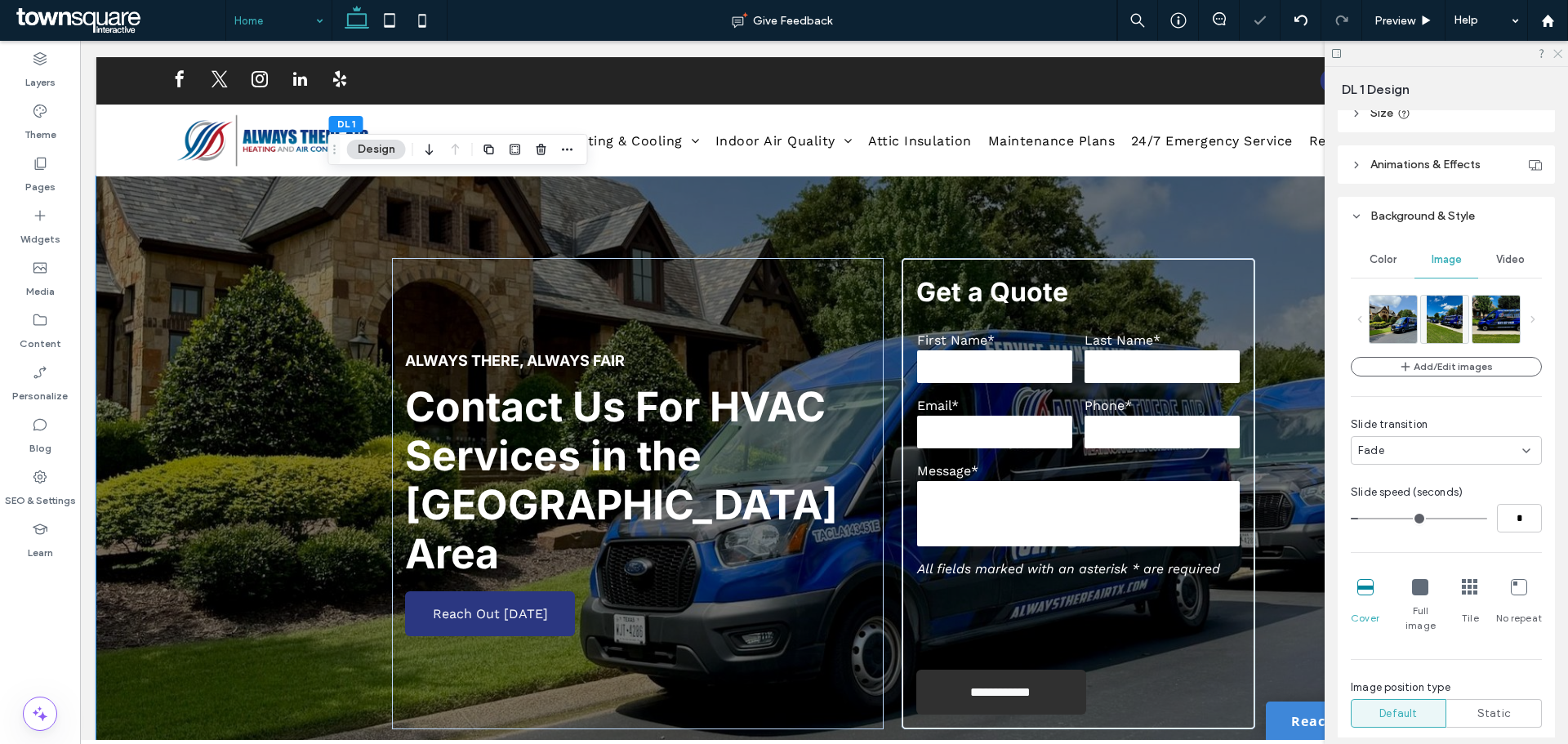
click at [1558, 56] on icon at bounding box center [1557, 52] width 10 height 10
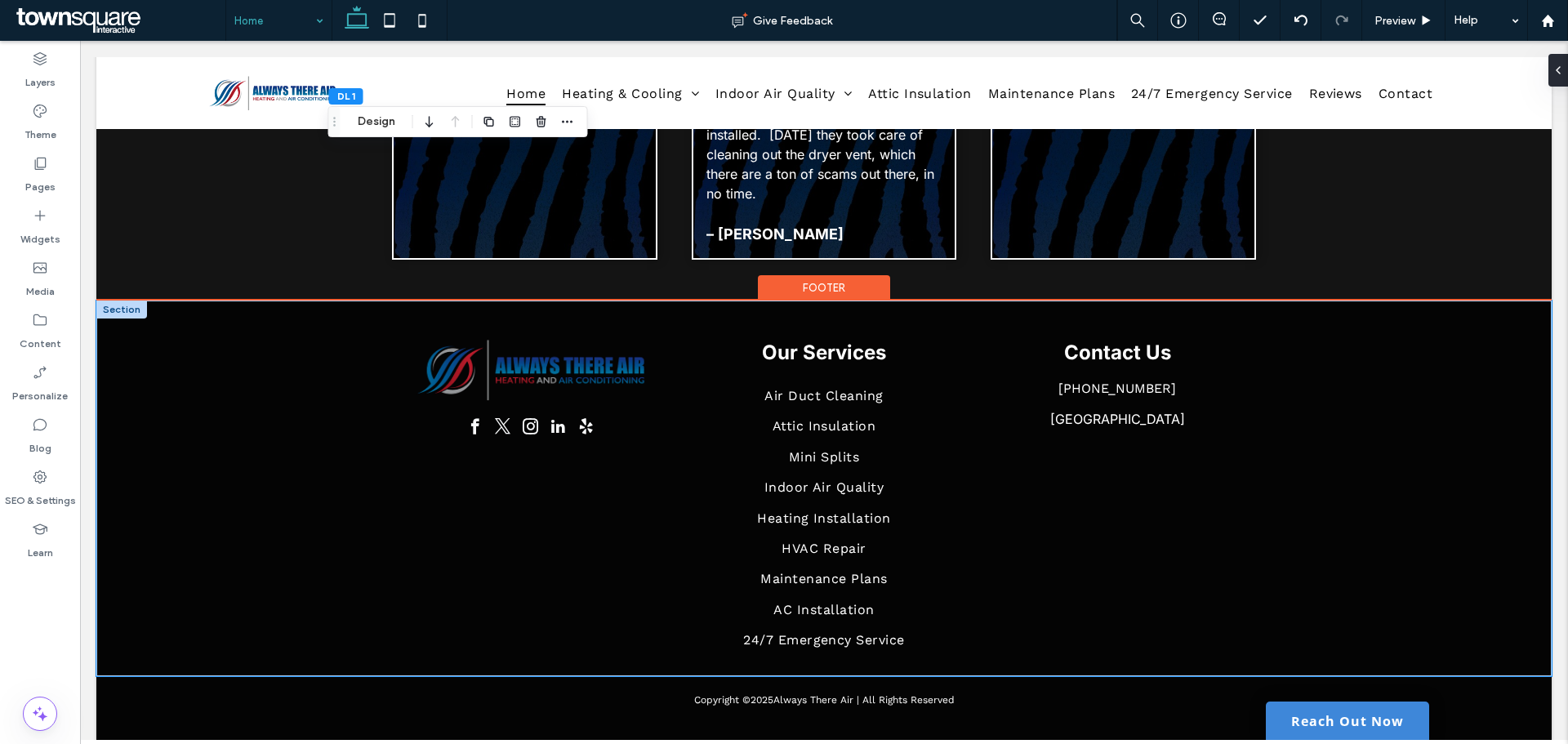
scroll to position [4278, 0]
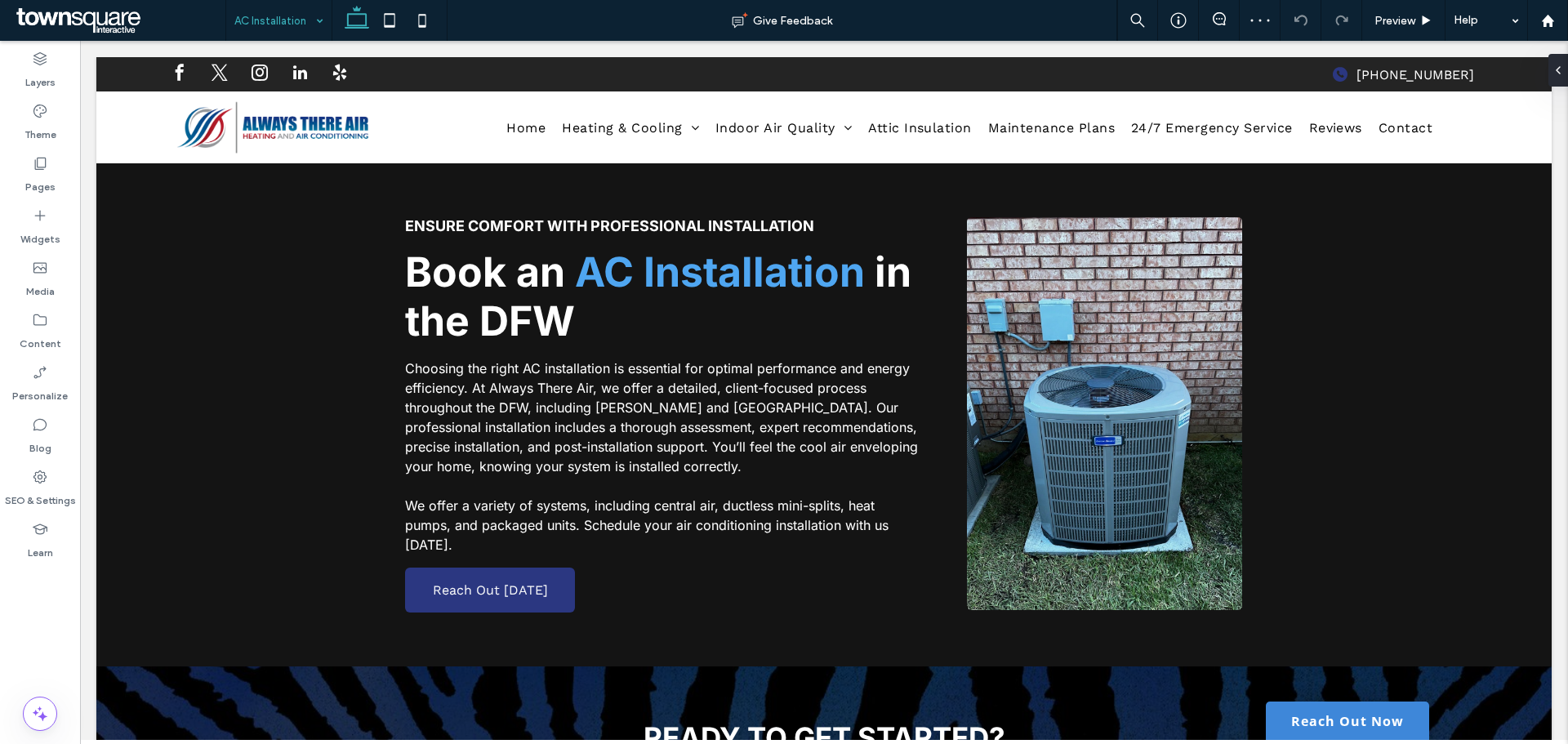
click at [301, 14] on input at bounding box center [274, 20] width 81 height 41
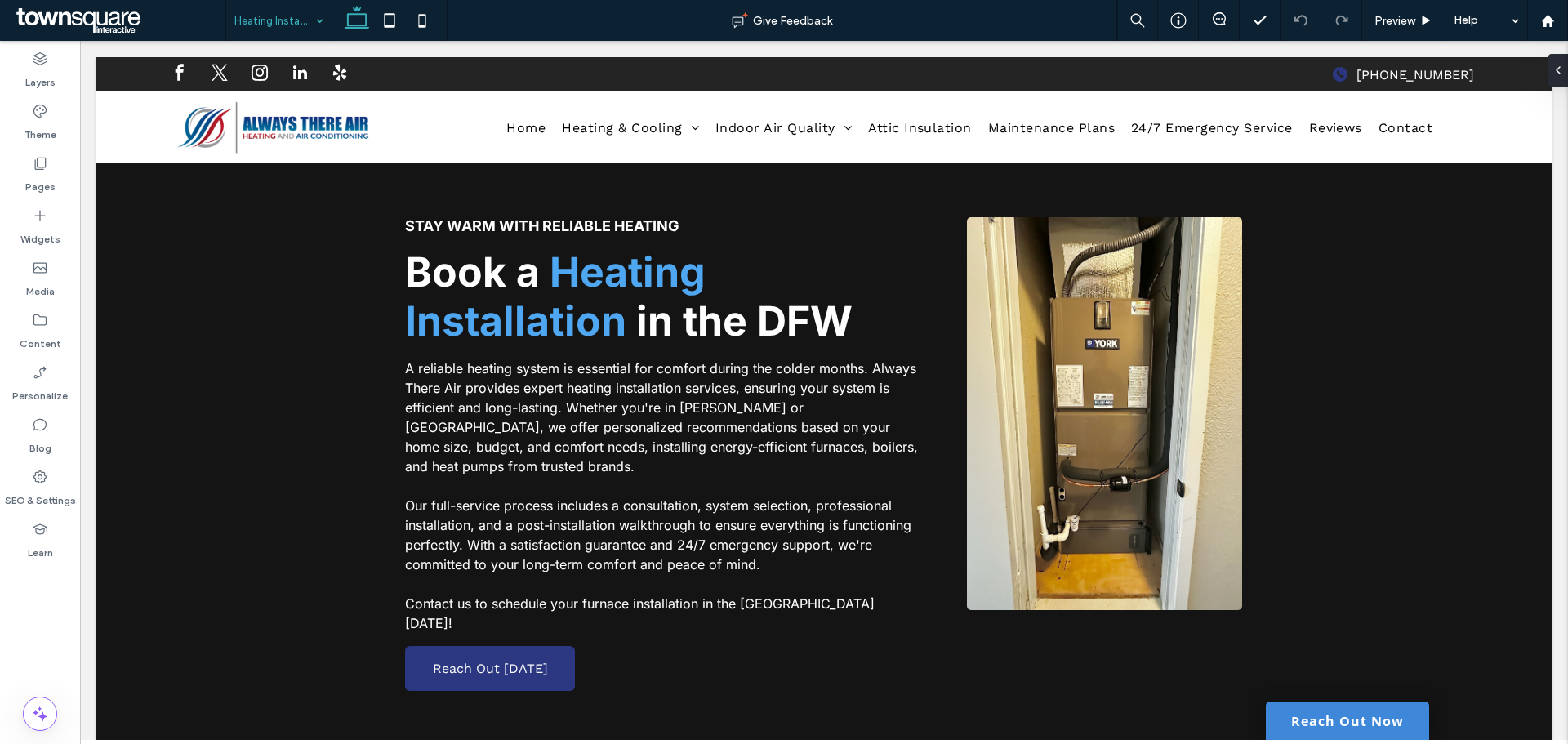
click at [331, 16] on div "Heating Installation Give Feedback Preview Help" at bounding box center [896, 20] width 1342 height 41
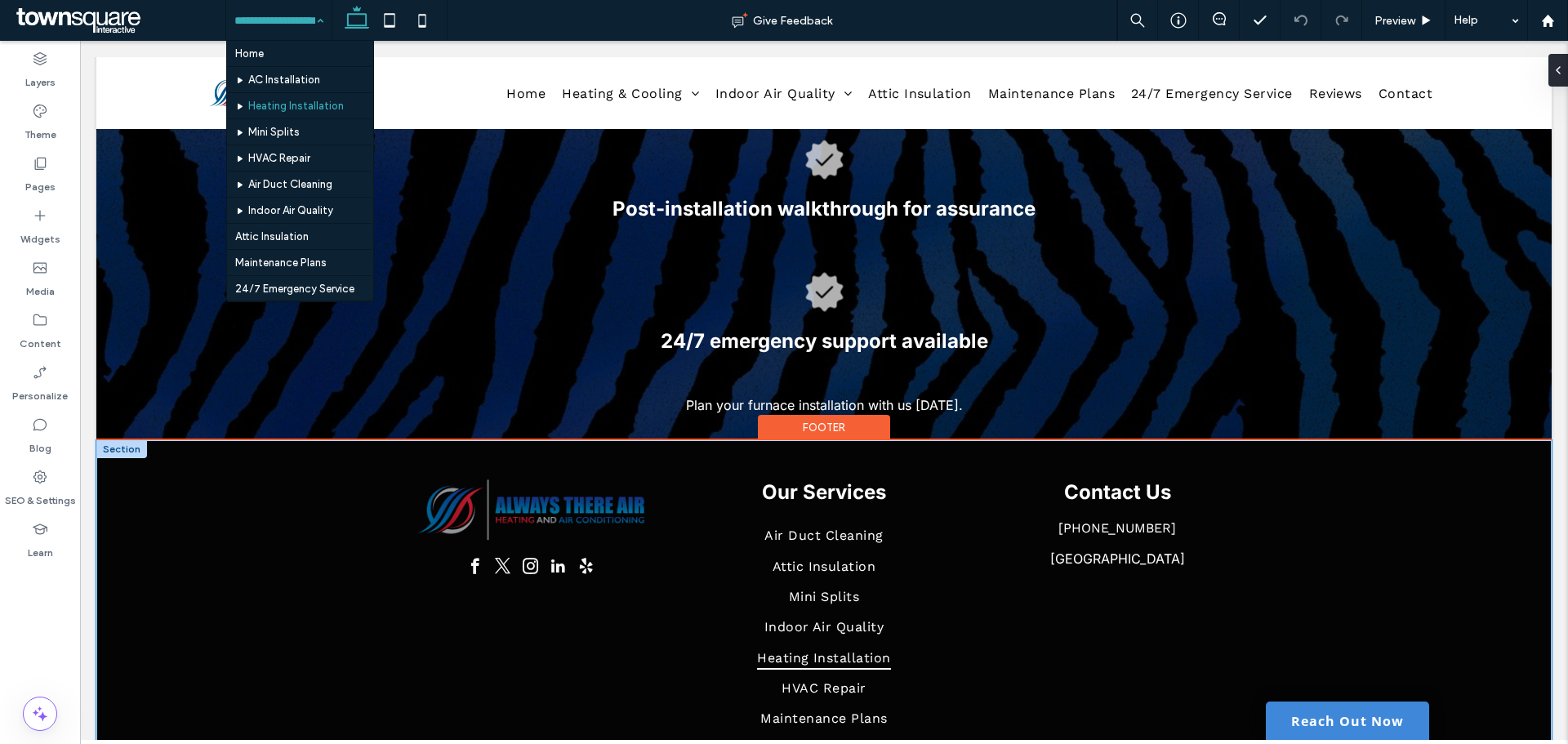
scroll to position [998, 0]
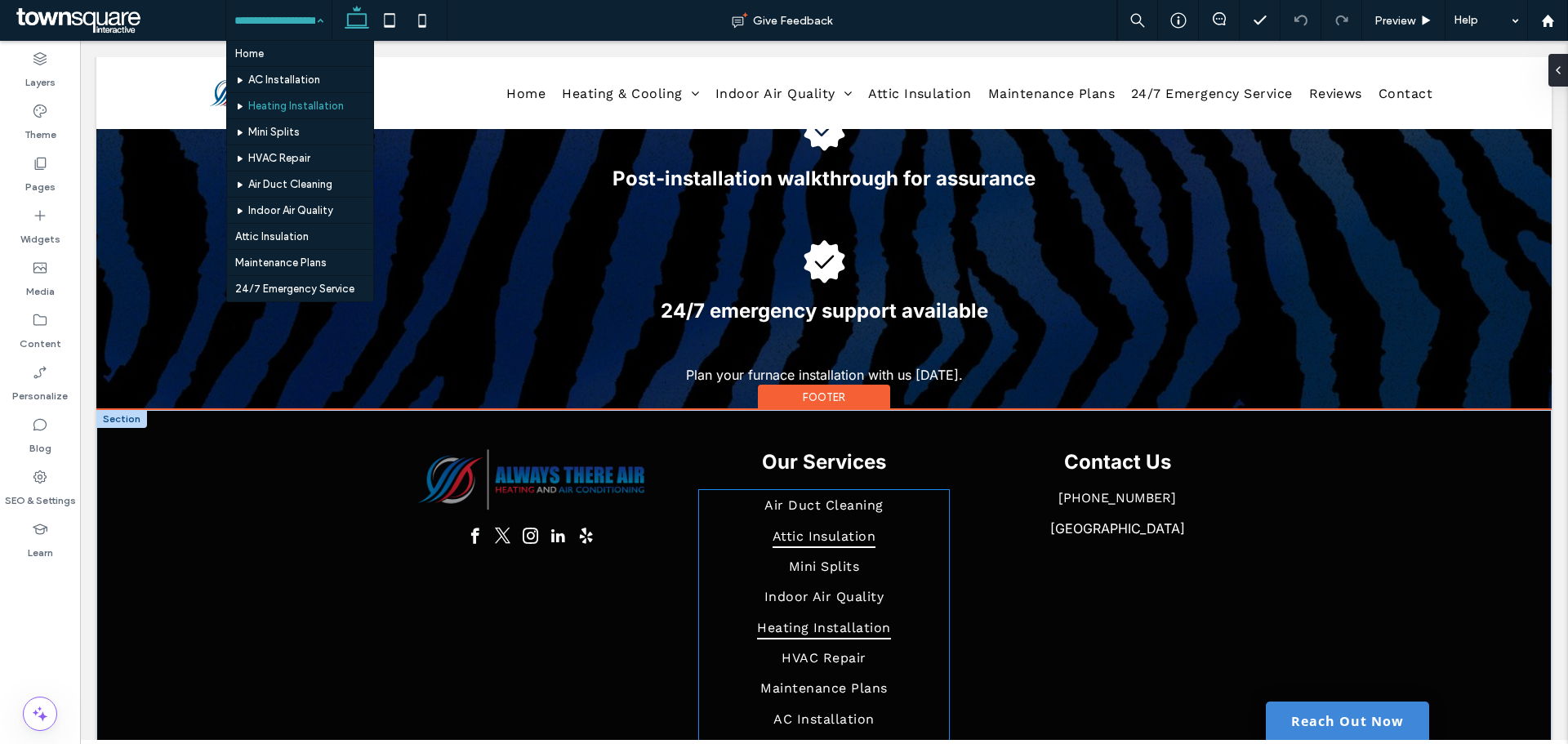
click at [916, 520] on link "Attic Insulation" at bounding box center [823, 535] width 250 height 30
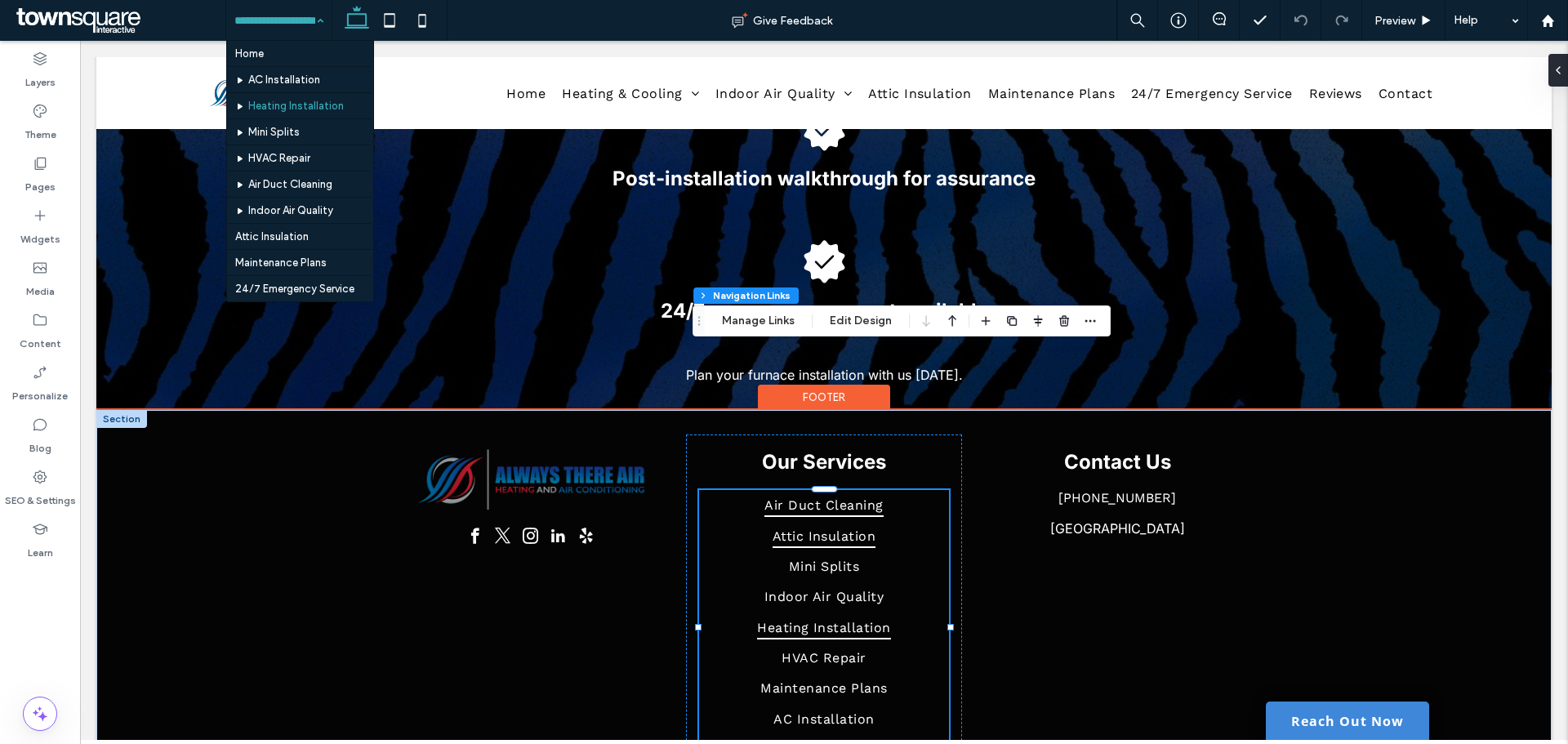
type input "***"
type input "****"
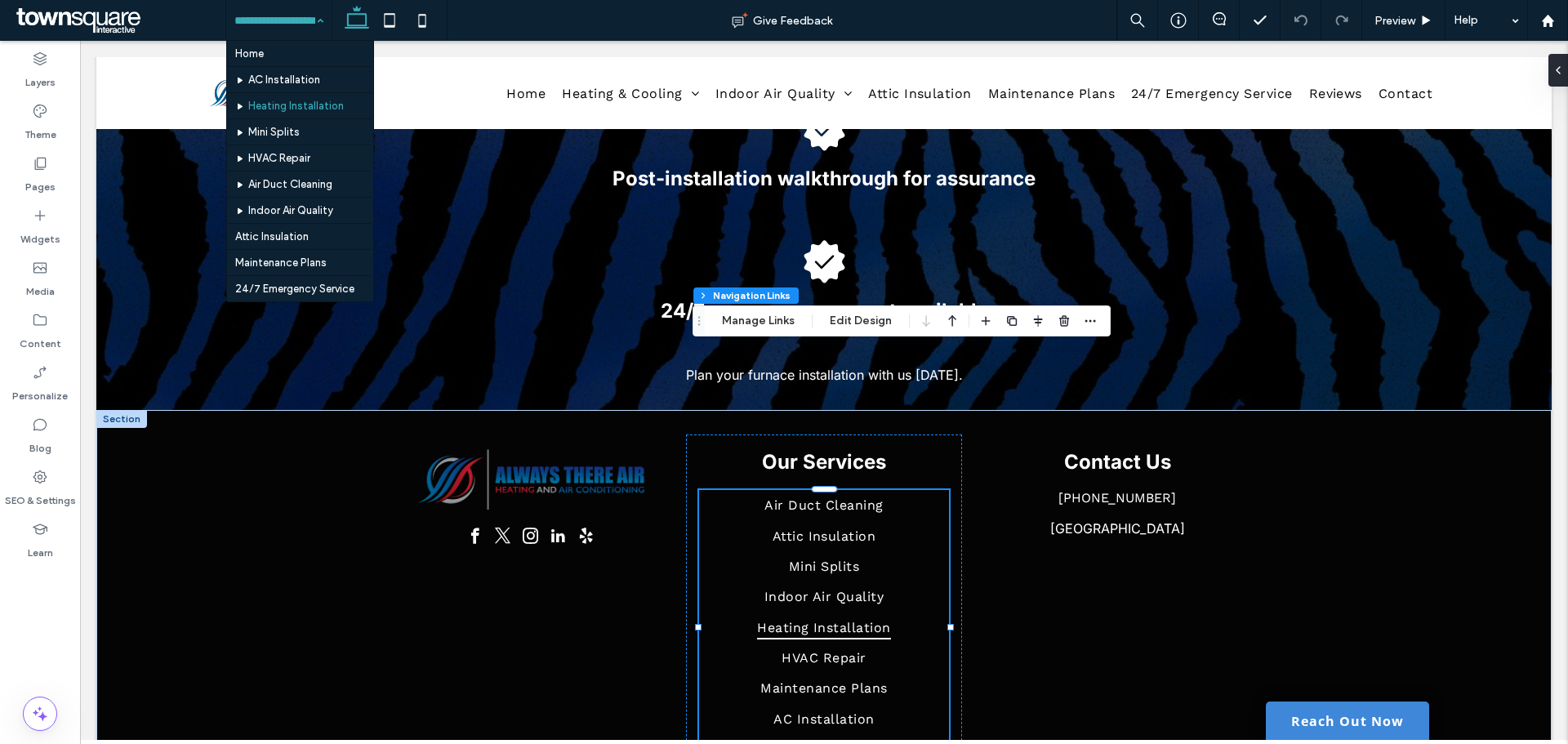
click at [726, 308] on div "Footer Footer Main Center Column Navigation Links Manage Links Edit Design" at bounding box center [902, 321] width 418 height 31
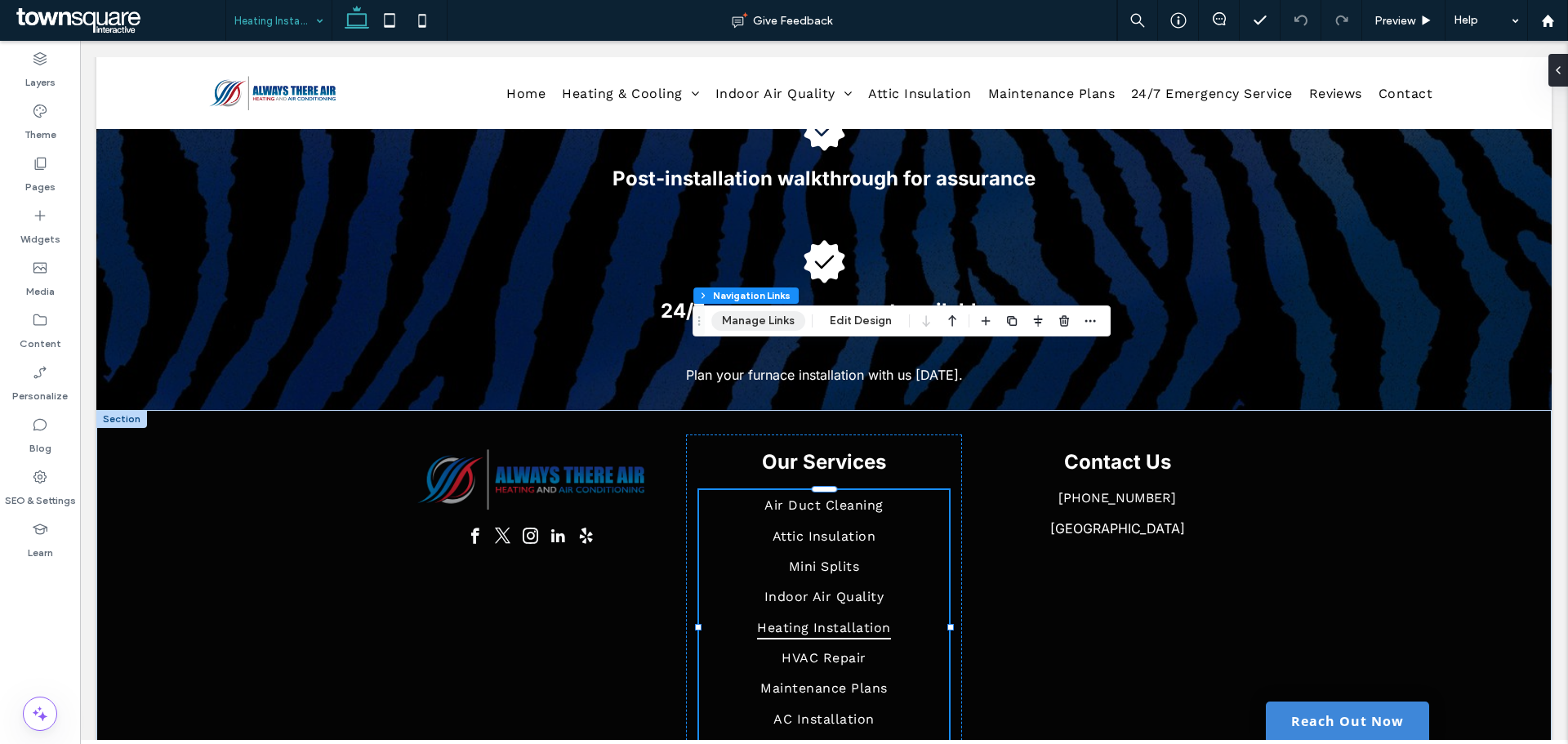
click at [766, 325] on button "Manage Links" at bounding box center [758, 321] width 94 height 19
click at [770, 319] on button "Manage Links" at bounding box center [758, 321] width 94 height 19
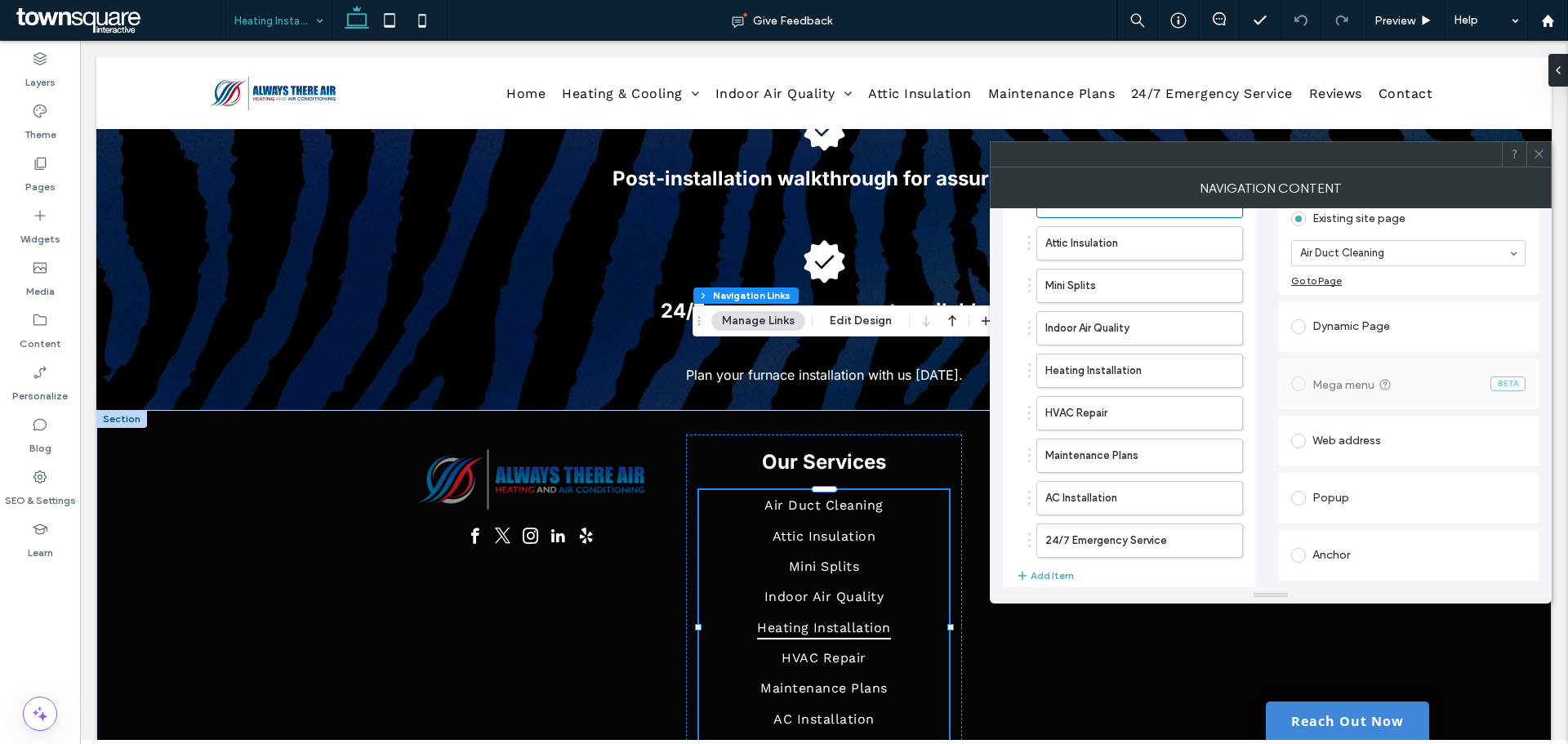
scroll to position [82, 0]
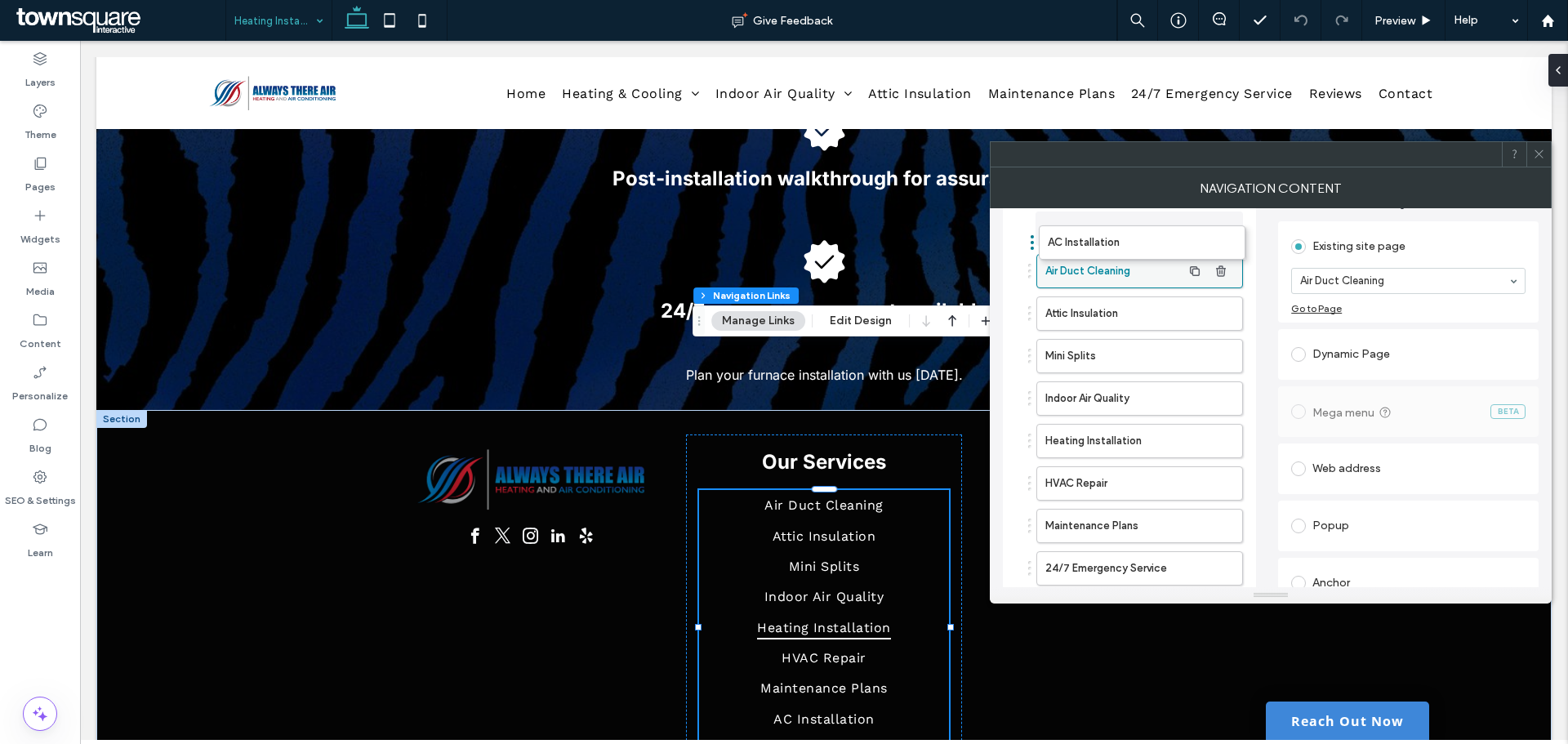
drag, startPoint x: 1119, startPoint y: 524, endPoint x: 1121, endPoint y: 236, distance: 288.0
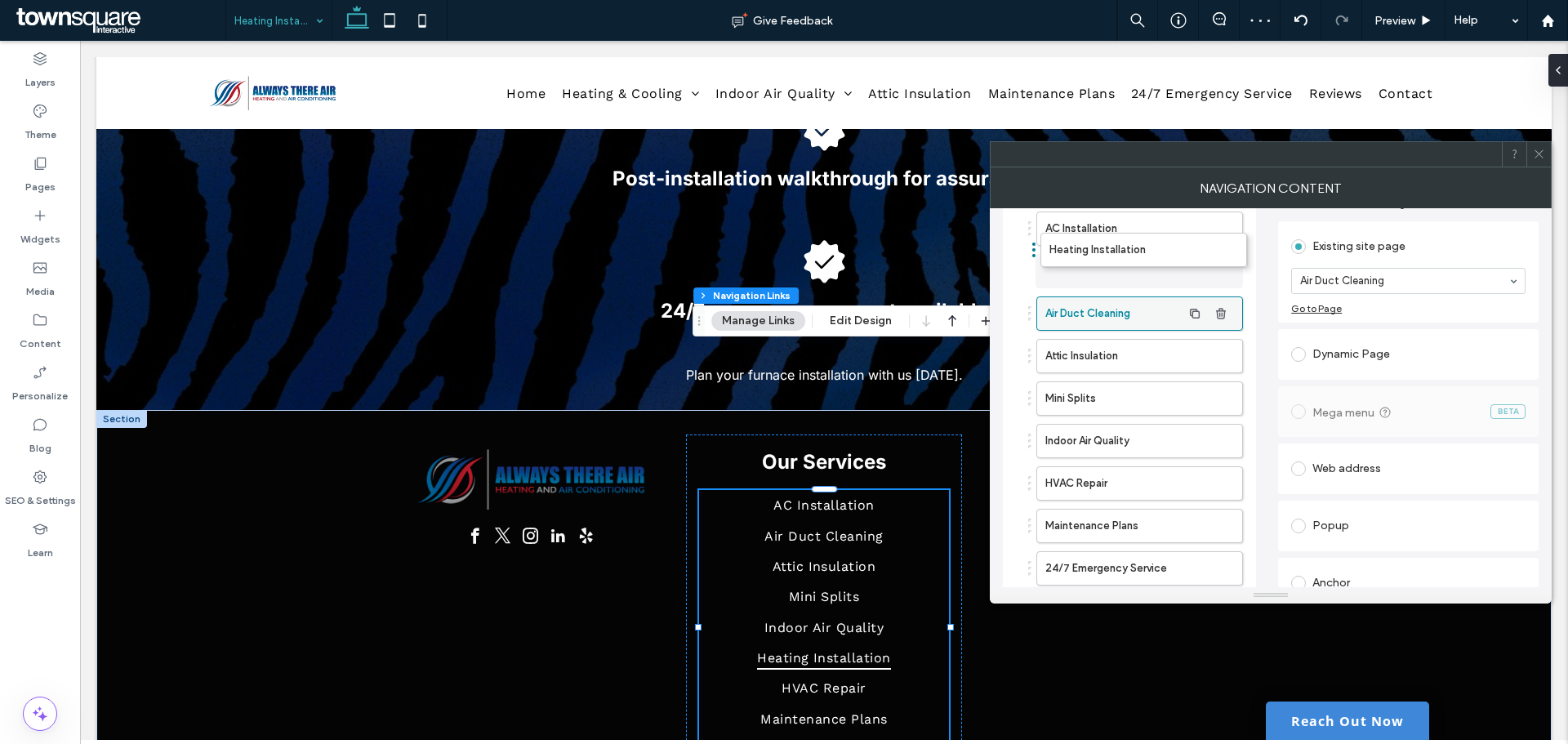
drag, startPoint x: 1111, startPoint y: 434, endPoint x: 1087, endPoint y: 271, distance: 164.8
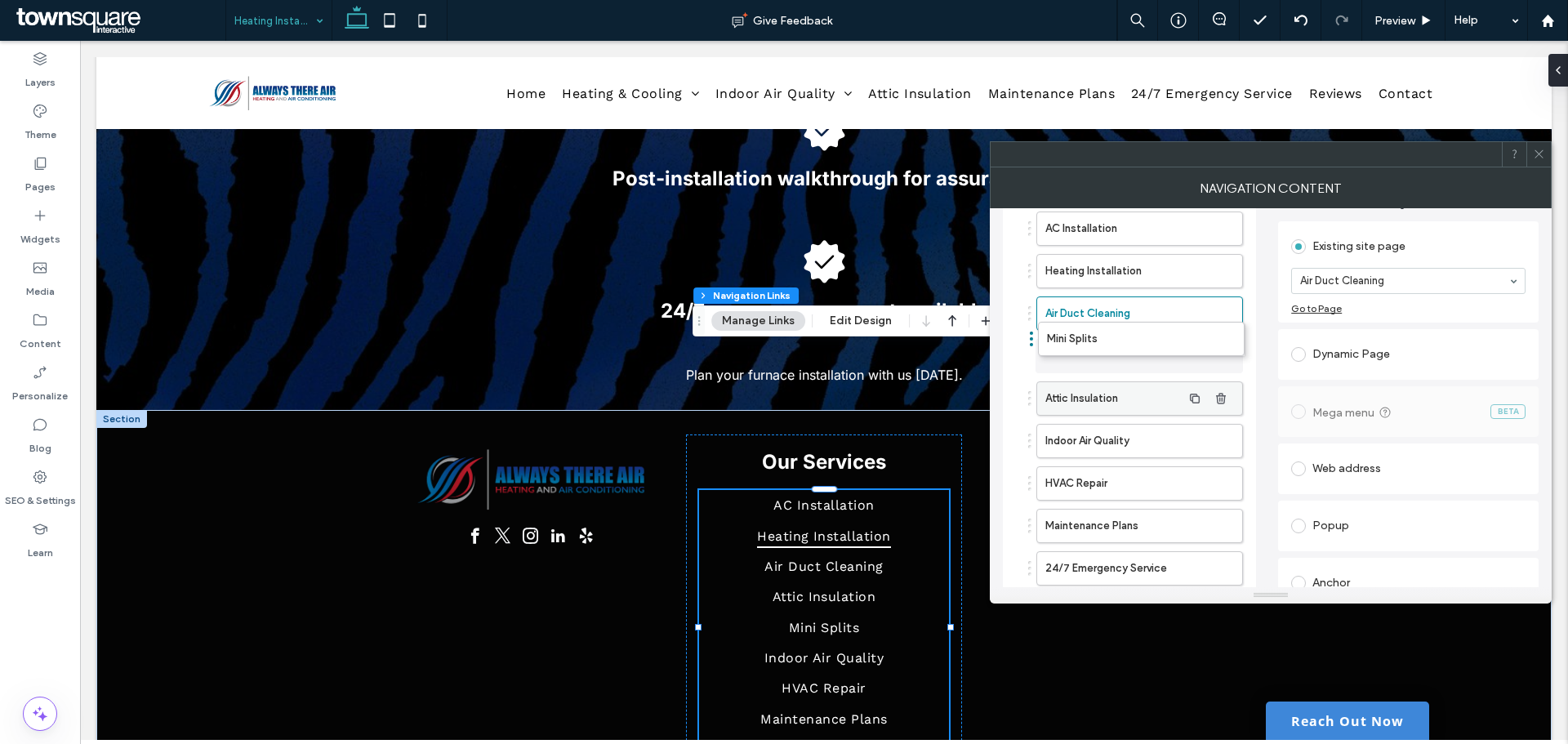
drag, startPoint x: 1124, startPoint y: 397, endPoint x: 1123, endPoint y: 351, distance: 46.0
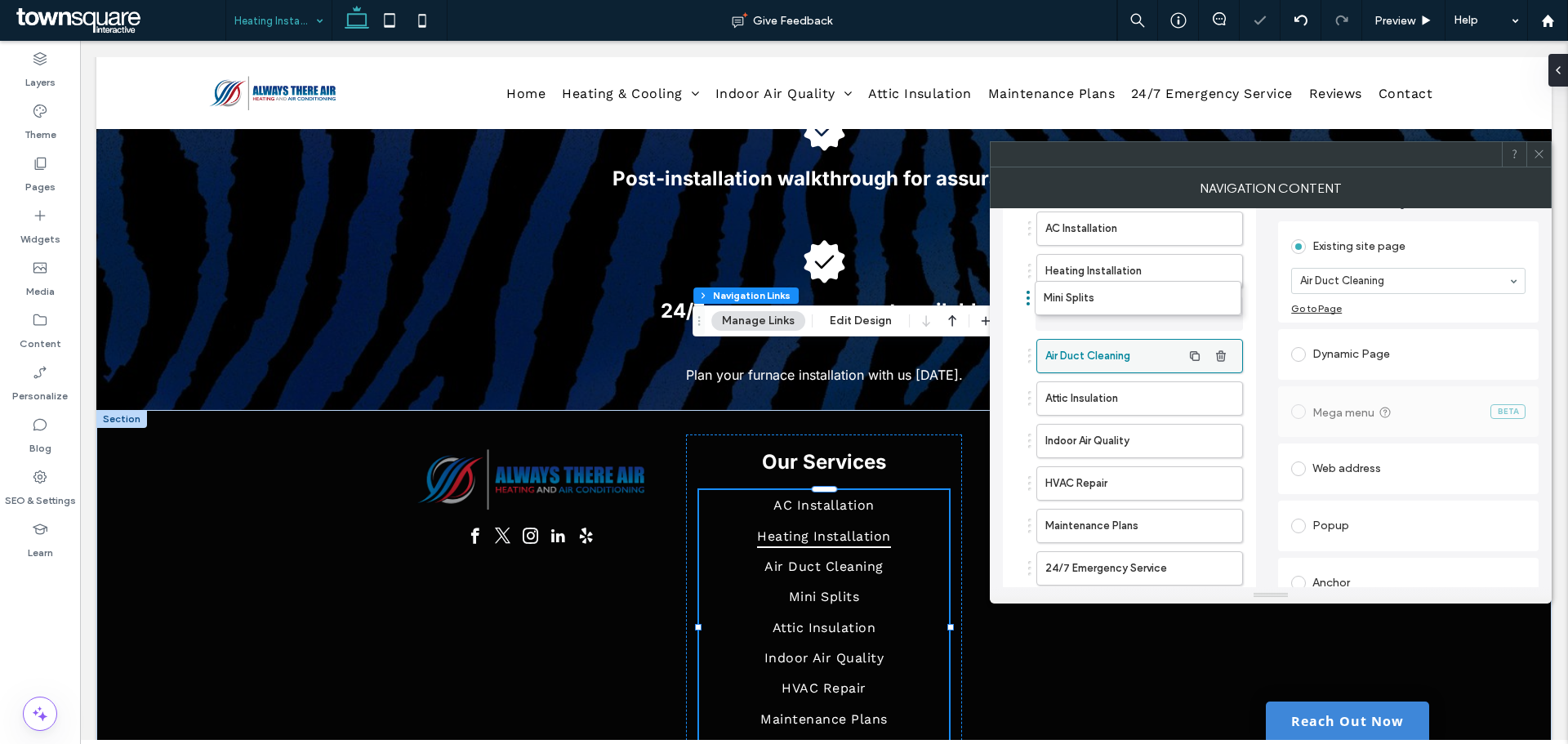
drag, startPoint x: 1120, startPoint y: 352, endPoint x: 1119, endPoint y: 315, distance: 37.0
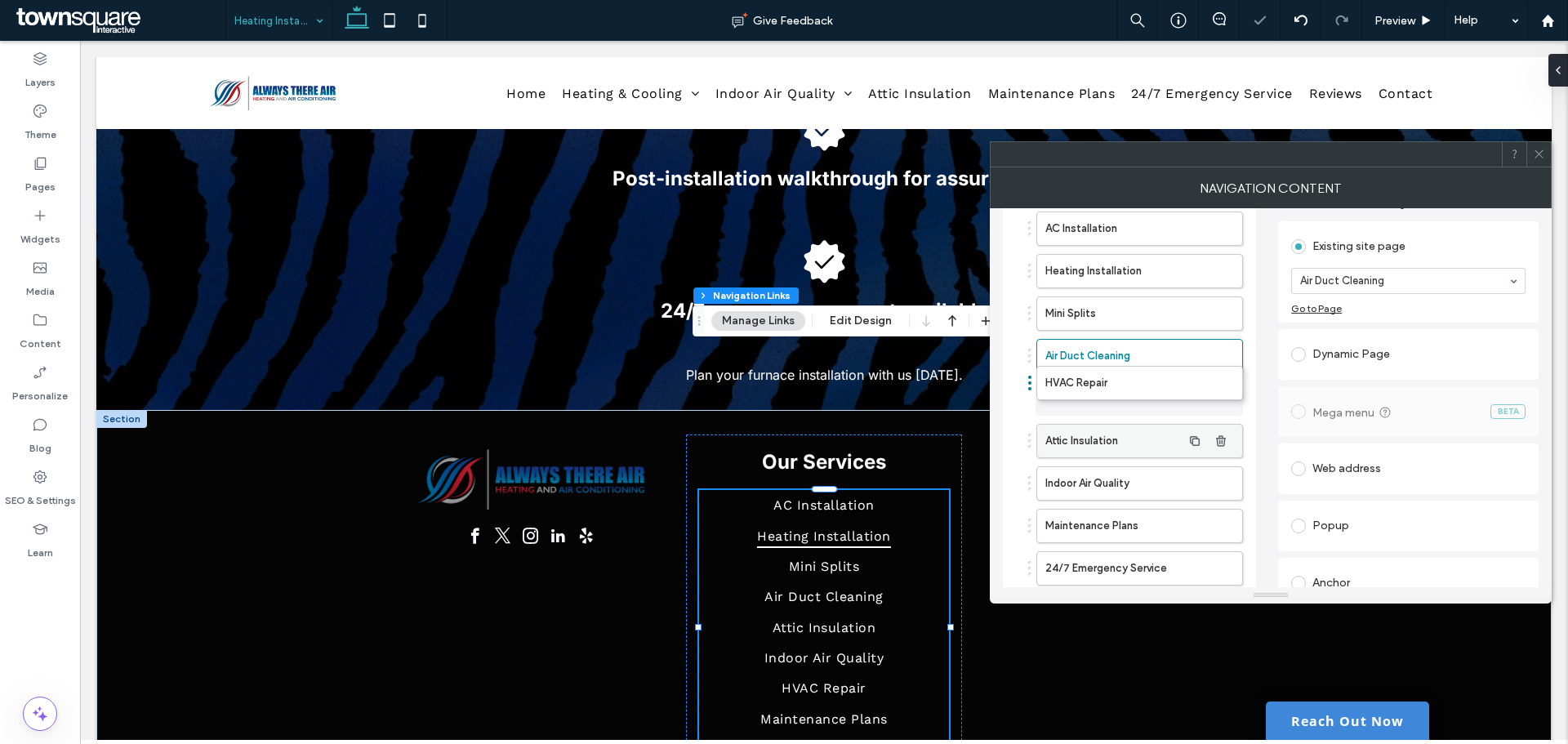
drag, startPoint x: 1091, startPoint y: 488, endPoint x: 1091, endPoint y: 412, distance: 76.0
drag, startPoint x: 1105, startPoint y: 471, endPoint x: 1083, endPoint y: 474, distance: 22.2
drag, startPoint x: 1119, startPoint y: 481, endPoint x: 1115, endPoint y: 432, distance: 49.2
drag, startPoint x: 1091, startPoint y: 436, endPoint x: 1100, endPoint y: 438, distance: 9.2
click at [1093, 436] on label "Indoor Air Quality" at bounding box center [1113, 440] width 137 height 32
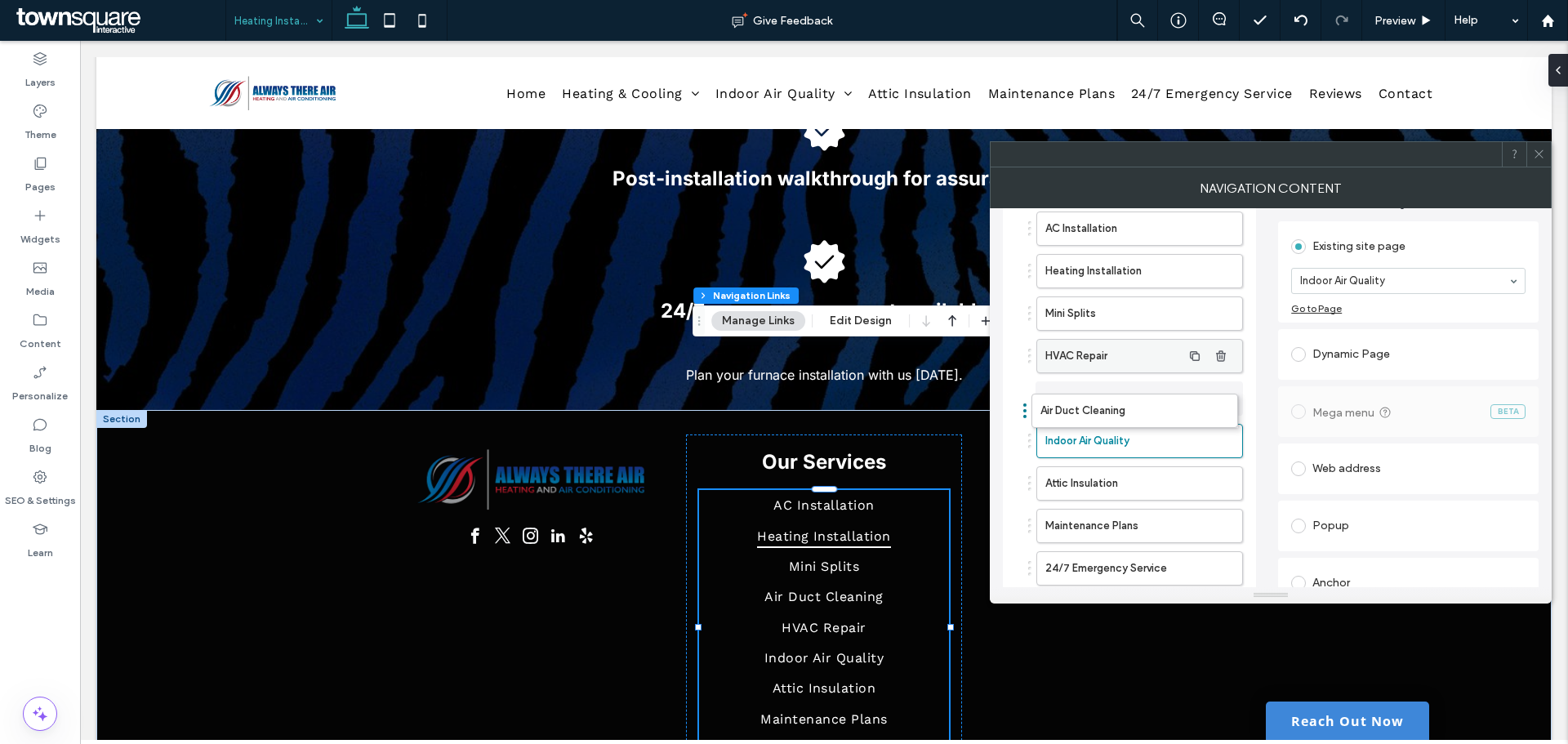
drag, startPoint x: 1134, startPoint y: 363, endPoint x: 1142, endPoint y: 391, distance: 29.1
click at [1097, 480] on label "Attic Insulation" at bounding box center [1113, 483] width 137 height 32
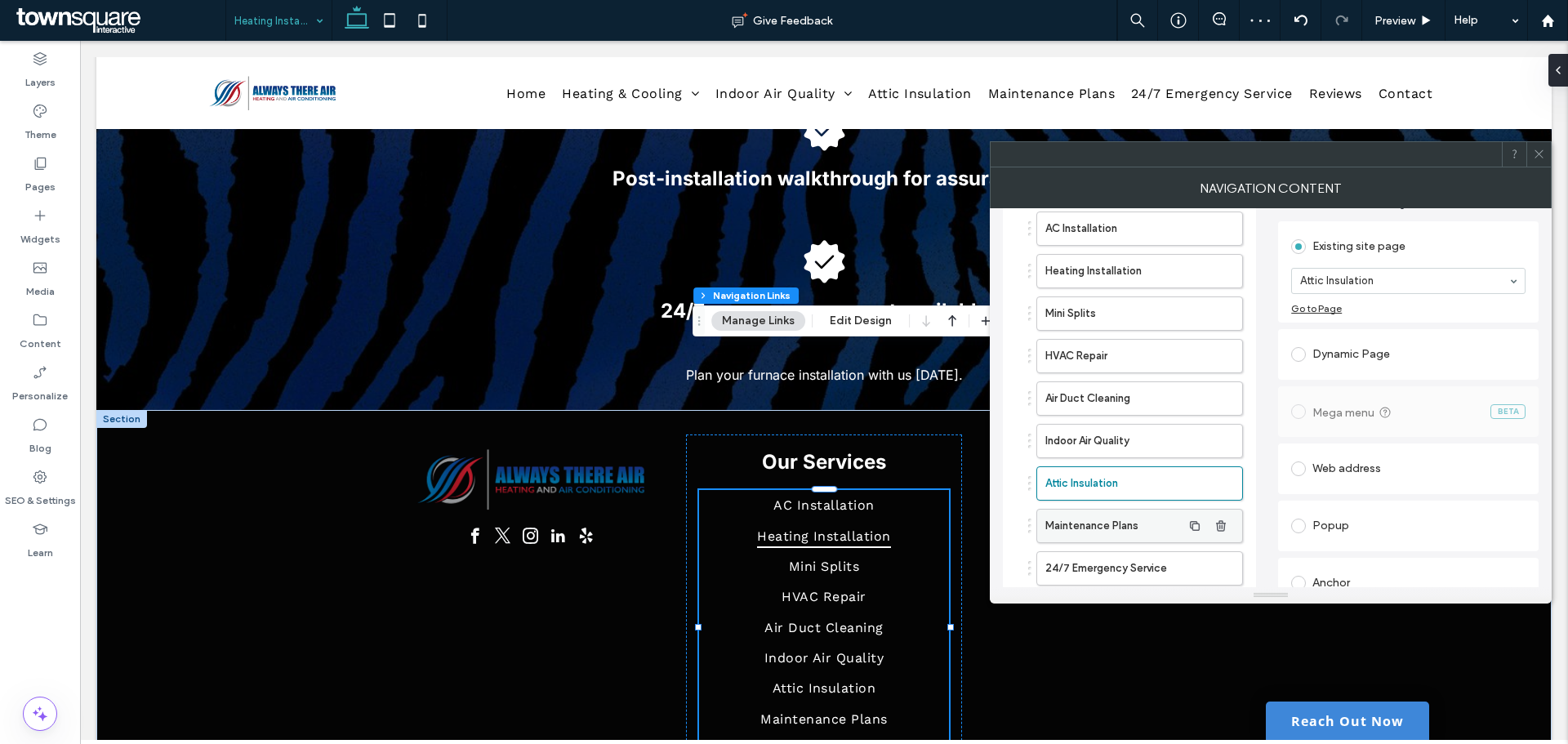
click at [1075, 516] on label "Maintenance Plans" at bounding box center [1113, 525] width 137 height 32
click at [1072, 563] on label "24/7 Emergency Service" at bounding box center [1113, 568] width 137 height 32
click at [1542, 148] on icon at bounding box center [1538, 154] width 12 height 12
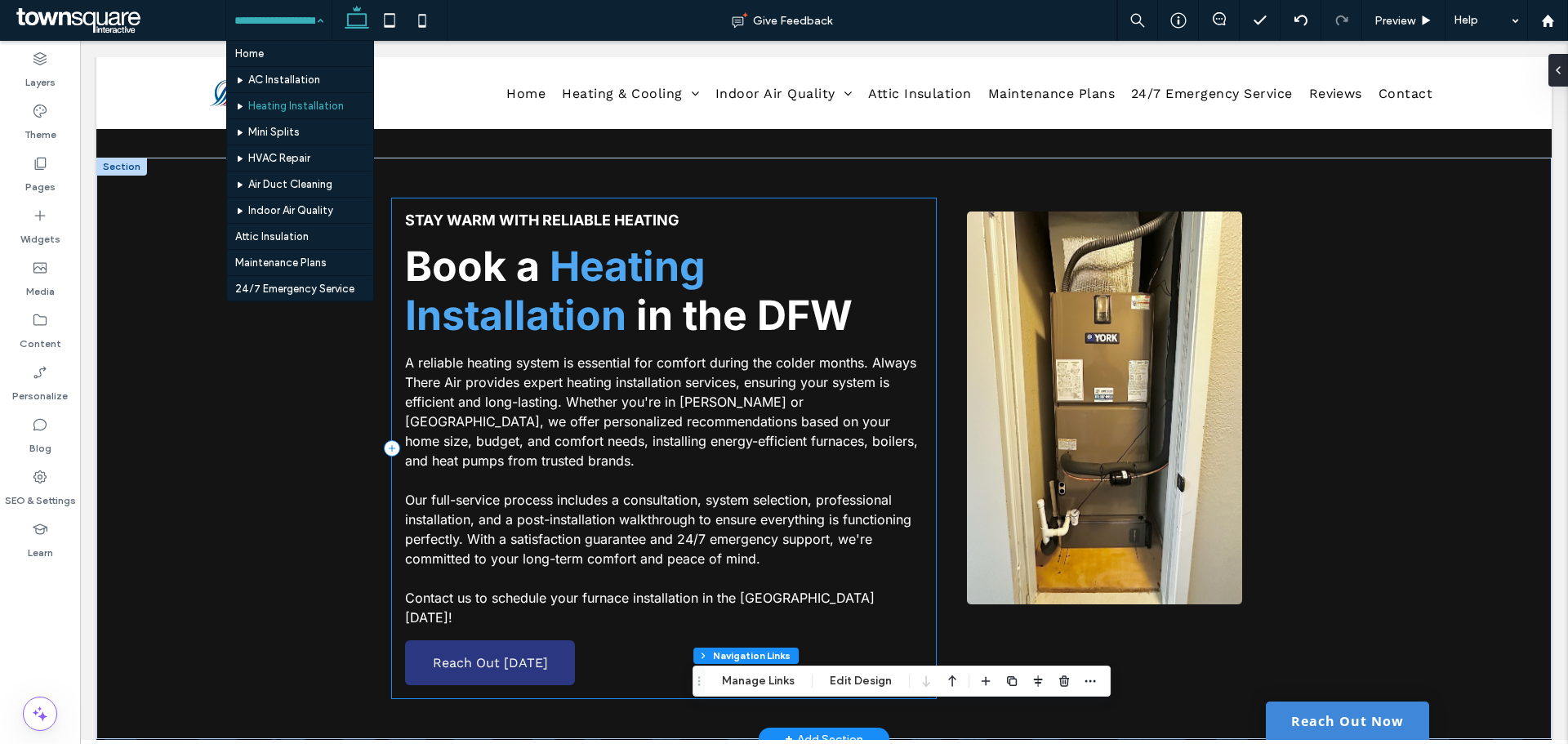
scroll to position [0, 0]
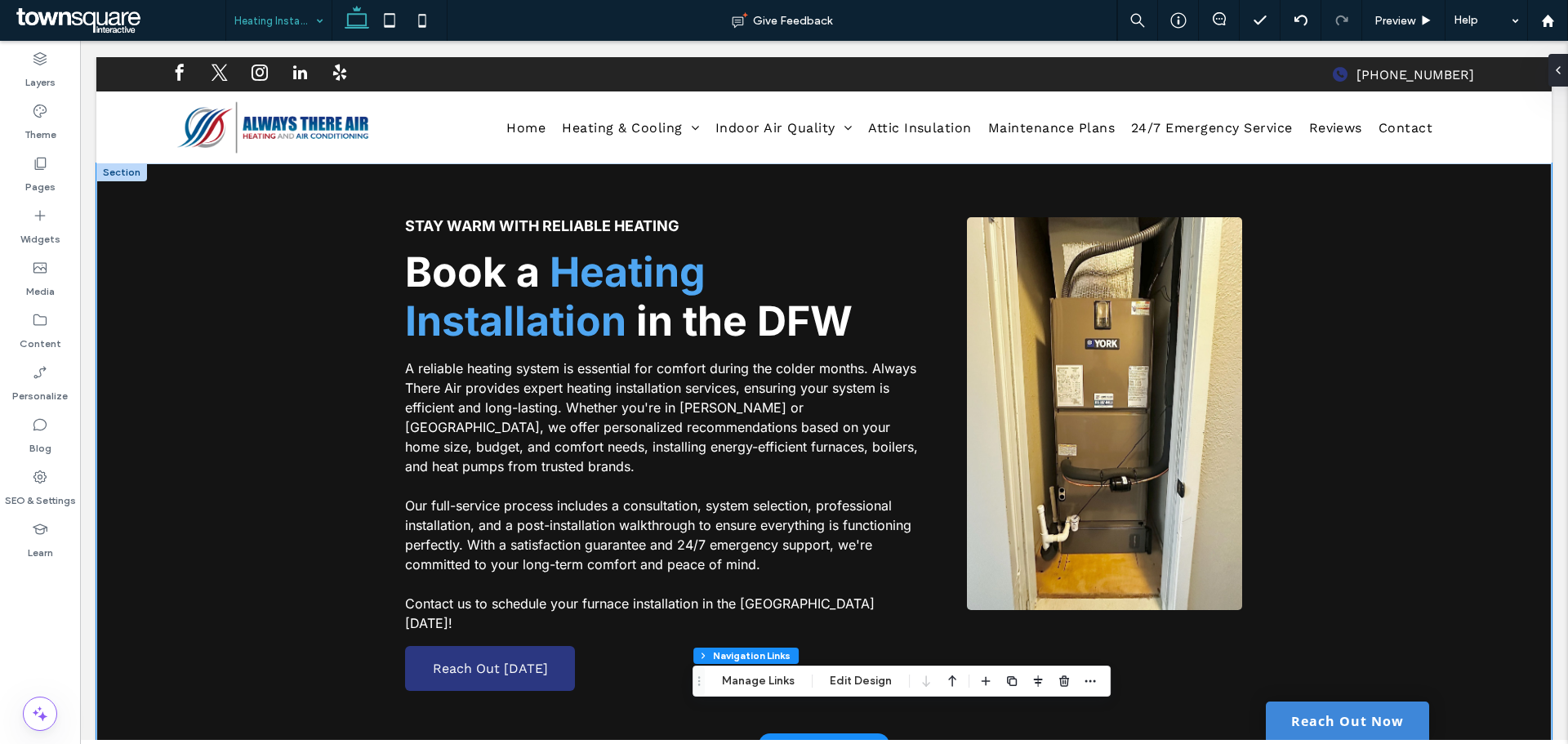
click at [1348, 361] on div "Stay Warm with Reliable Heating Book a Heating Installation in the [GEOGRAPHIC_…" at bounding box center [824, 453] width 1455 height 581
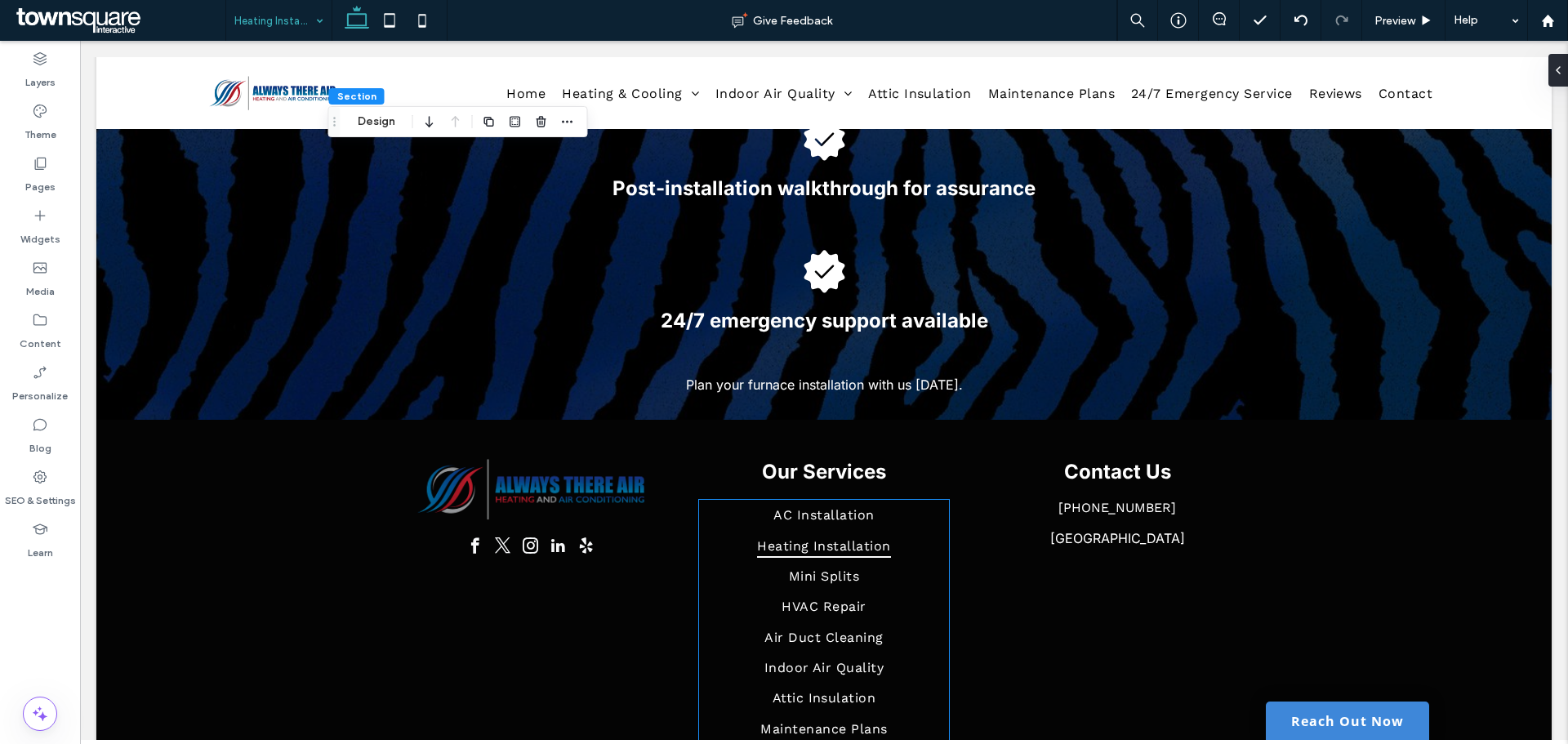
scroll to position [311, 0]
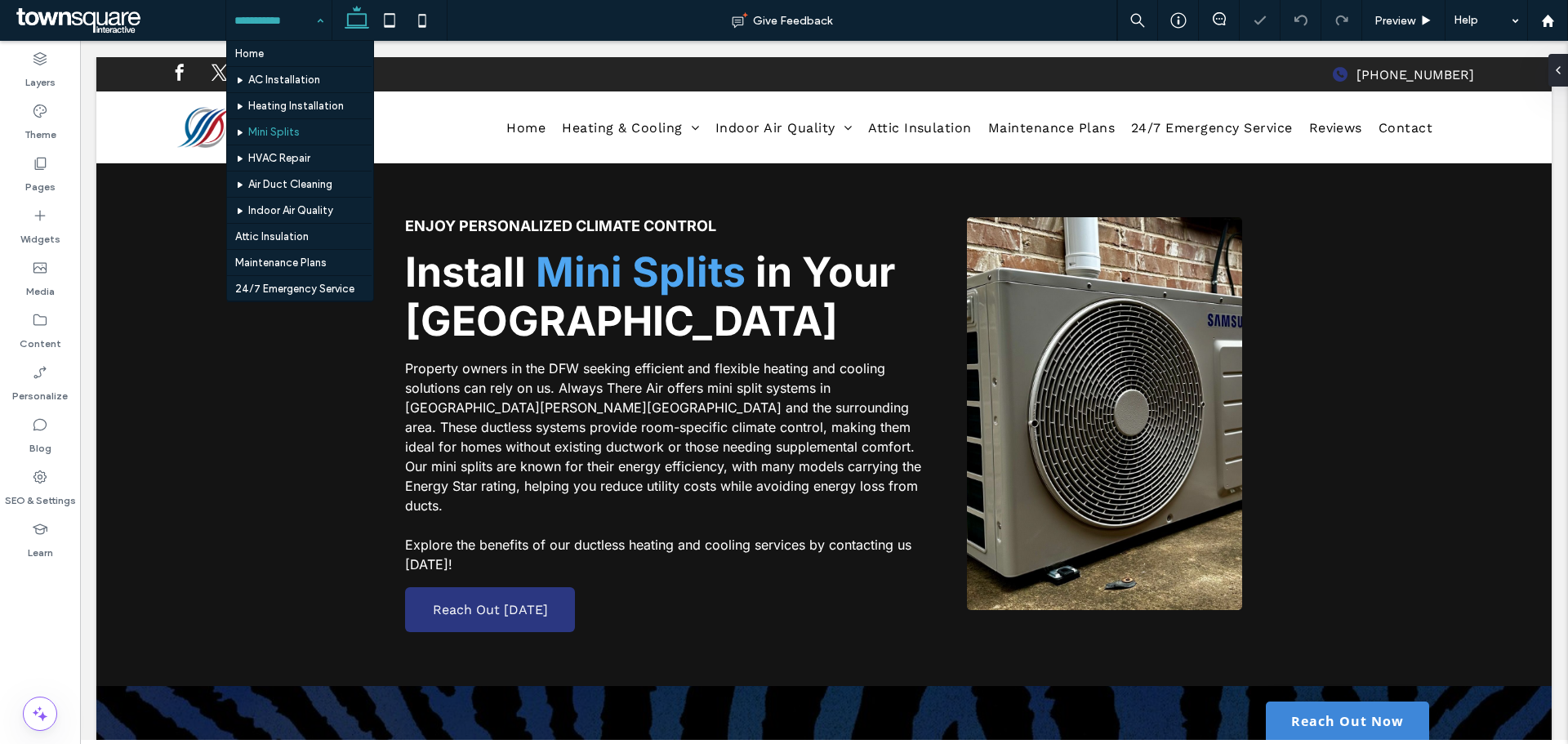
click at [315, 19] on div "Home AC Installation Heating Installation Mini Splits HVAC Repair Air Duct Clea…" at bounding box center [279, 20] width 105 height 41
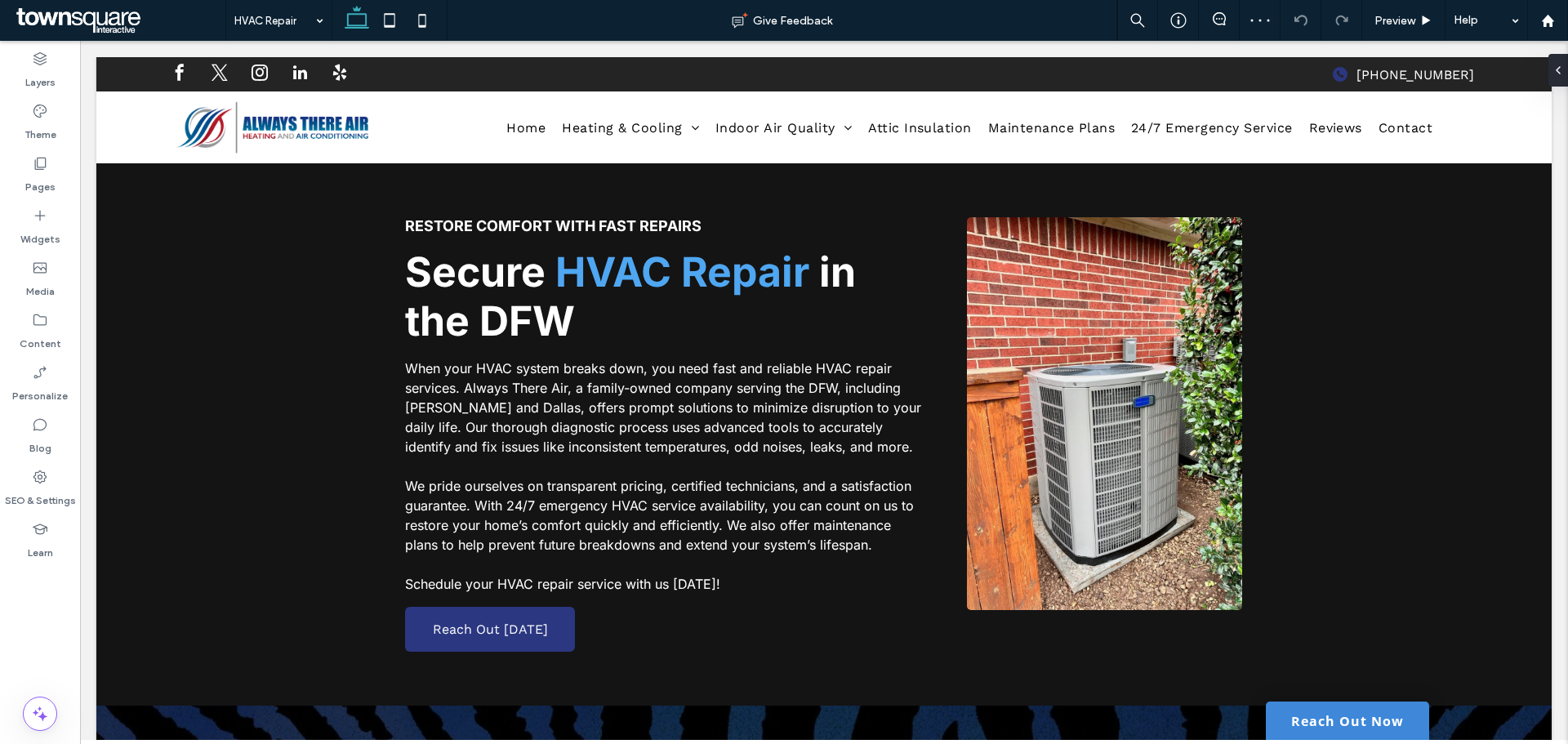
click at [325, 20] on div "HVAC Repair" at bounding box center [279, 20] width 105 height 41
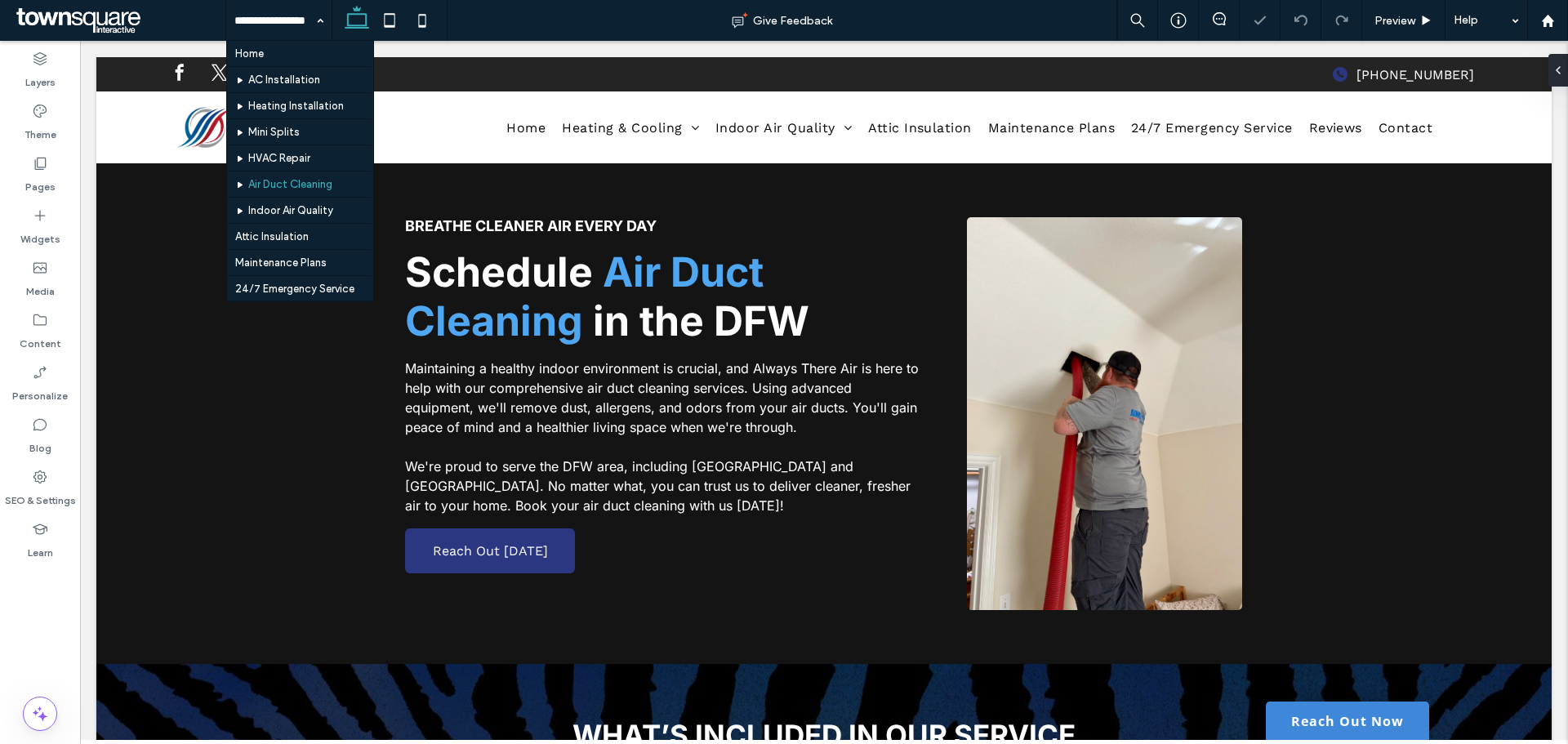
click at [308, 18] on input at bounding box center [274, 20] width 81 height 41
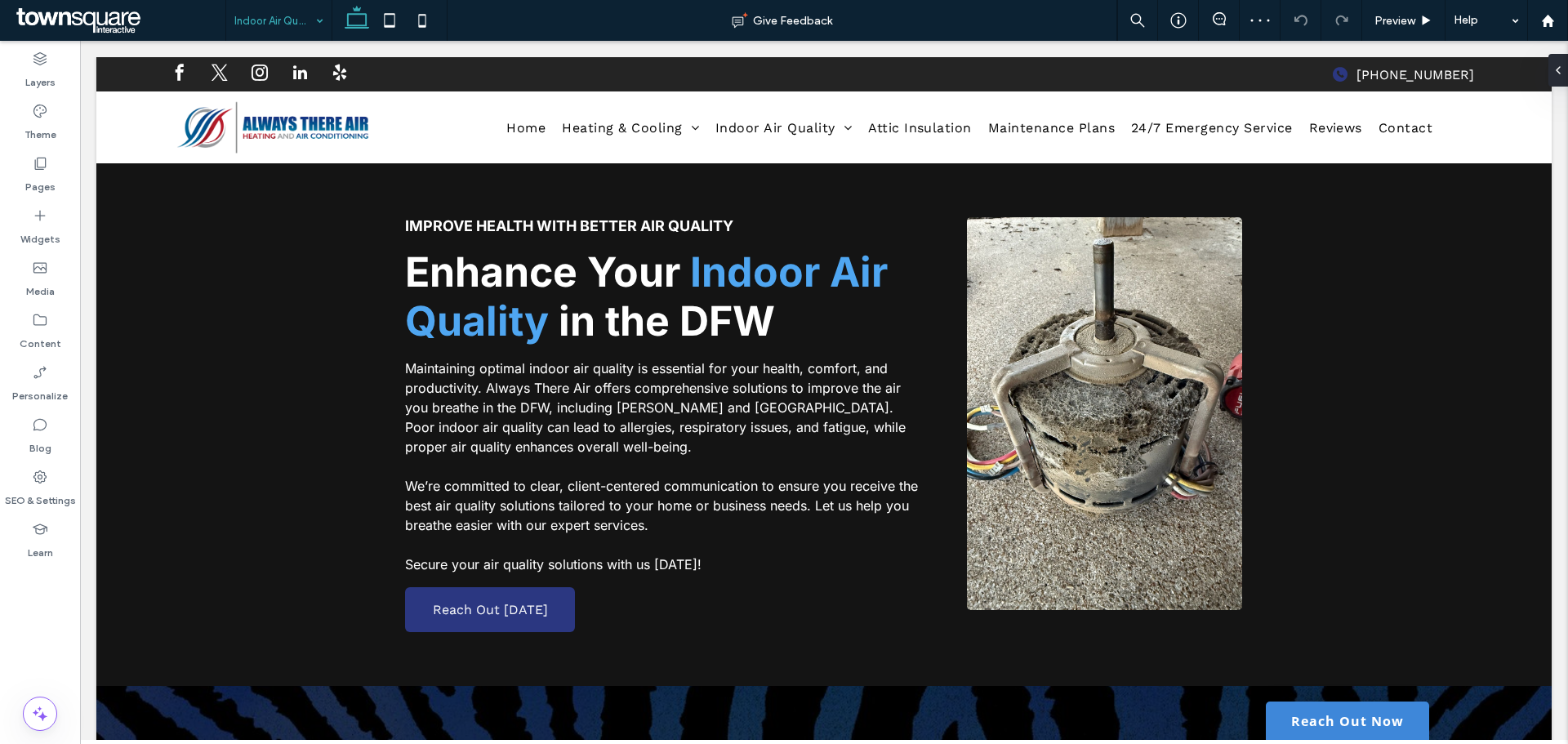
click at [296, 19] on input at bounding box center [274, 20] width 81 height 41
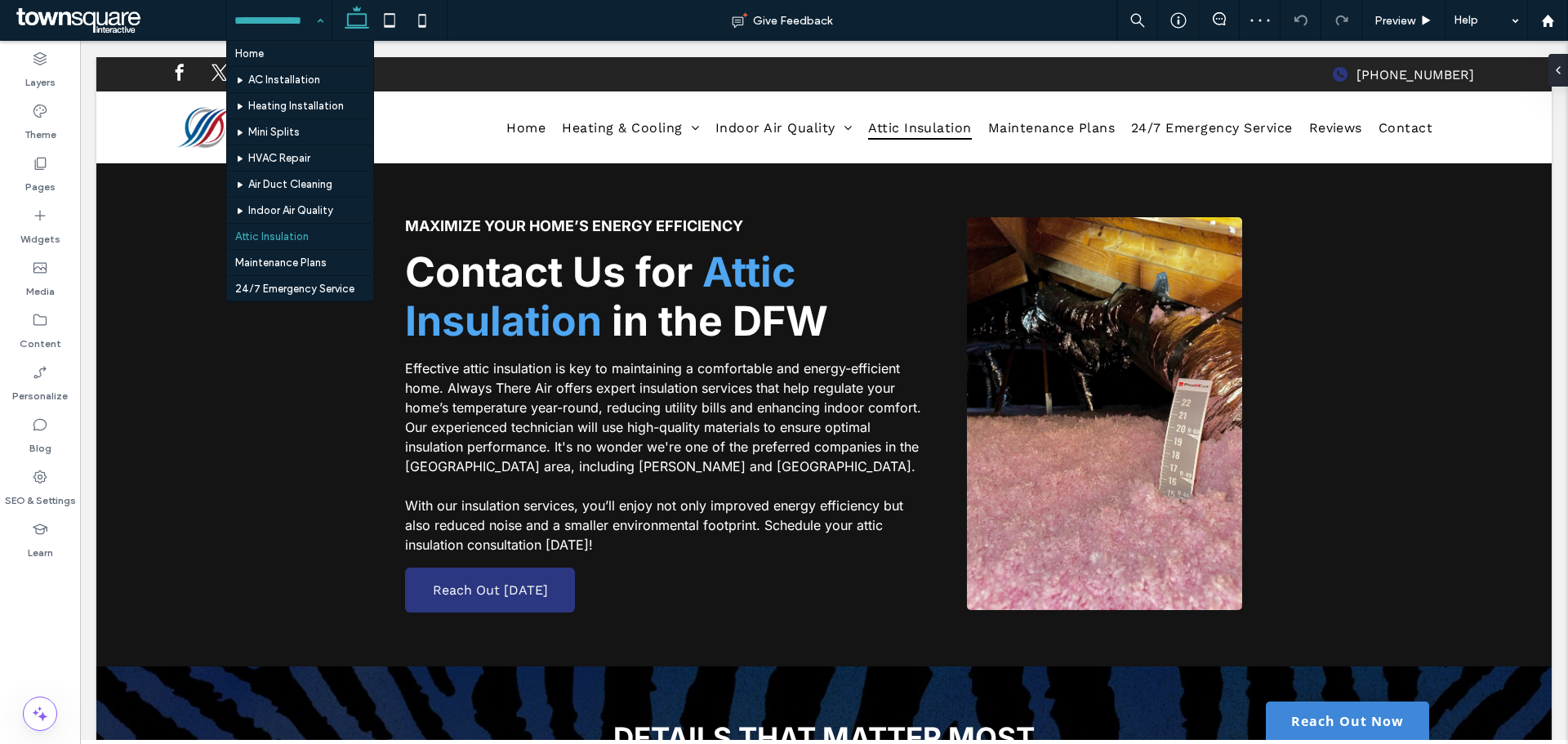
click at [313, 22] on div "Home AC Installation Heating Installation Mini Splits HVAC Repair Air Duct Clea…" at bounding box center [279, 20] width 105 height 41
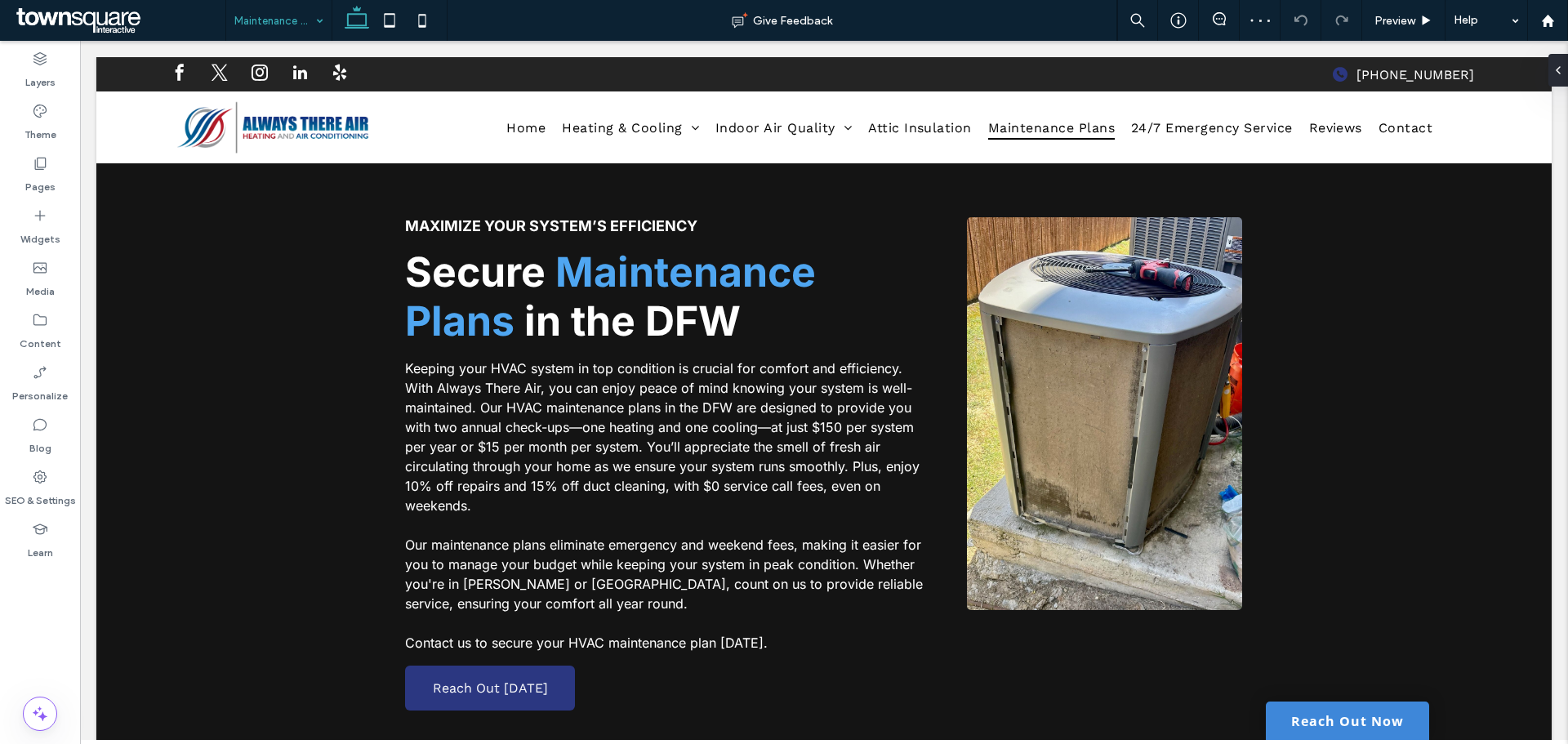
click at [315, 19] on div "Maintenance Plans" at bounding box center [279, 20] width 105 height 41
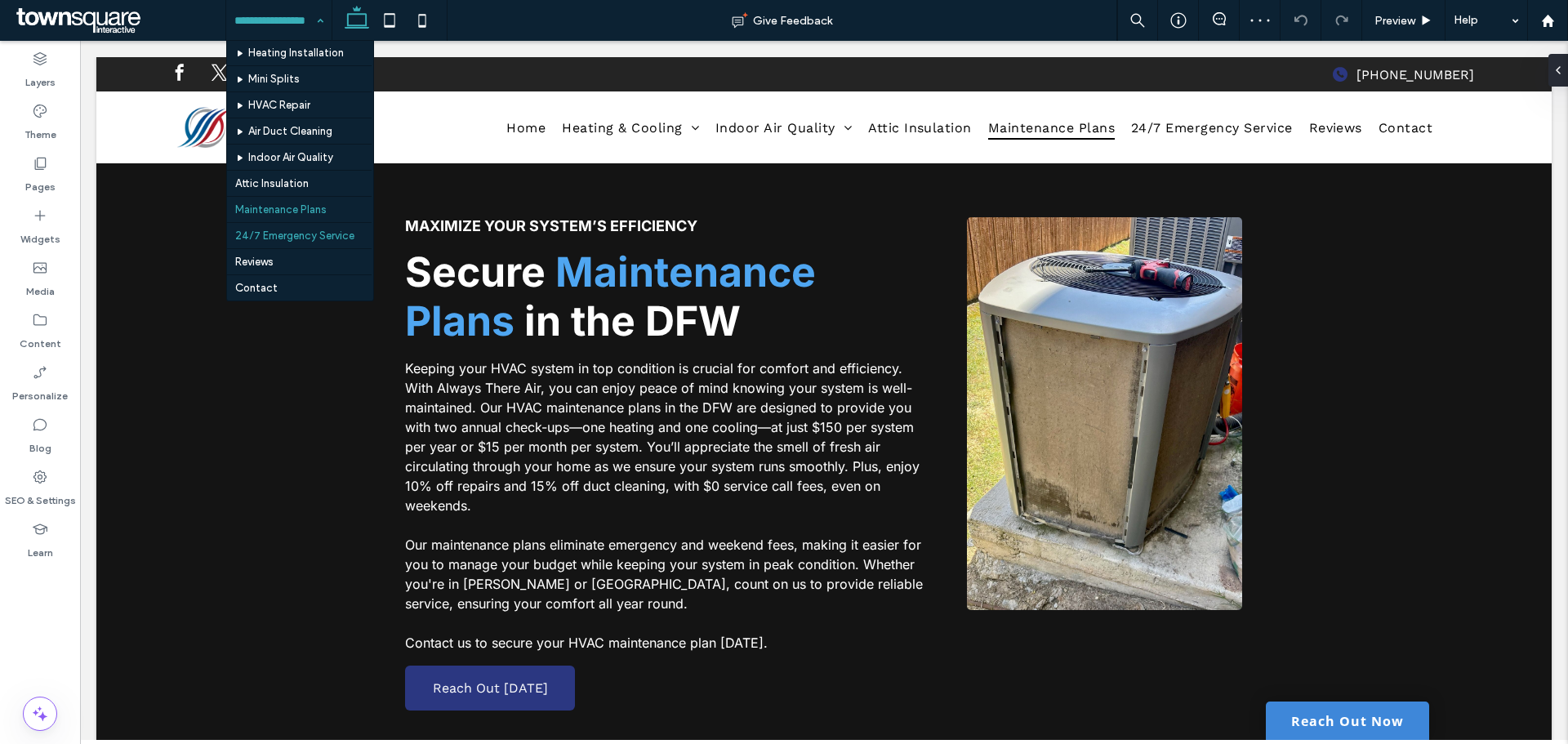
scroll to position [81, 0]
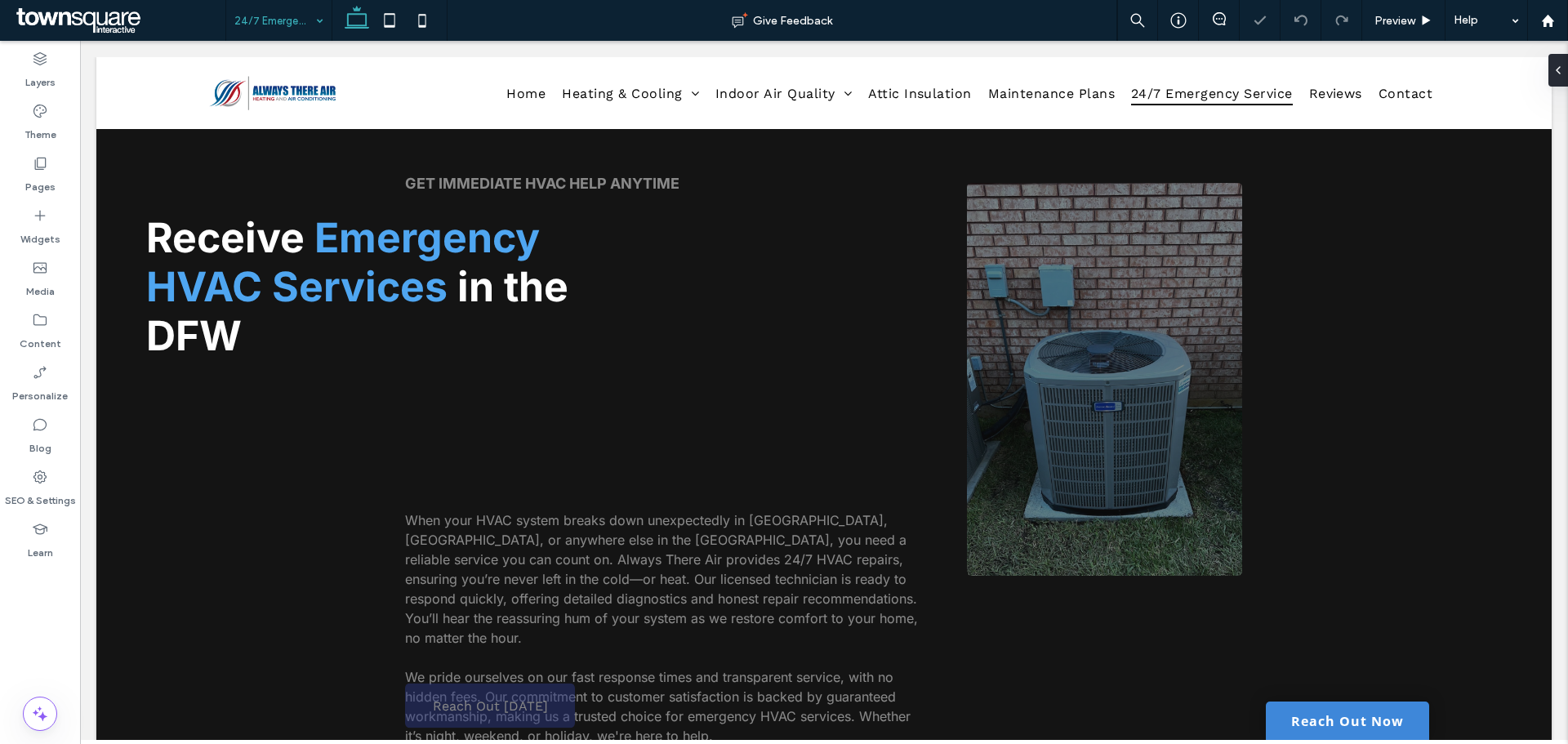
scroll to position [163, 0]
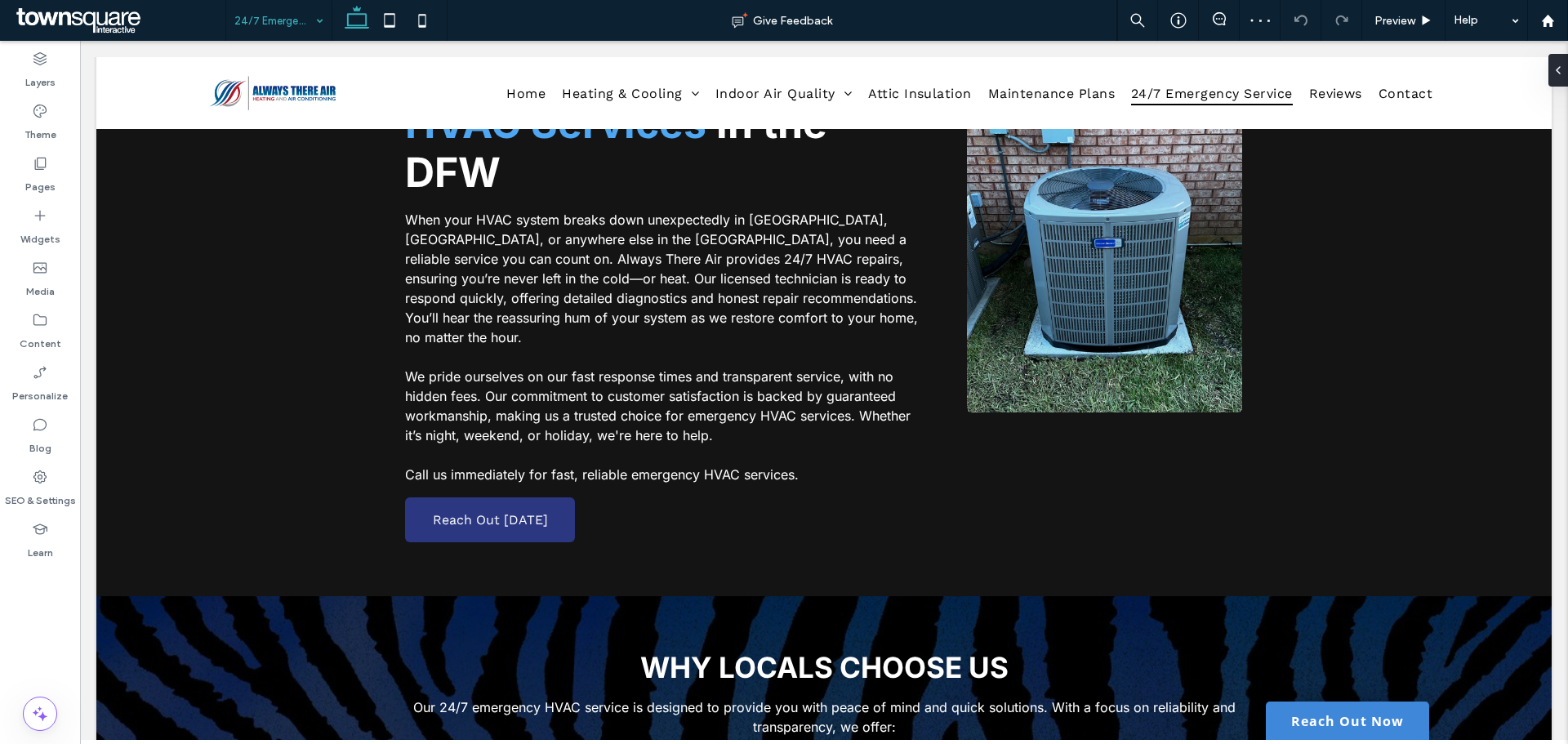
click at [319, 26] on div "24/7 Emergency Service" at bounding box center [279, 20] width 105 height 41
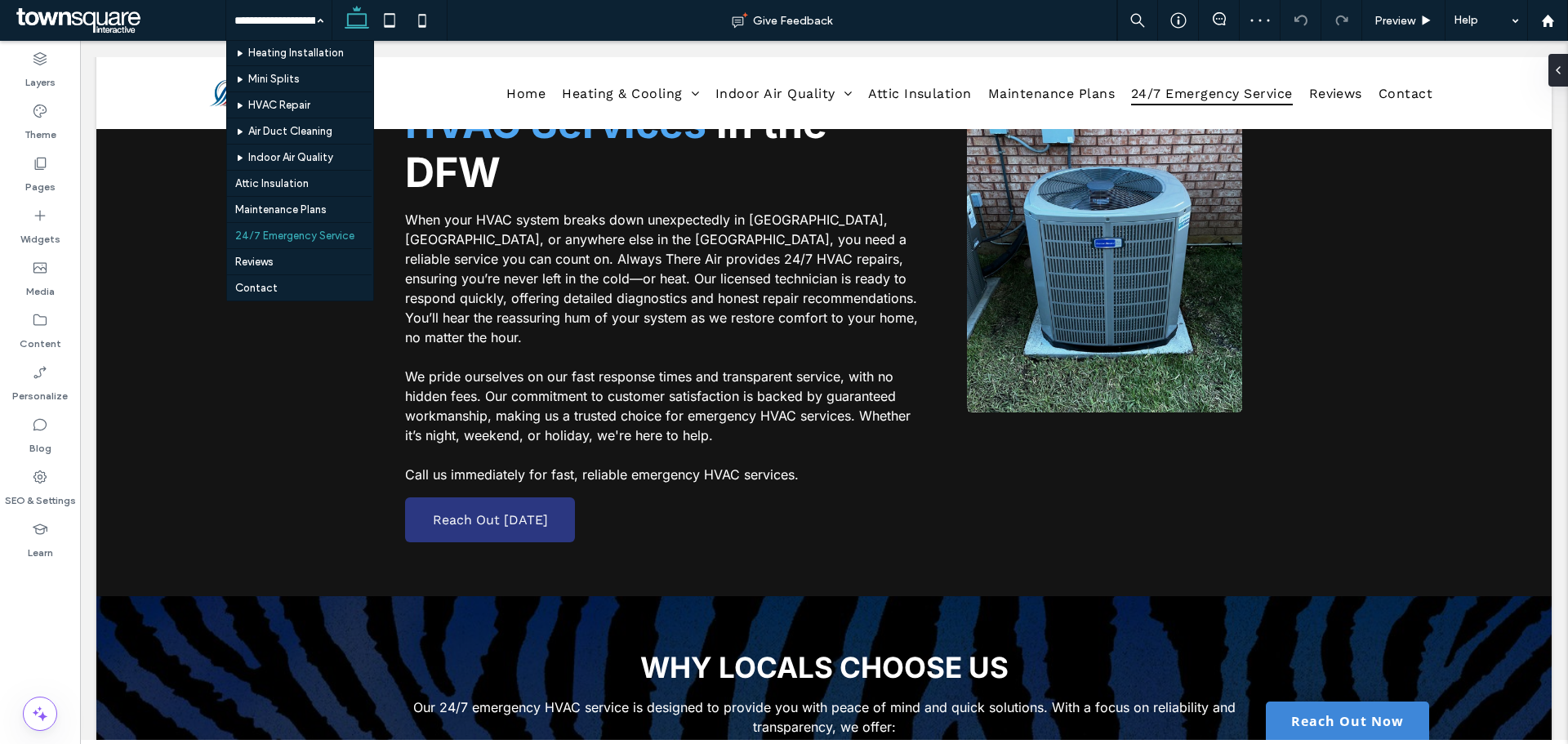
scroll to position [81, 0]
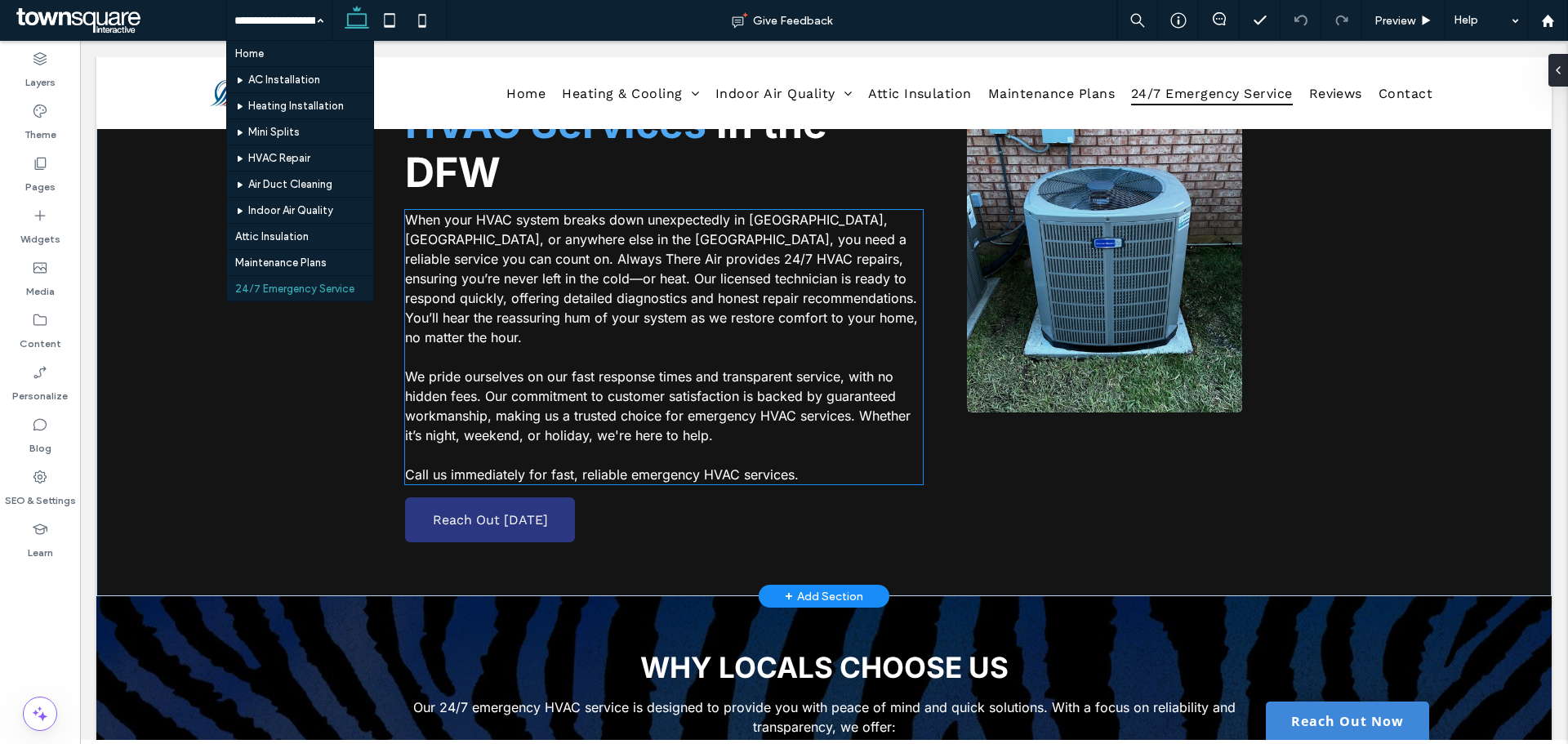
scroll to position [163, 0]
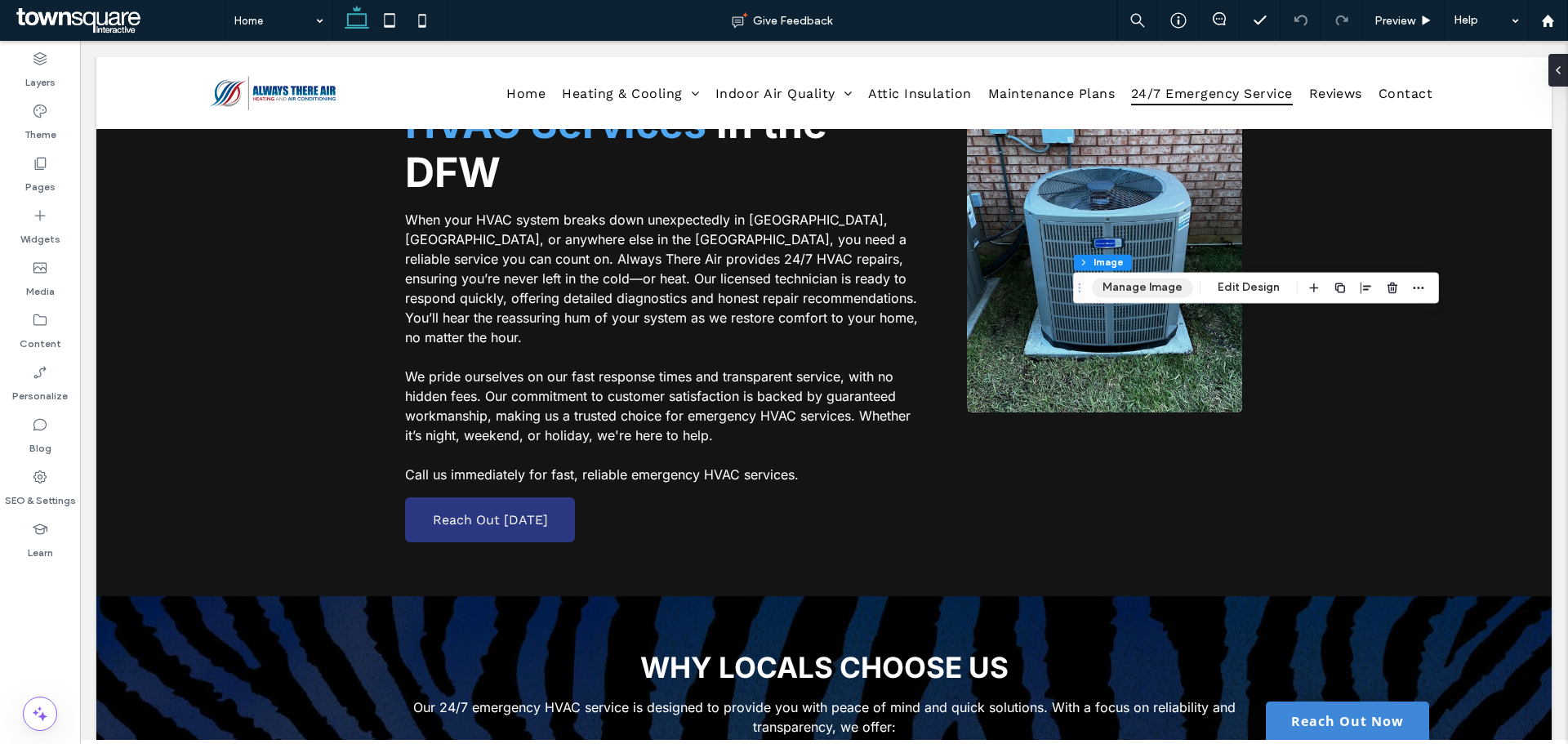
click at [1153, 289] on button "Manage Image" at bounding box center [1142, 287] width 101 height 19
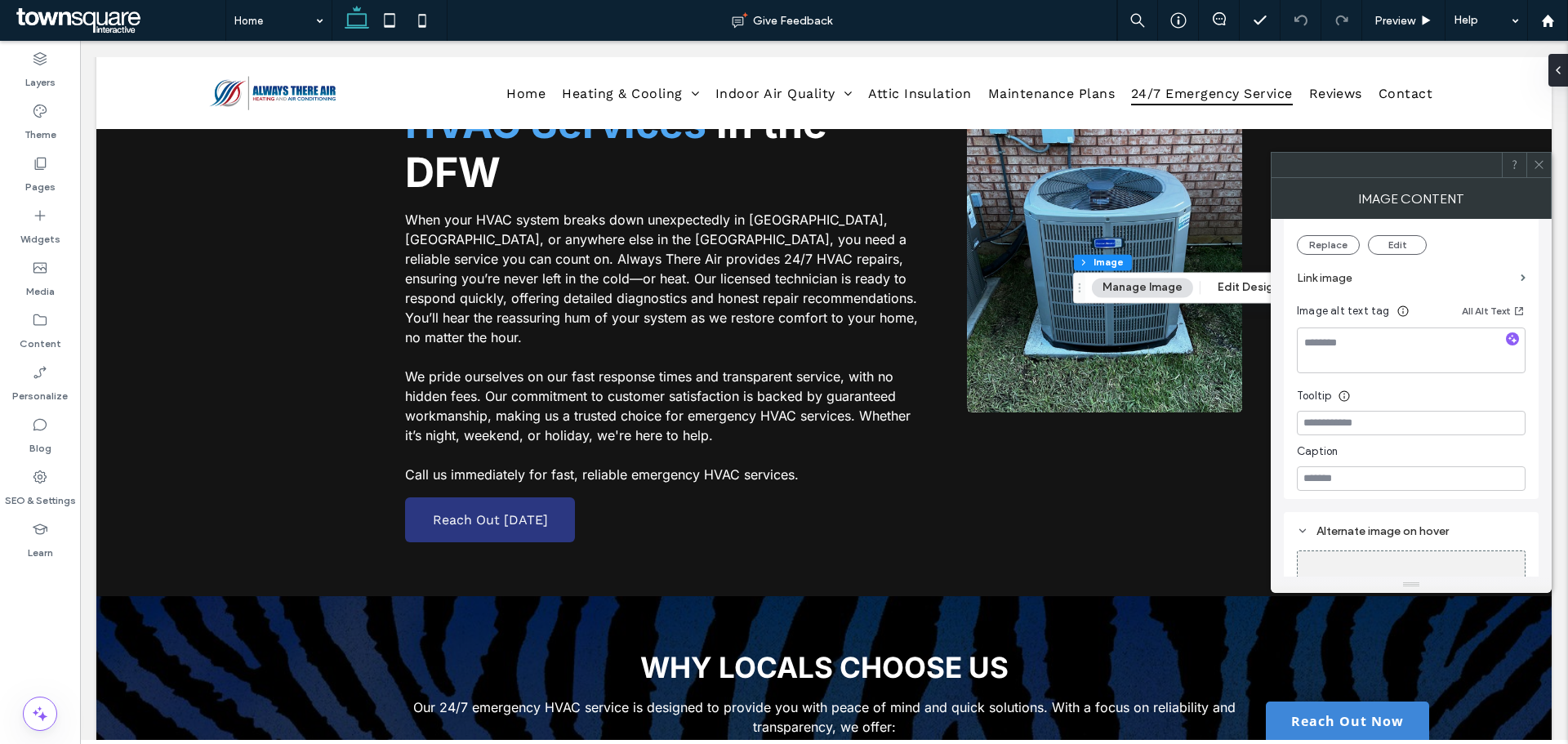
scroll to position [245, 0]
click at [1369, 257] on label "Link image" at bounding box center [1404, 258] width 217 height 30
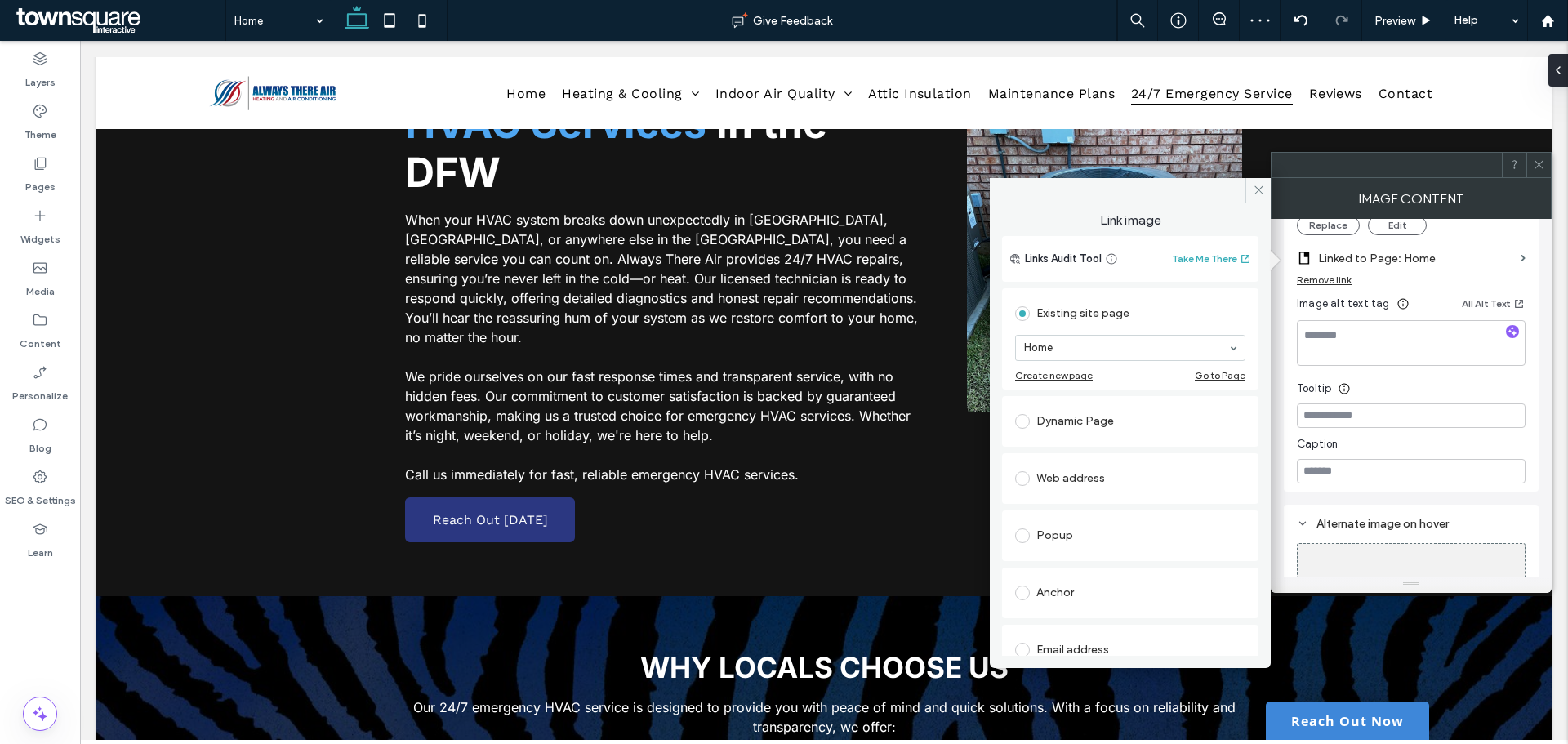
click at [1021, 478] on span at bounding box center [1022, 478] width 15 height 15
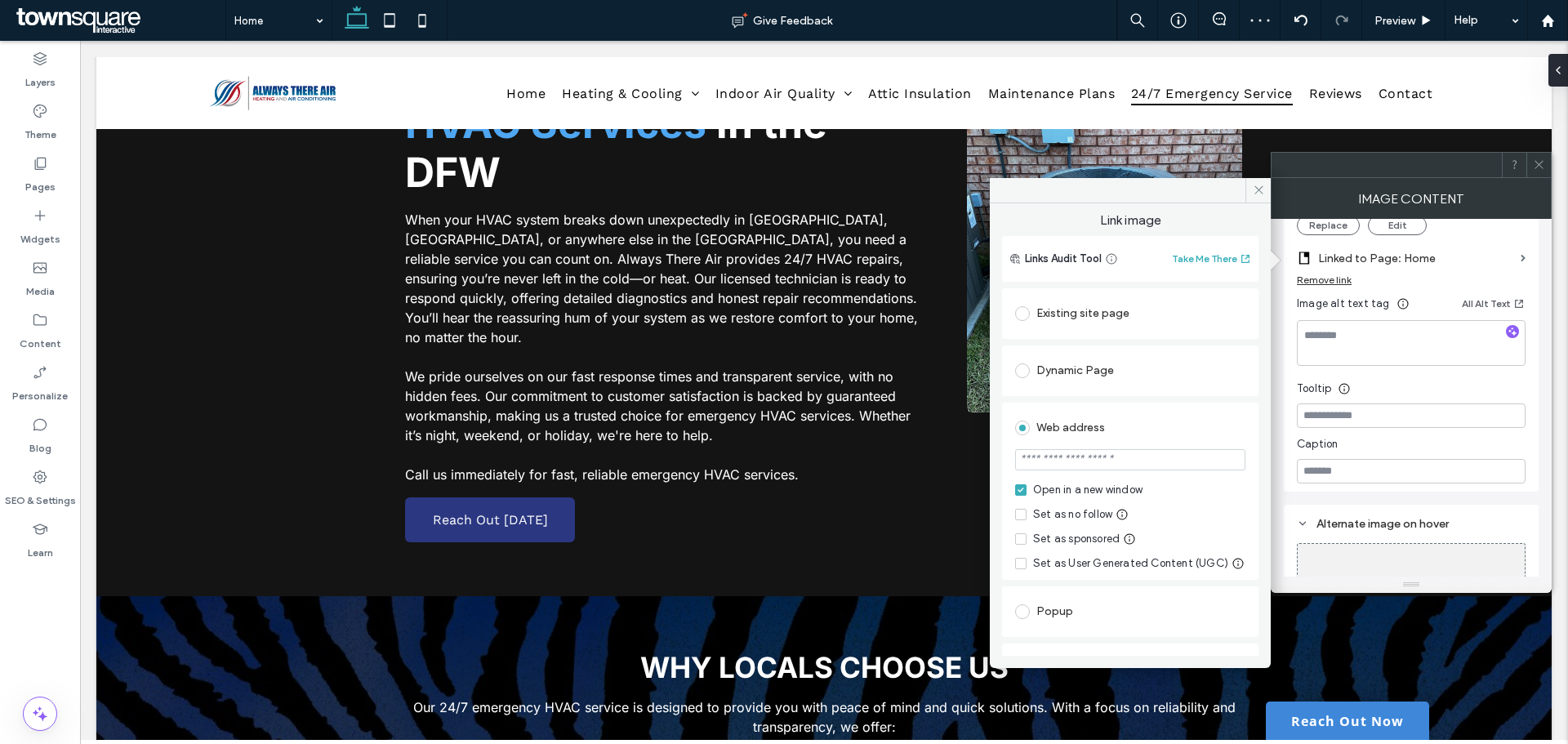
paste input "**********"
type input "**********"
click at [1207, 432] on div "Web address" at bounding box center [1130, 428] width 230 height 26
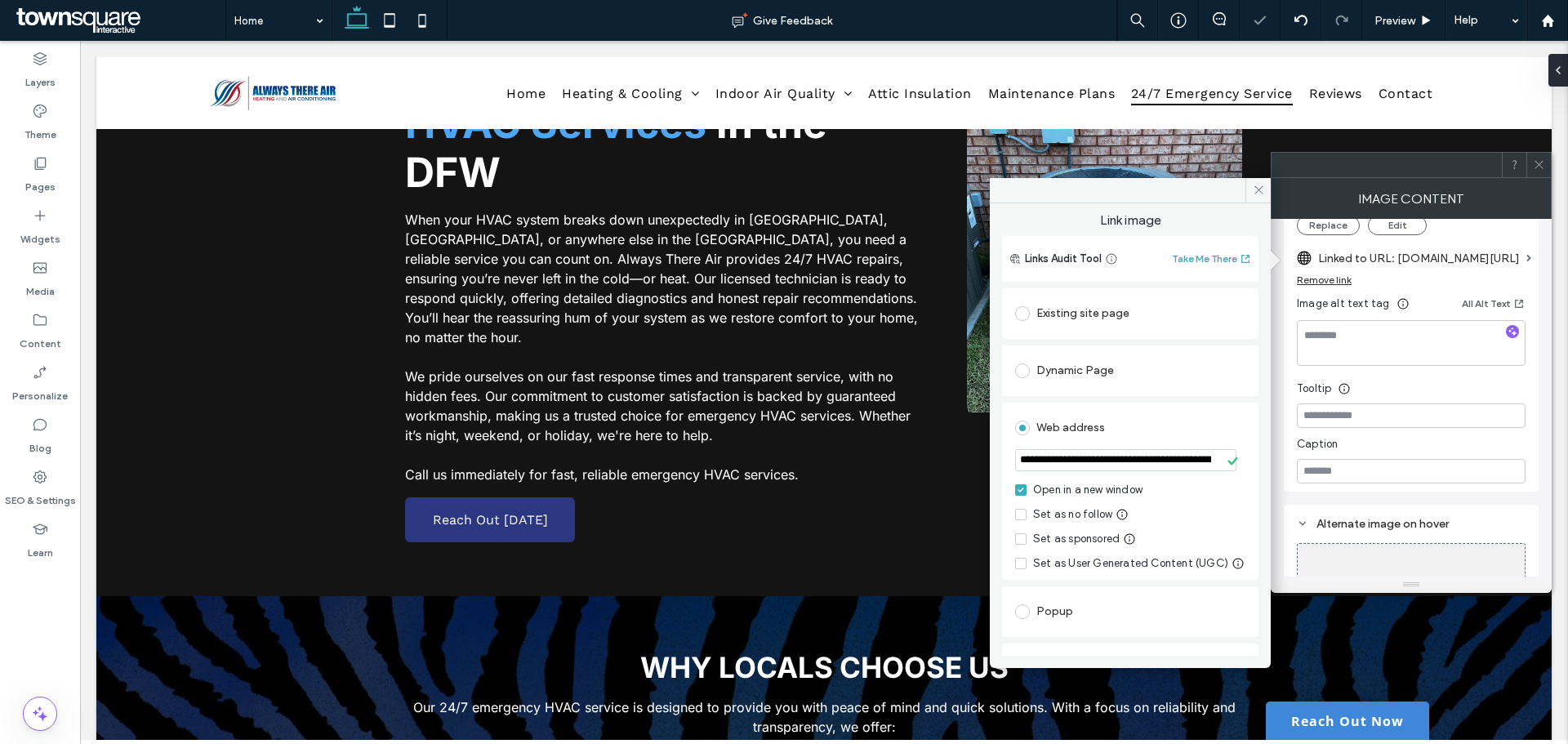
click at [1539, 166] on icon at bounding box center [1538, 165] width 12 height 12
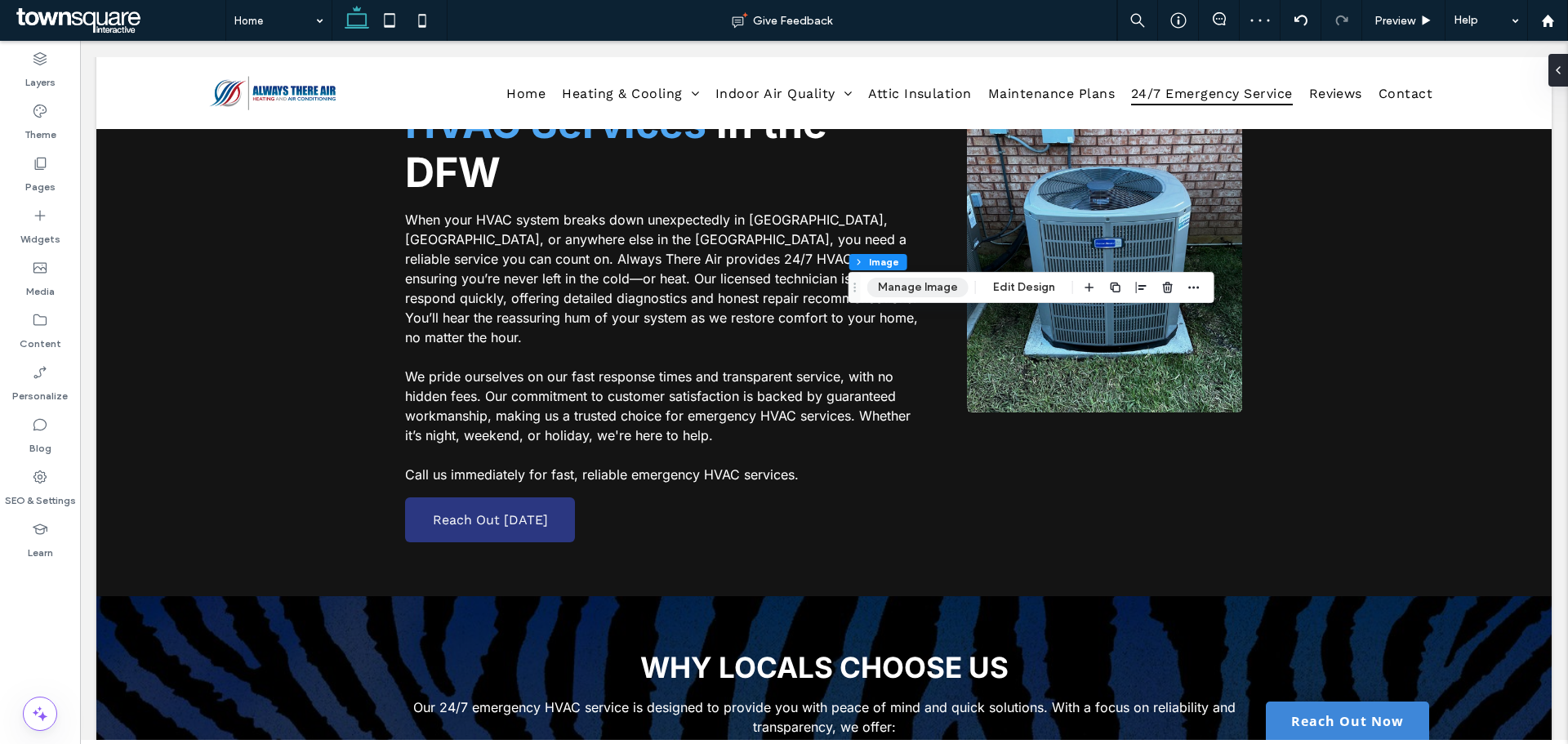
click at [894, 282] on button "Manage Image" at bounding box center [917, 287] width 101 height 19
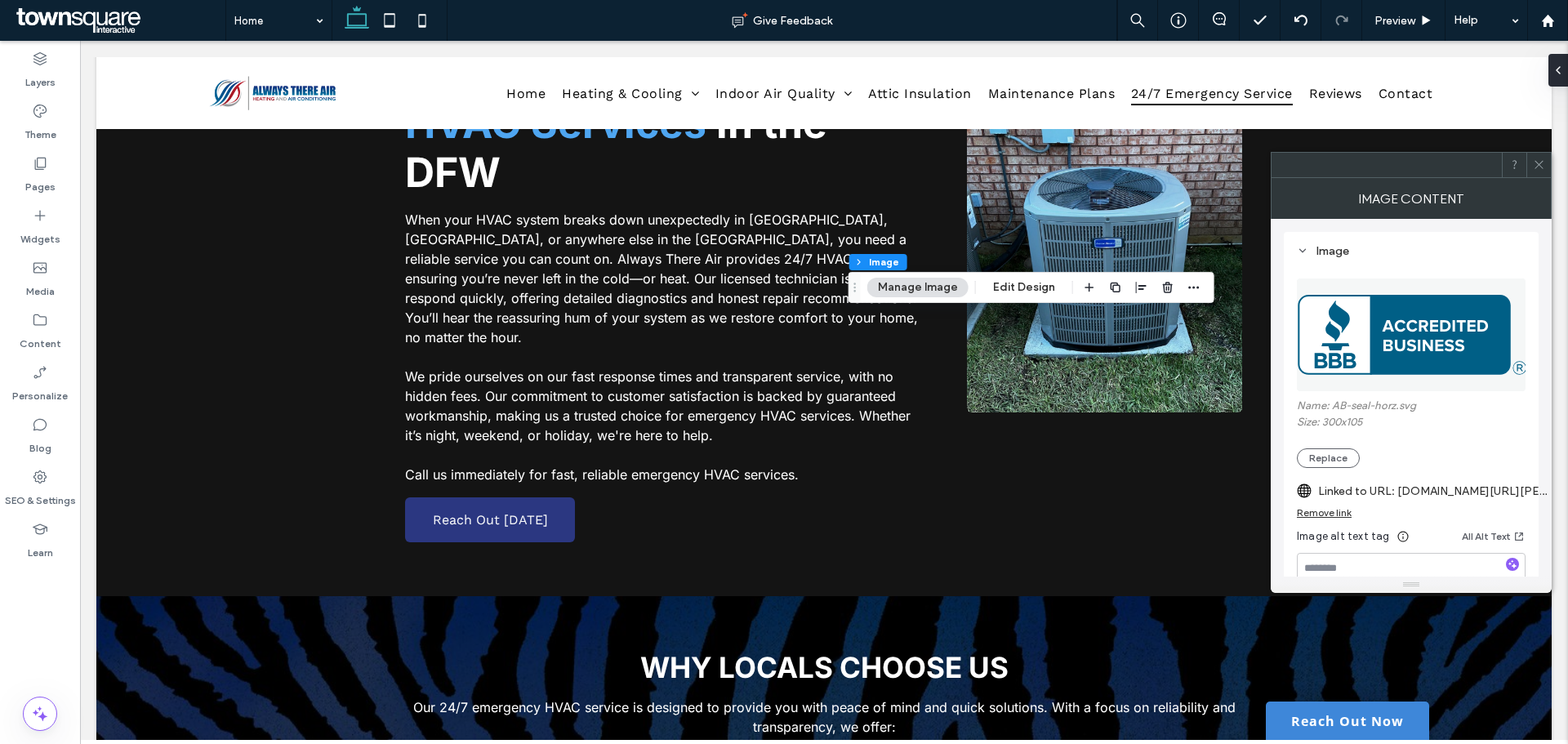
click at [1538, 161] on icon at bounding box center [1538, 165] width 12 height 12
